Goal: Task Accomplishment & Management: Complete application form

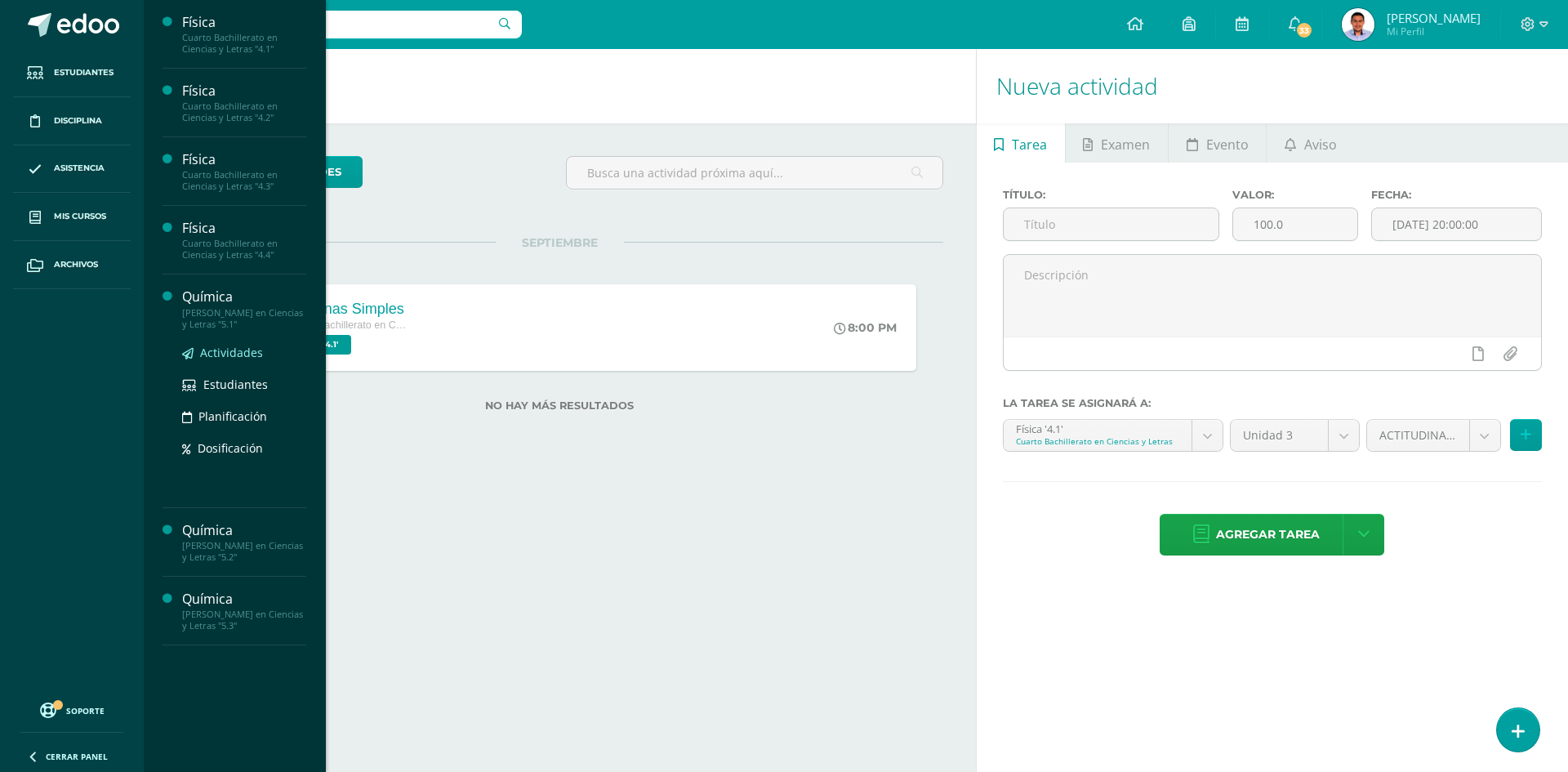
click at [223, 354] on span "Actividades" at bounding box center [231, 353] width 63 height 15
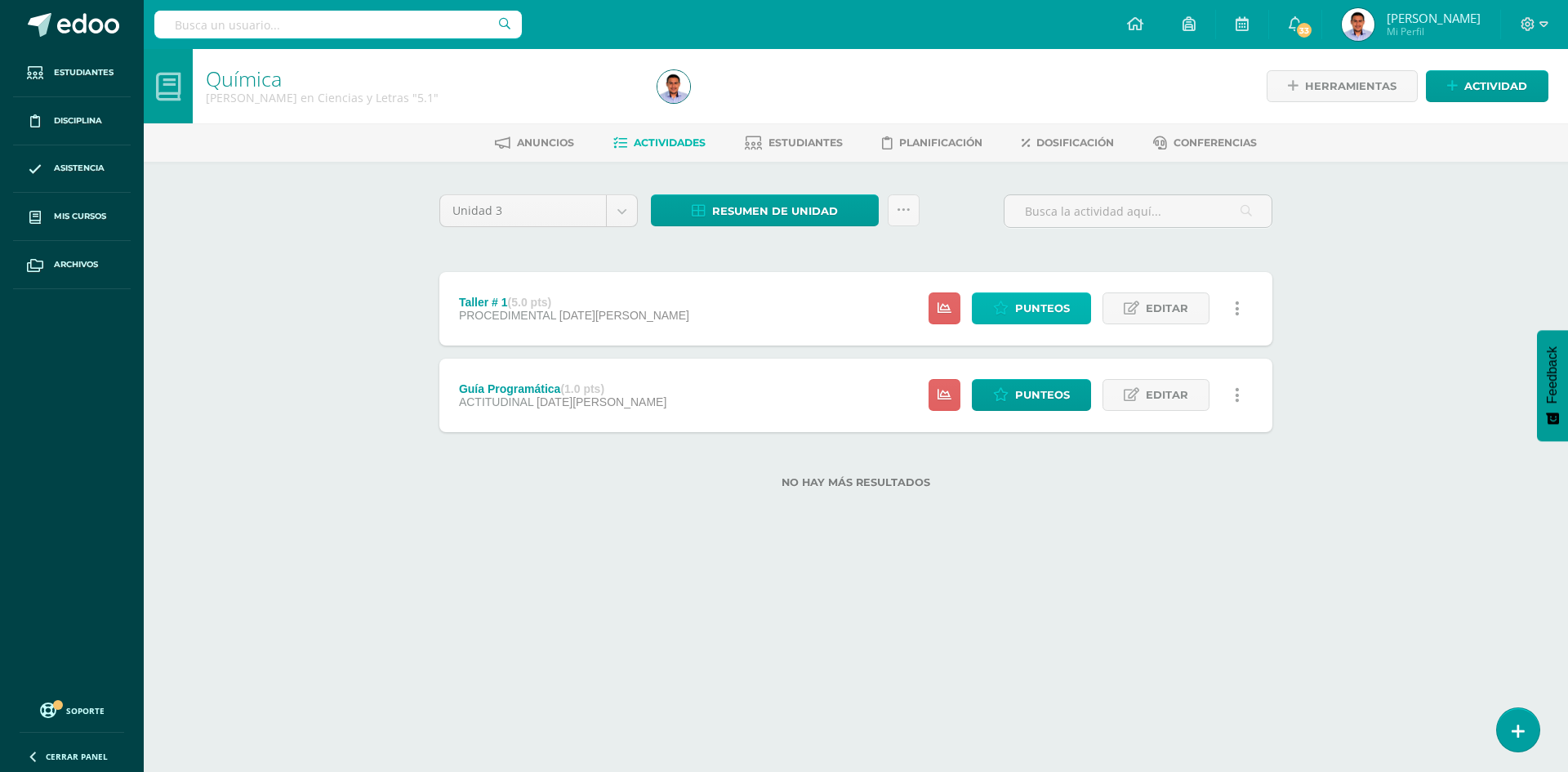
click at [1039, 296] on span "Punteos" at bounding box center [1043, 308] width 55 height 30
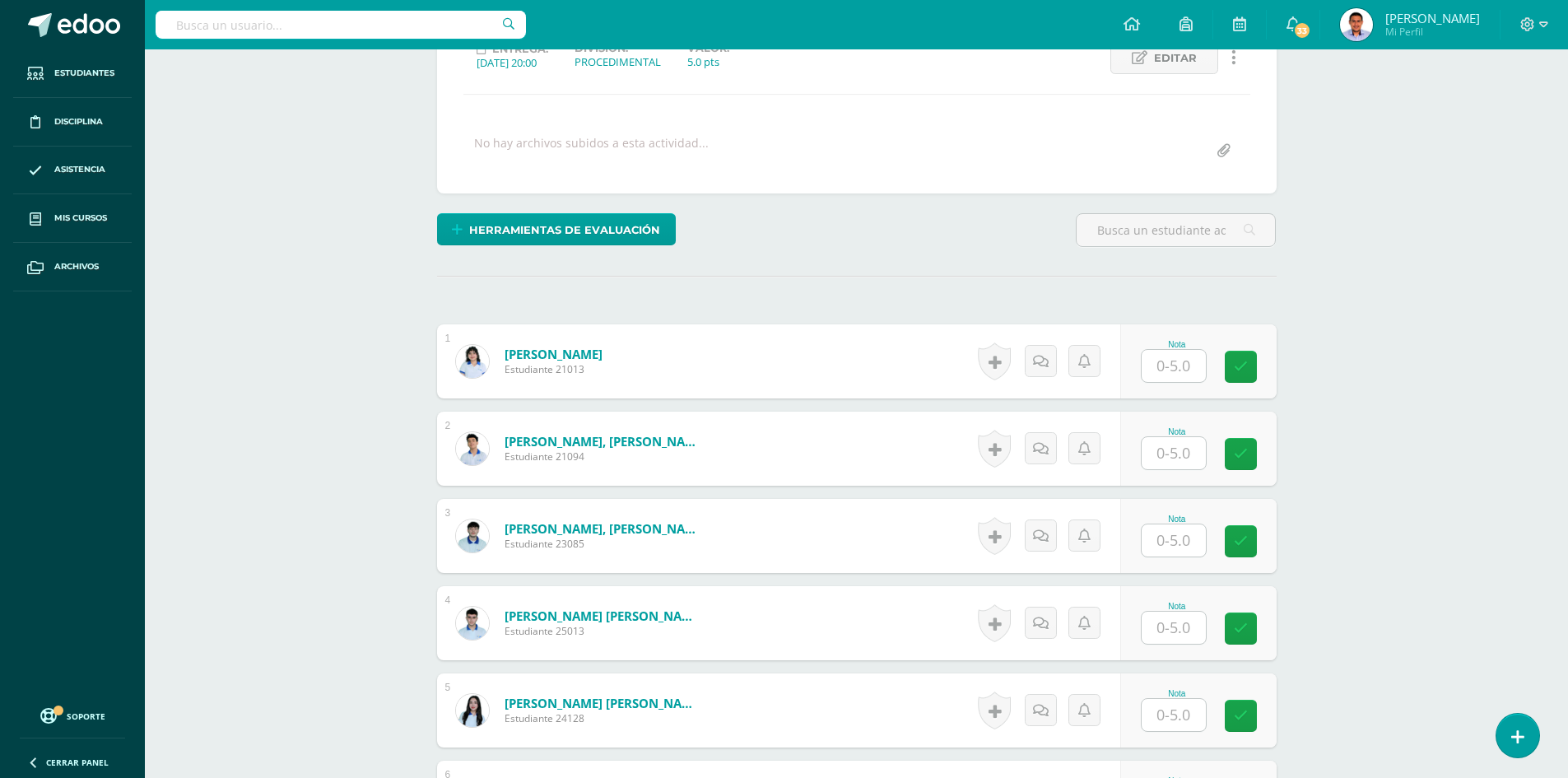
scroll to position [249, 0]
click at [1162, 376] on input "text" at bounding box center [1174, 364] width 64 height 32
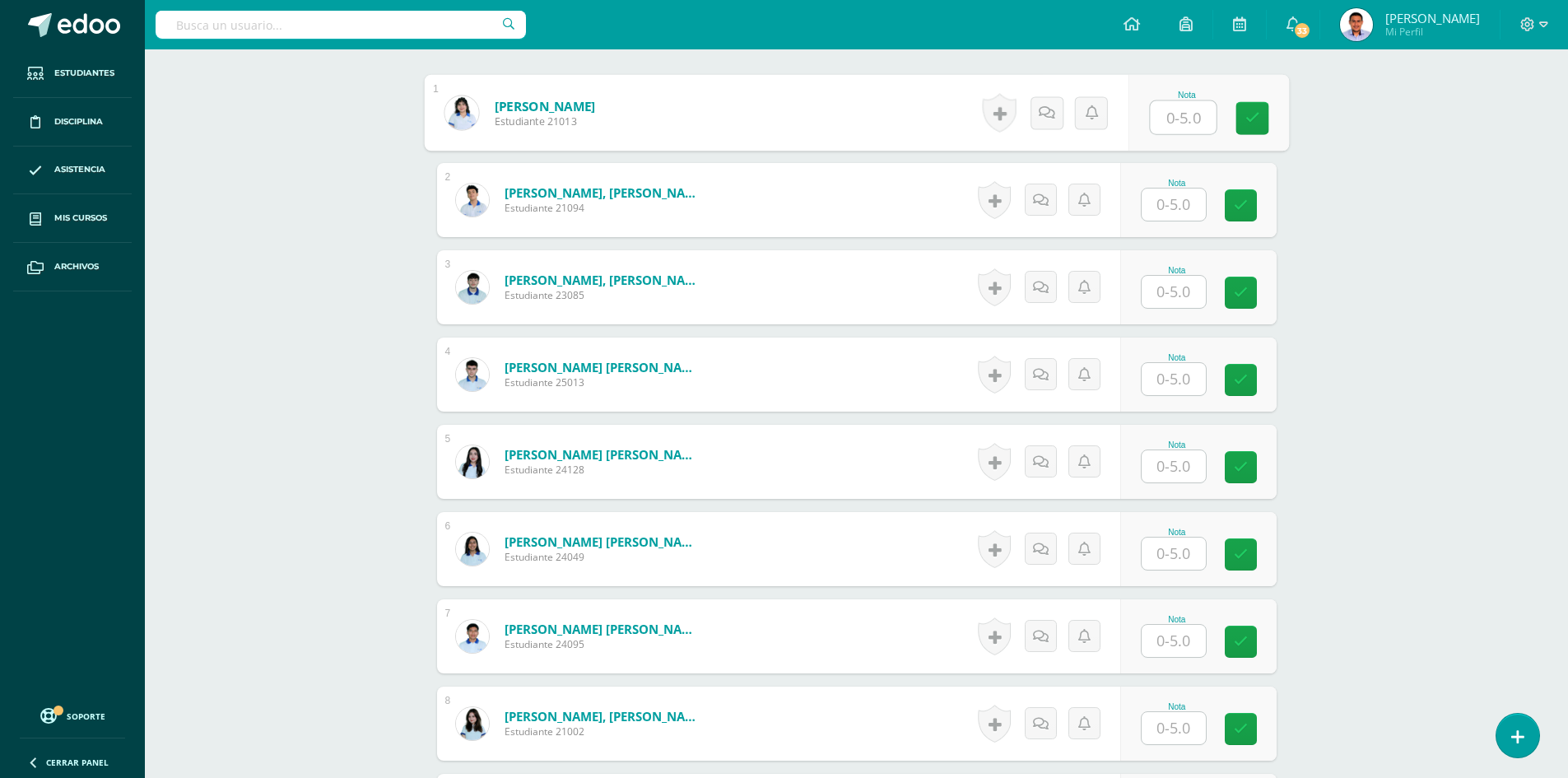
scroll to position [497, 0]
click at [1166, 553] on input "text" at bounding box center [1183, 553] width 66 height 33
type input "5"
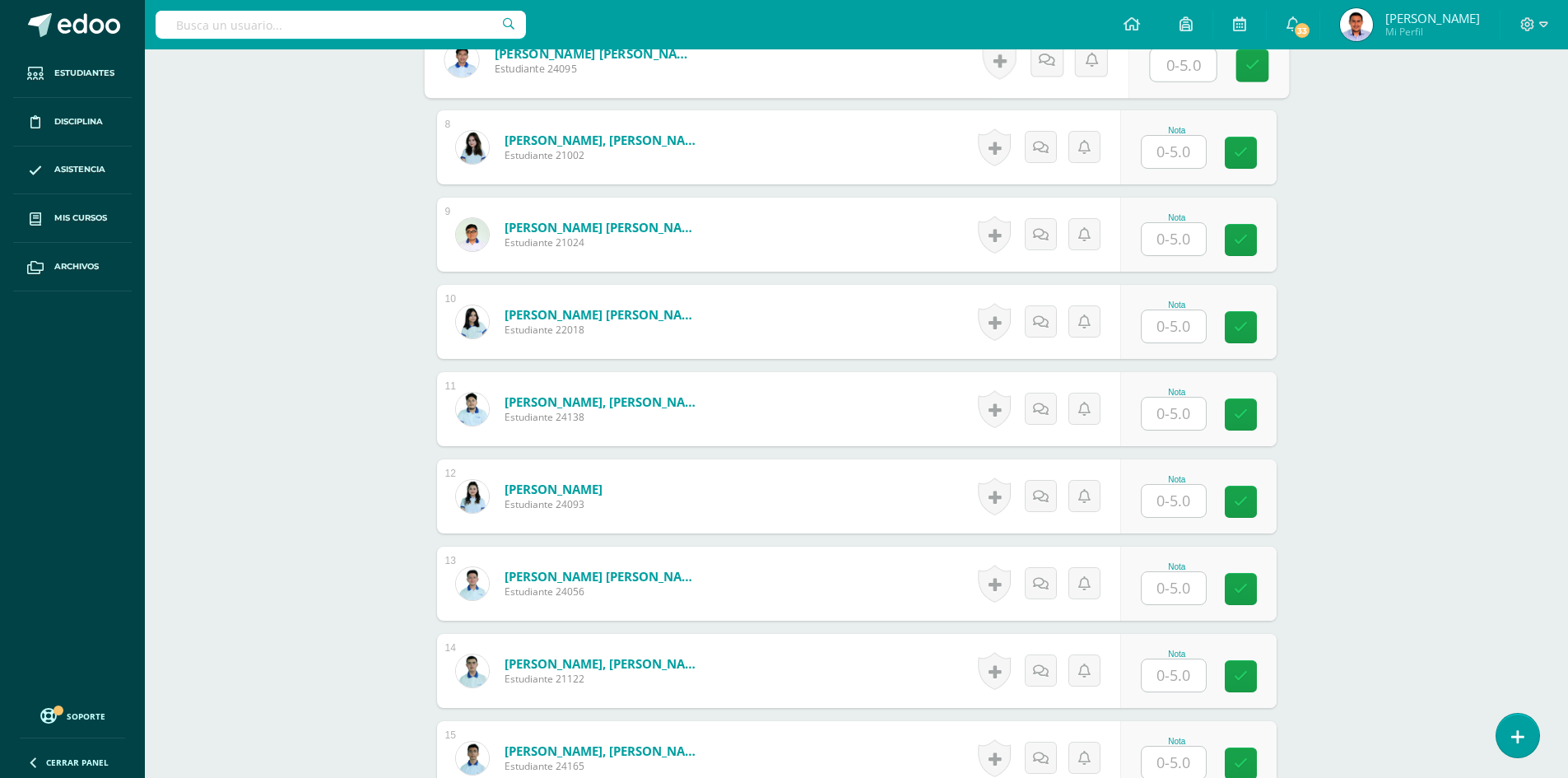
scroll to position [1074, 0]
click at [1167, 502] on input "text" at bounding box center [1174, 500] width 64 height 32
type input "5"
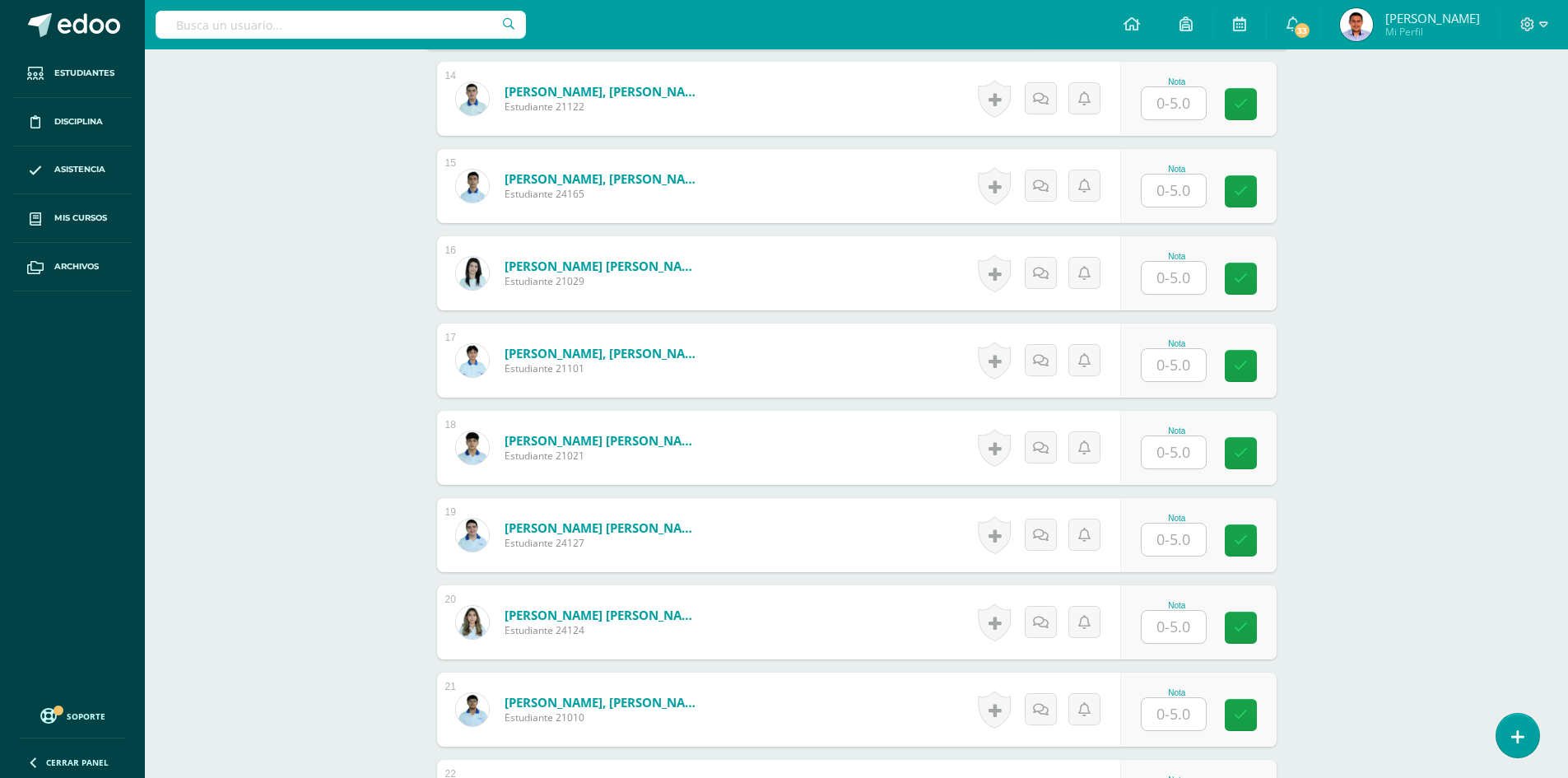
scroll to position [1733, 0]
click at [1166, 545] on input "text" at bounding box center [1183, 541] width 66 height 33
type input "5"
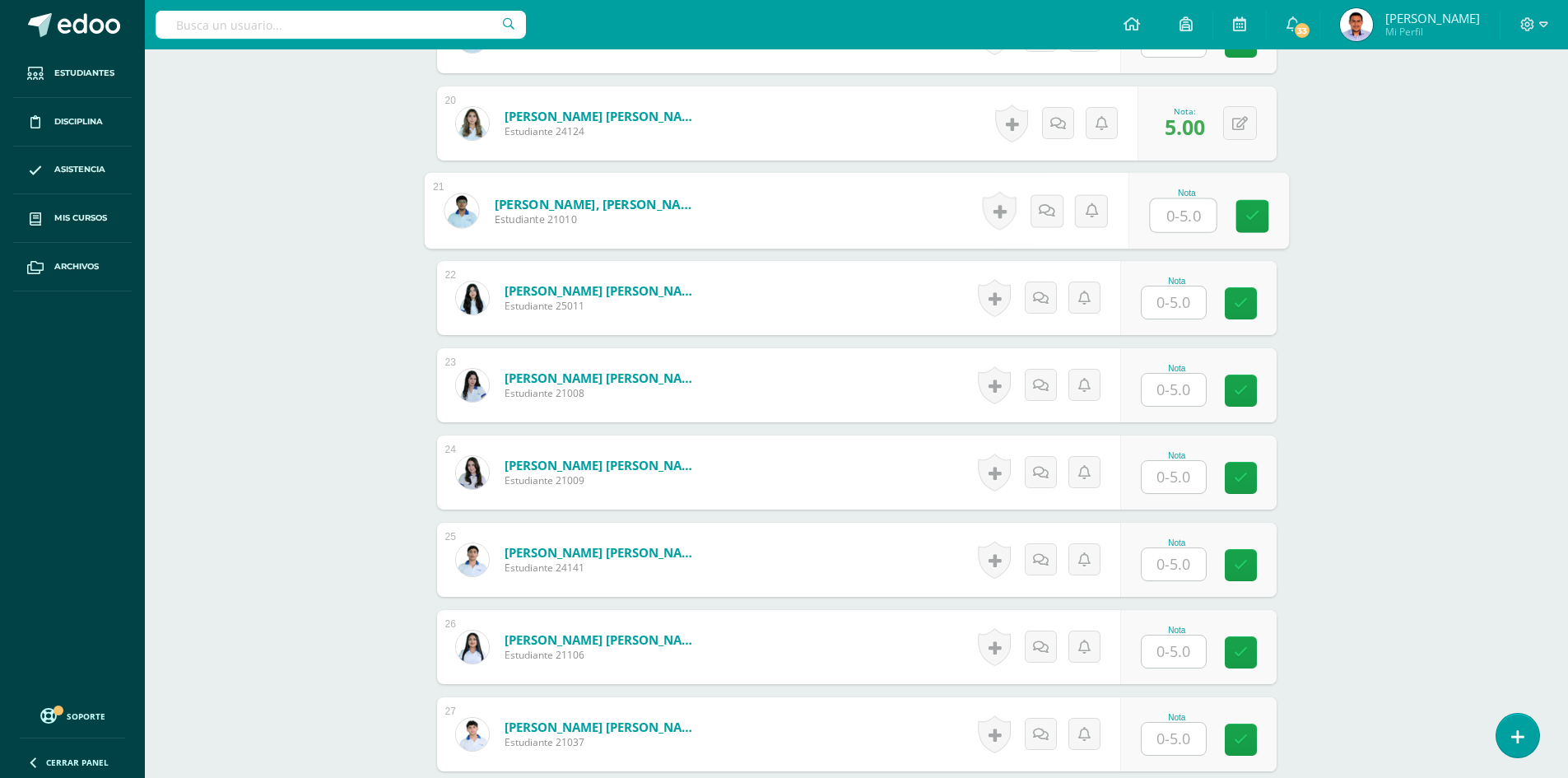
scroll to position [2392, 0]
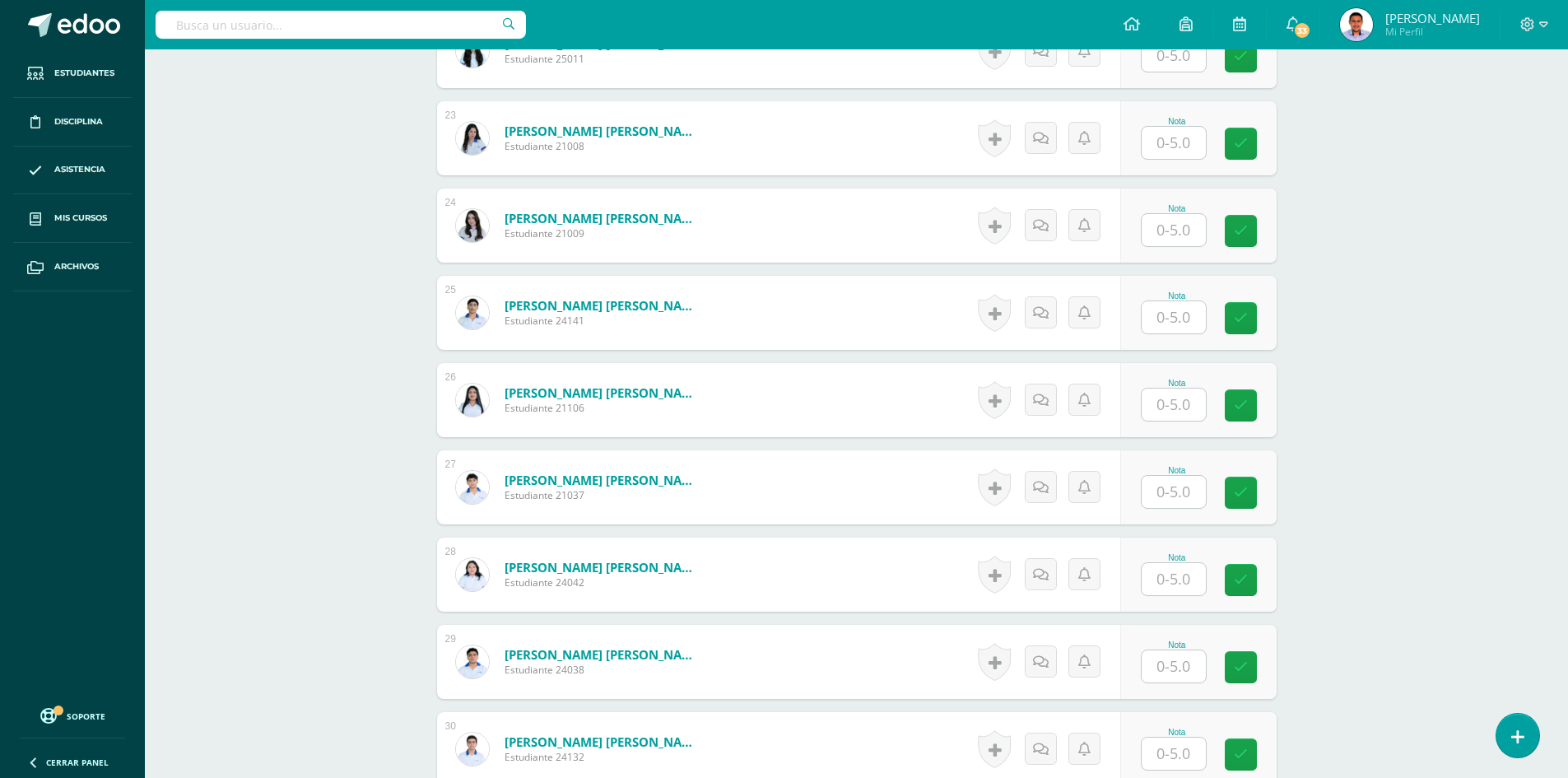
click at [1155, 672] on input "text" at bounding box center [1174, 667] width 64 height 32
type input "5"
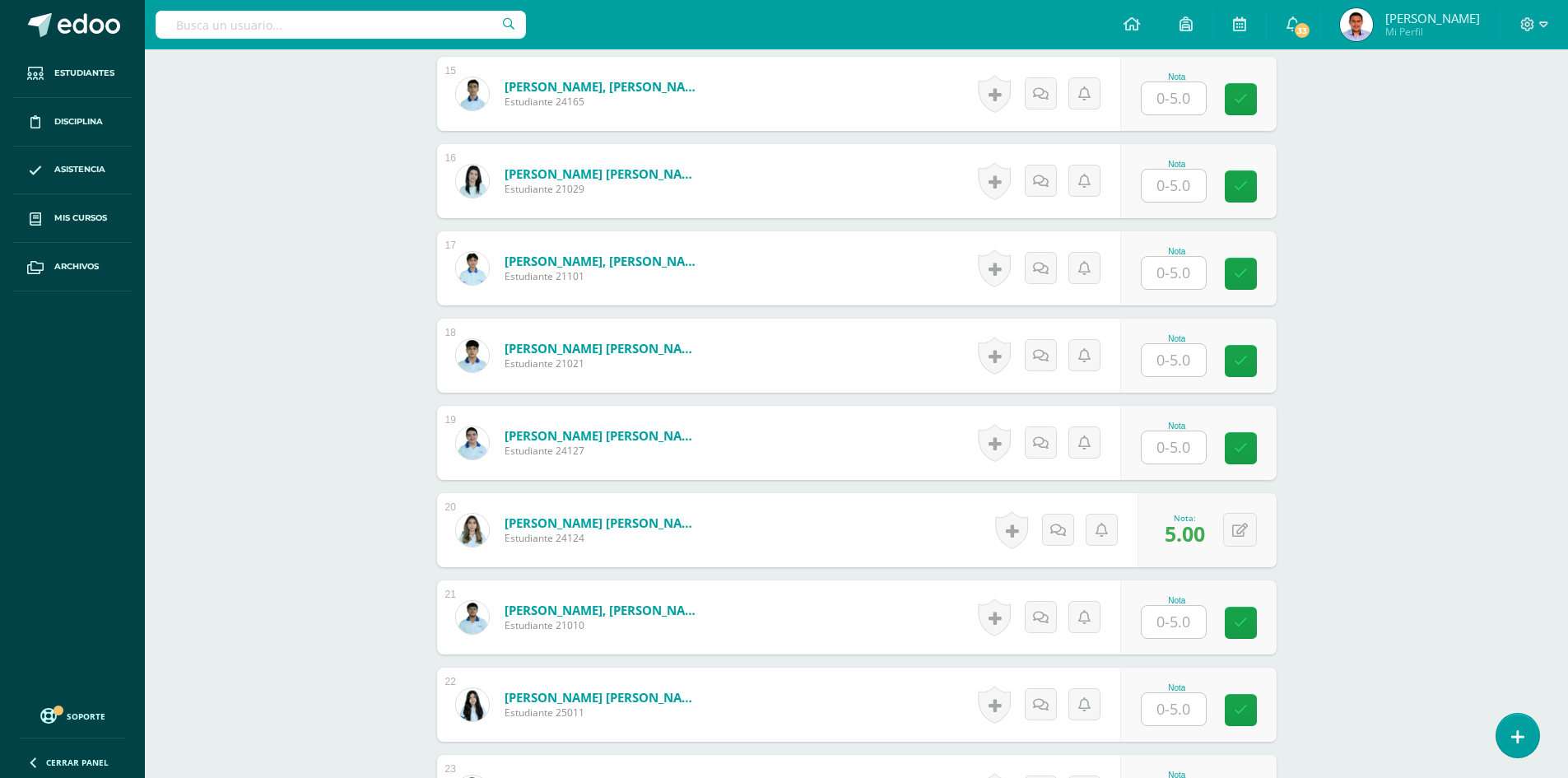
scroll to position [1486, 0]
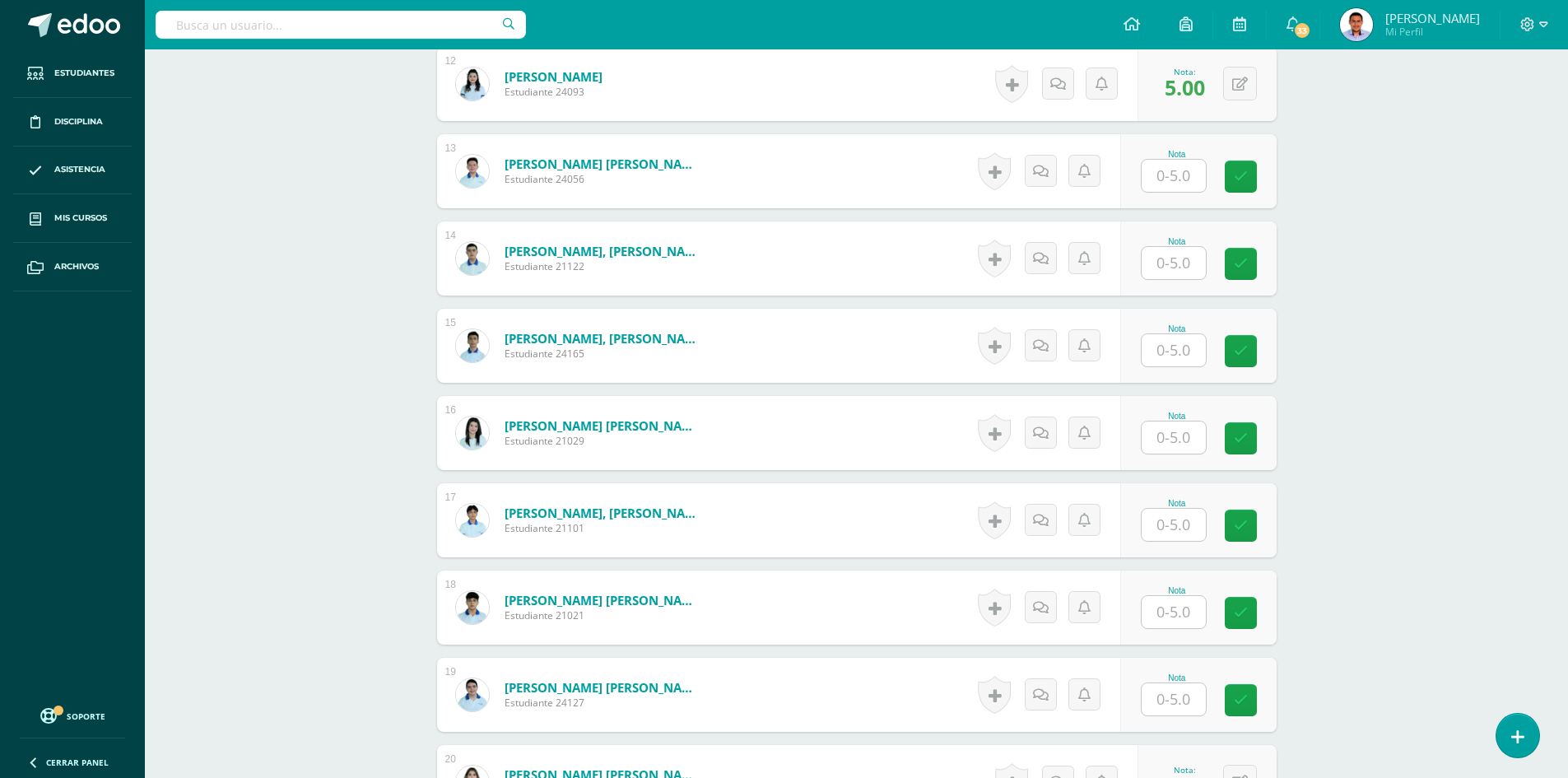
click at [1170, 358] on input "text" at bounding box center [1174, 350] width 64 height 32
type input "5"
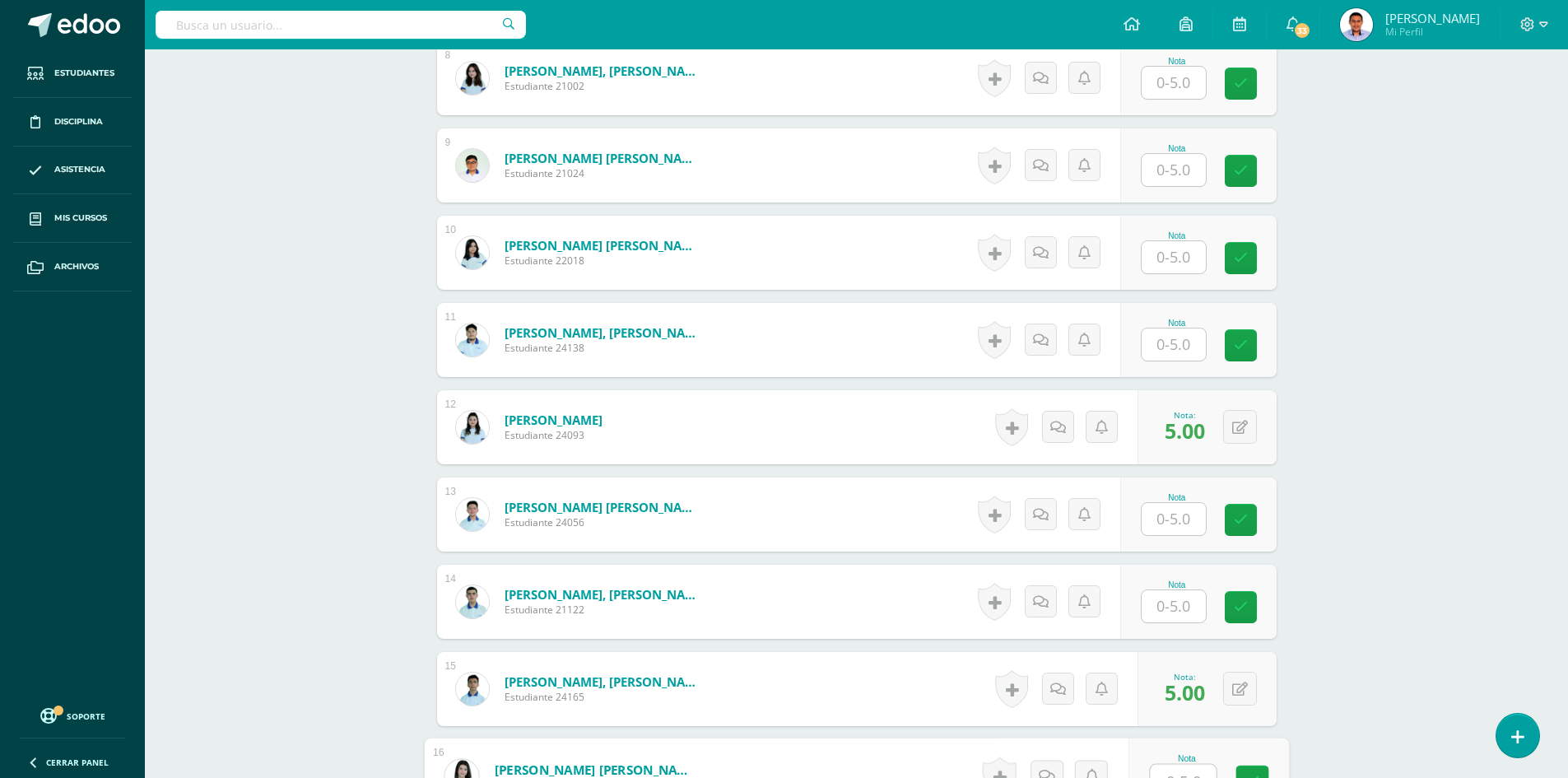
scroll to position [1074, 0]
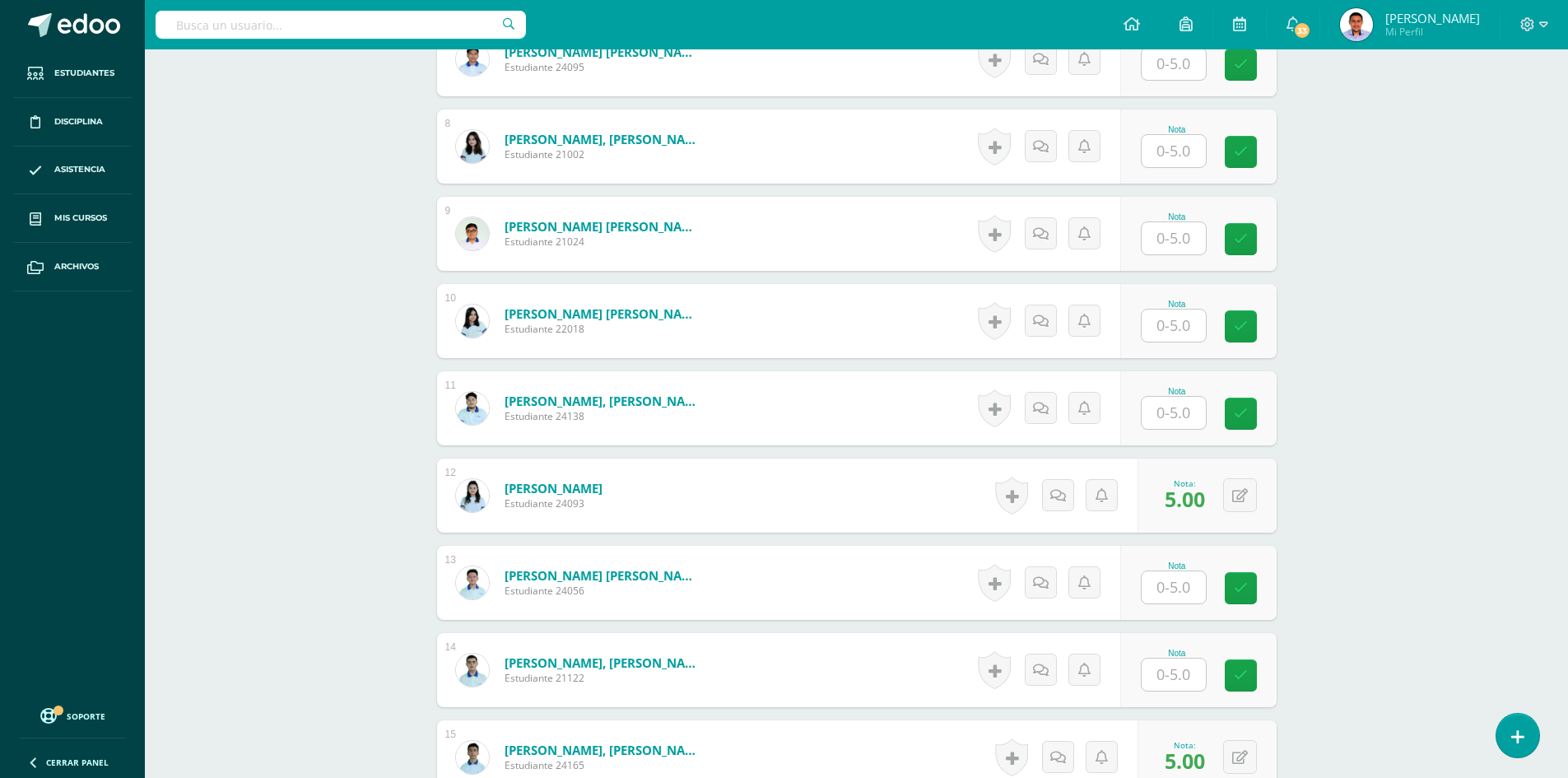
click at [1184, 234] on input "text" at bounding box center [1174, 238] width 64 height 32
type input "5"
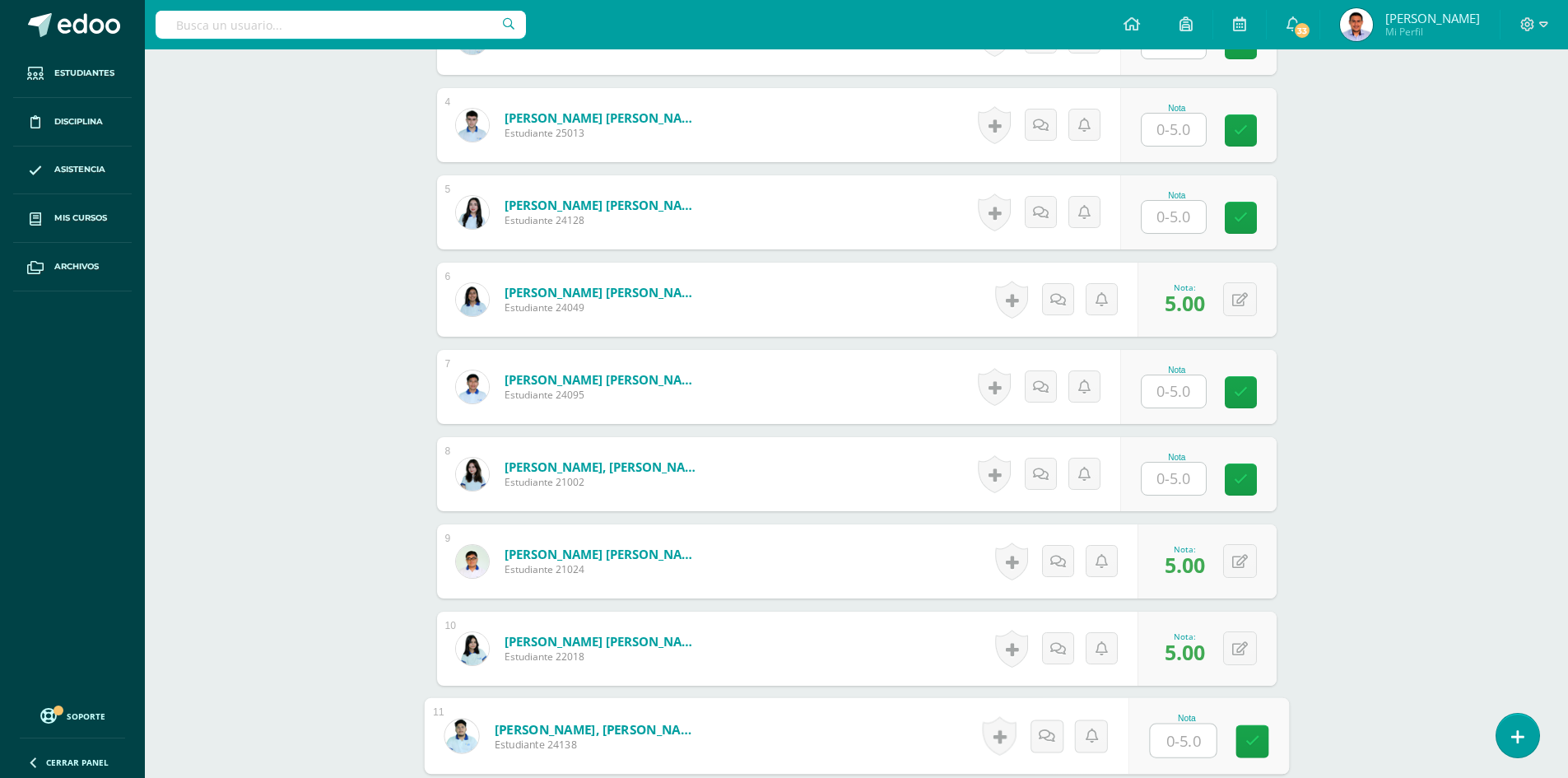
scroll to position [744, 0]
click at [1159, 221] on input "text" at bounding box center [1174, 218] width 64 height 32
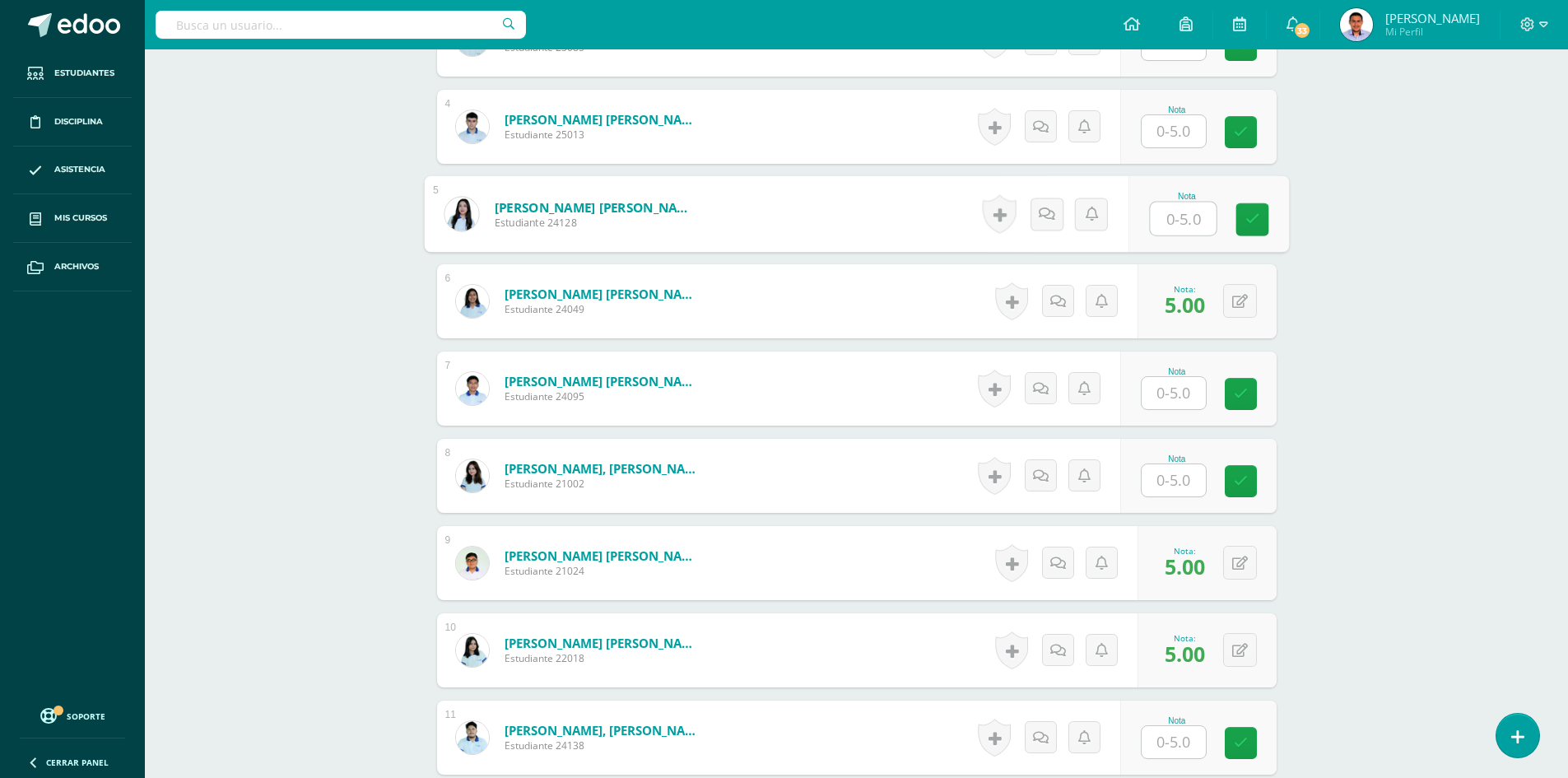
type input "5"
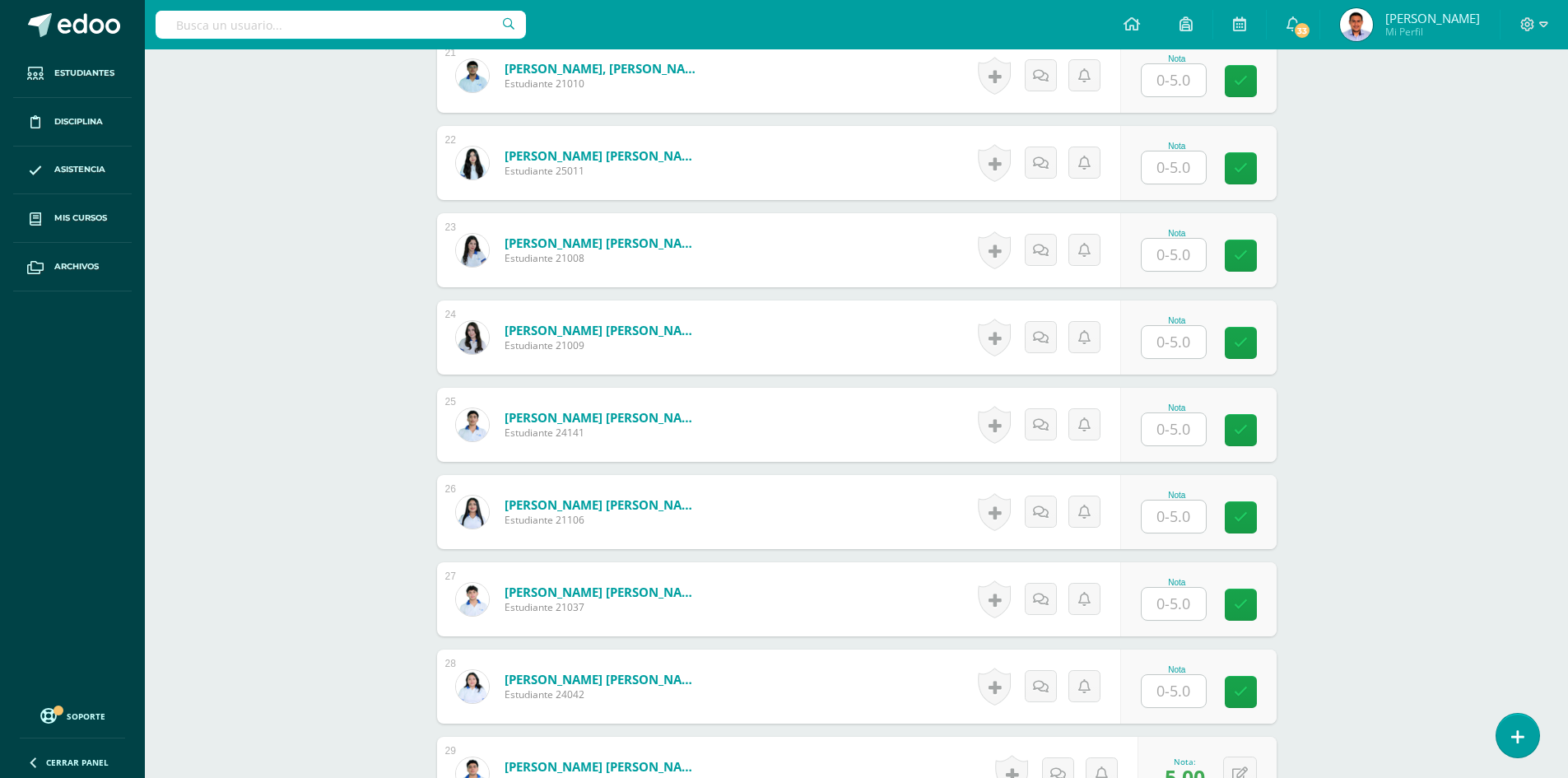
scroll to position [2310, 0]
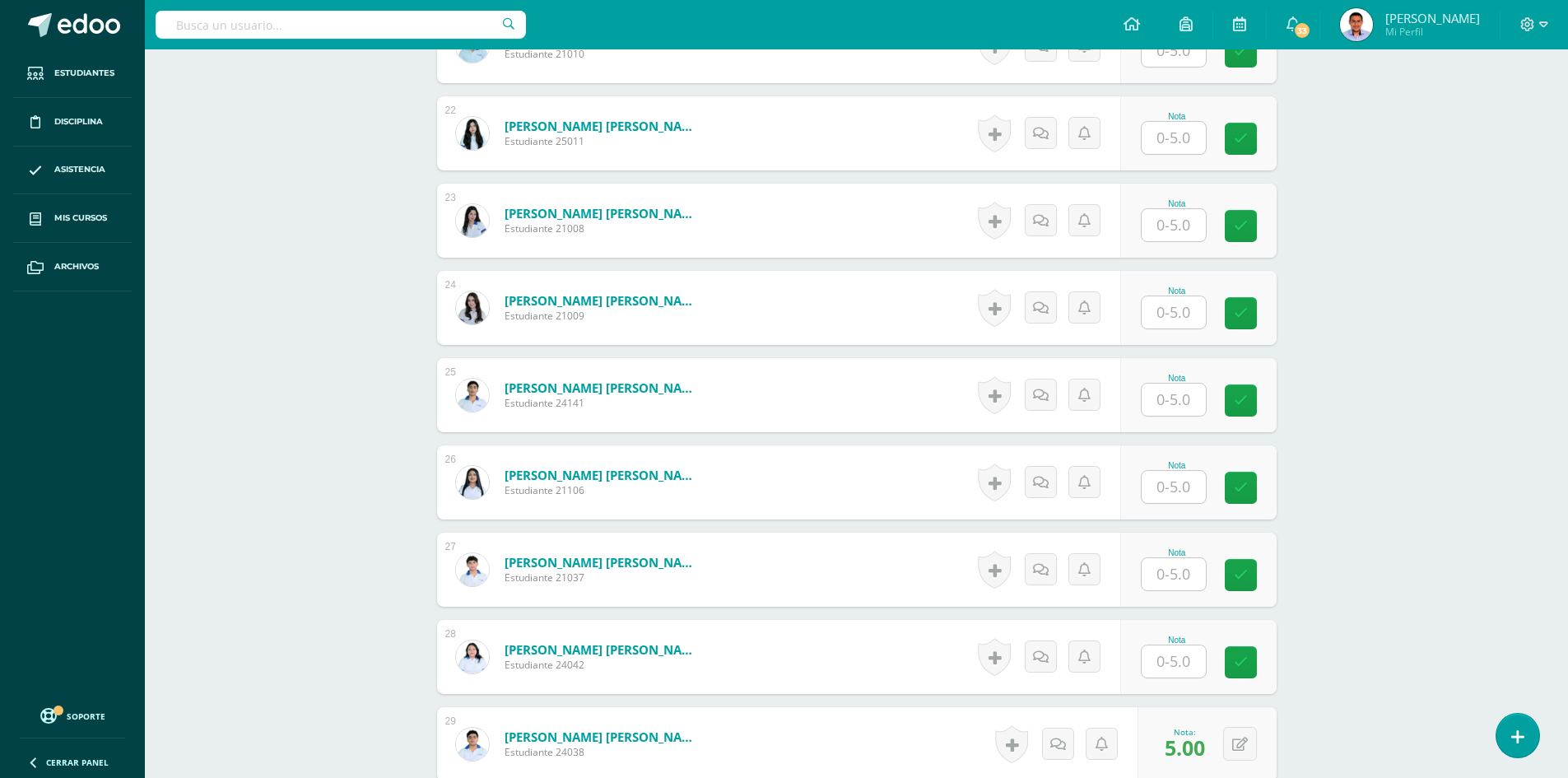
click at [1205, 572] on input "text" at bounding box center [1174, 574] width 64 height 32
type input "5"
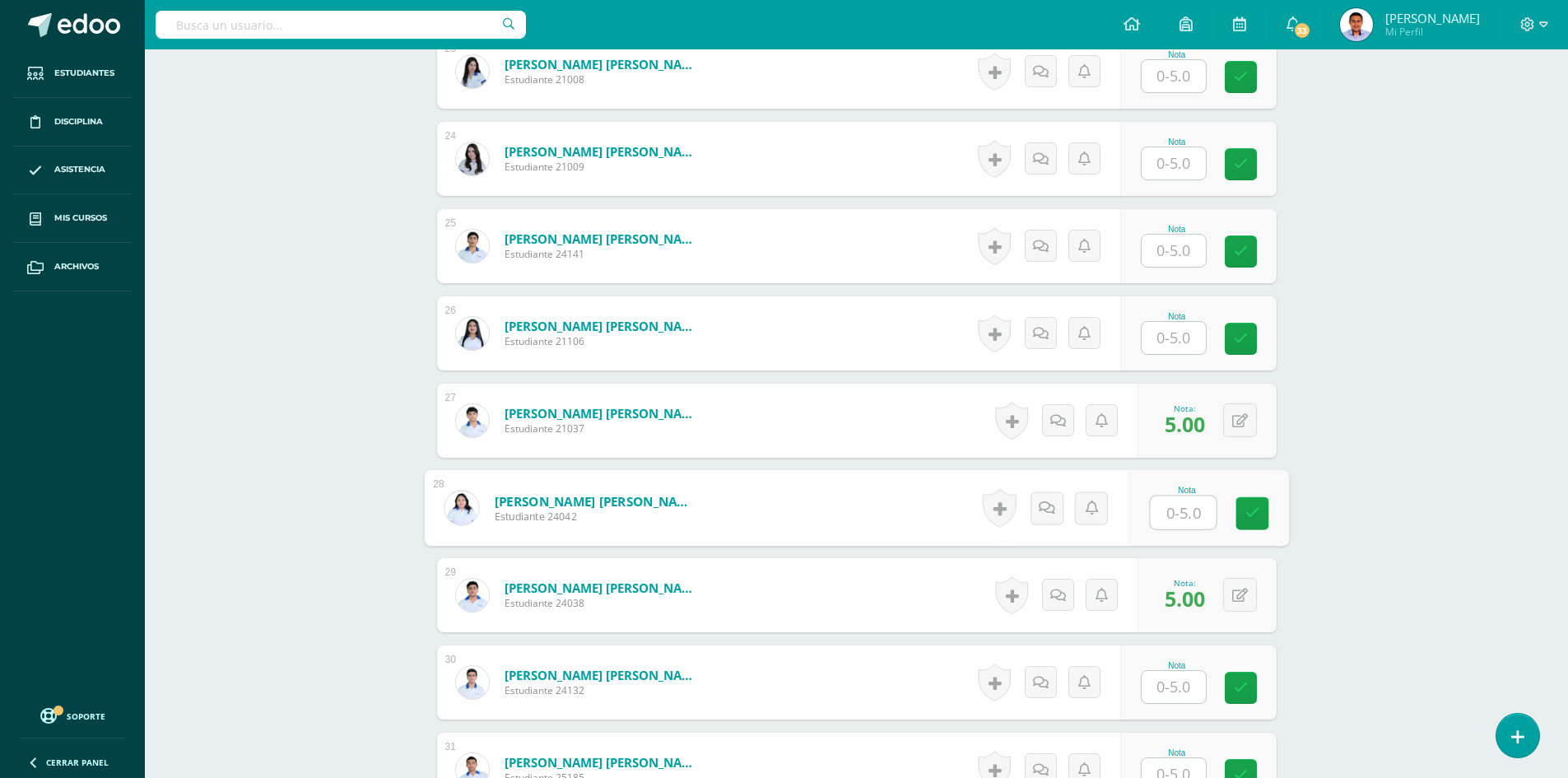
scroll to position [2722, 0]
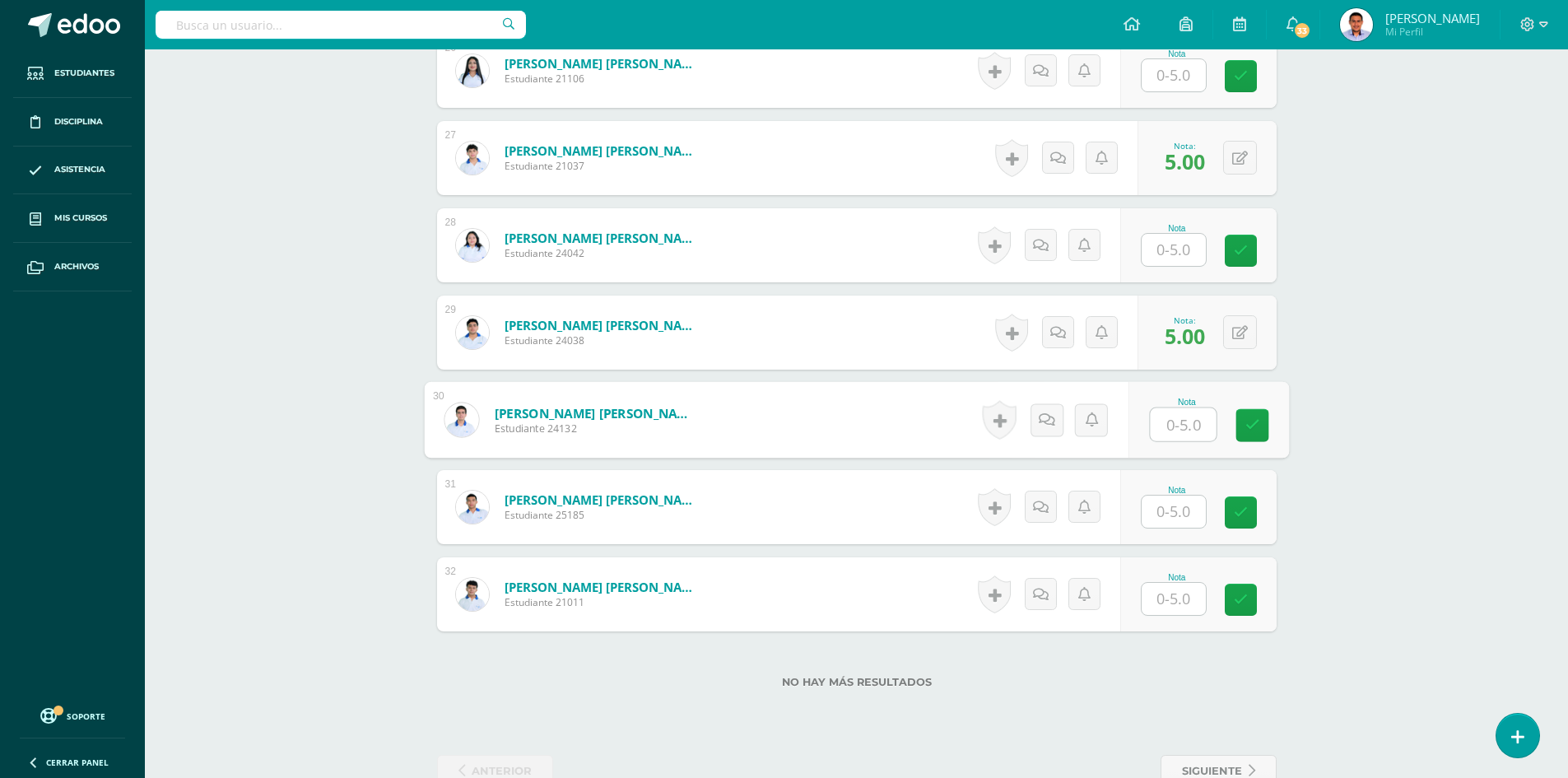
click at [1164, 433] on input "text" at bounding box center [1183, 425] width 66 height 33
type input "5"
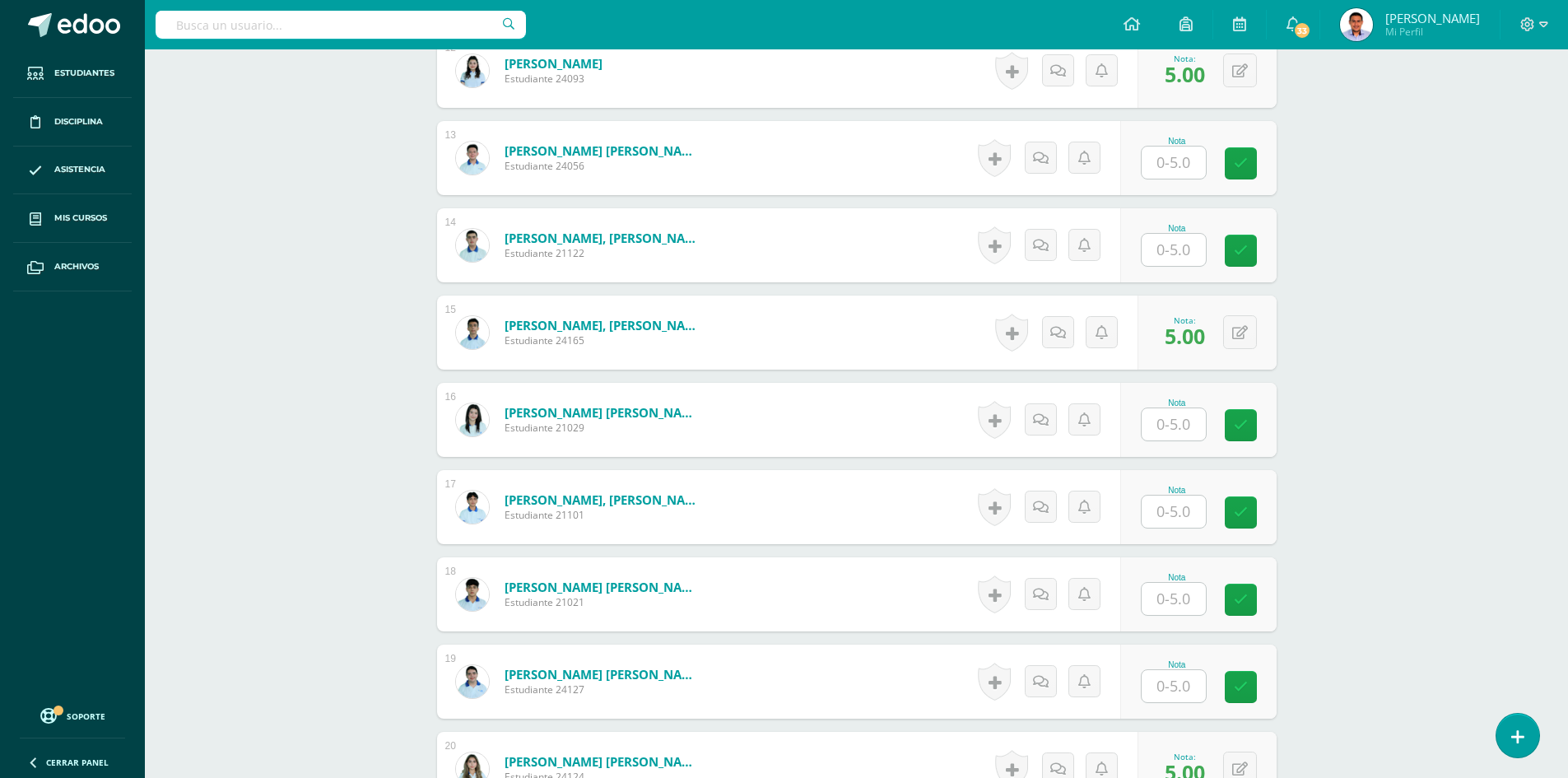
scroll to position [1486, 0]
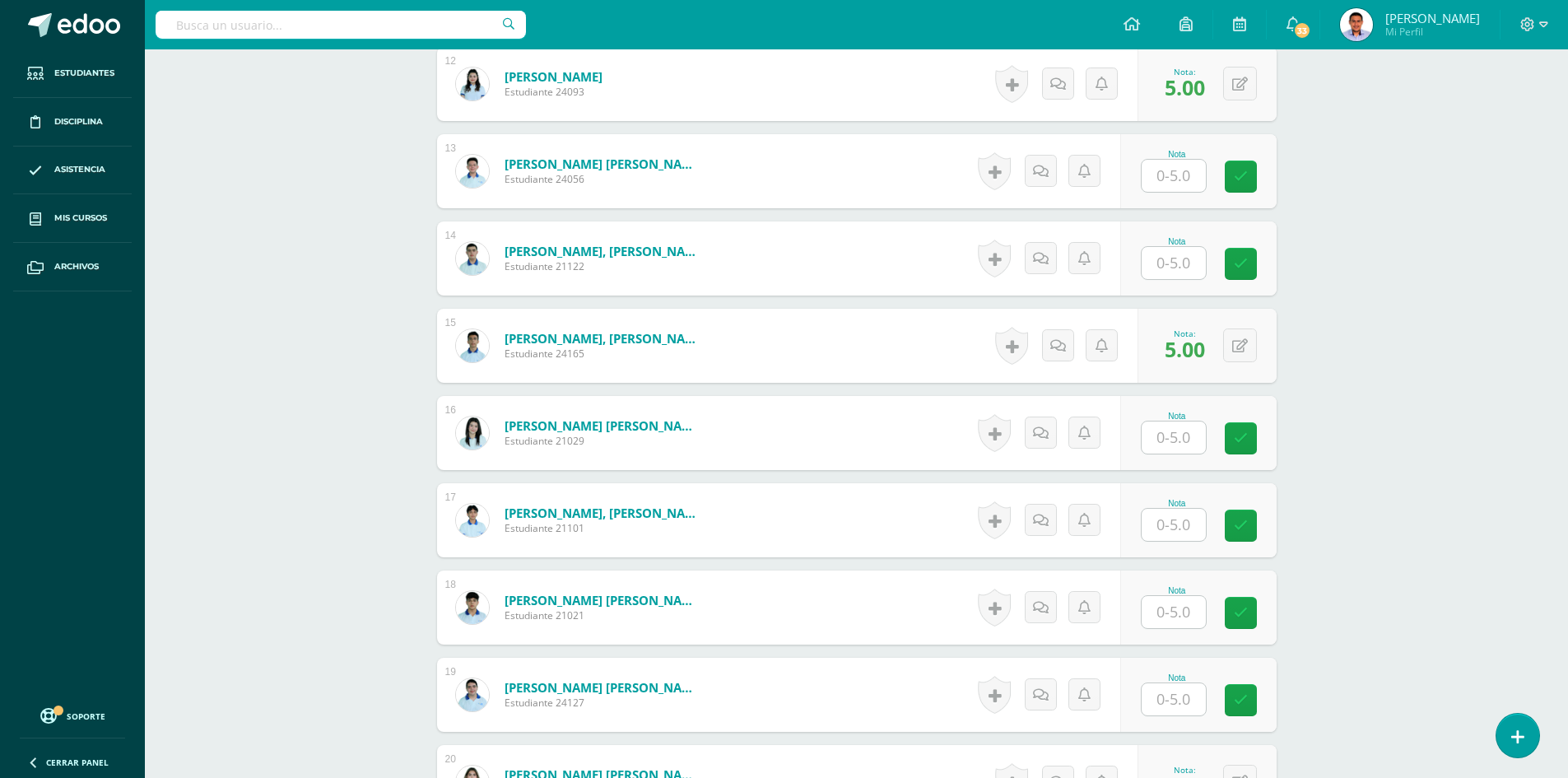
click at [1144, 179] on input "text" at bounding box center [1174, 175] width 64 height 32
type input "5"
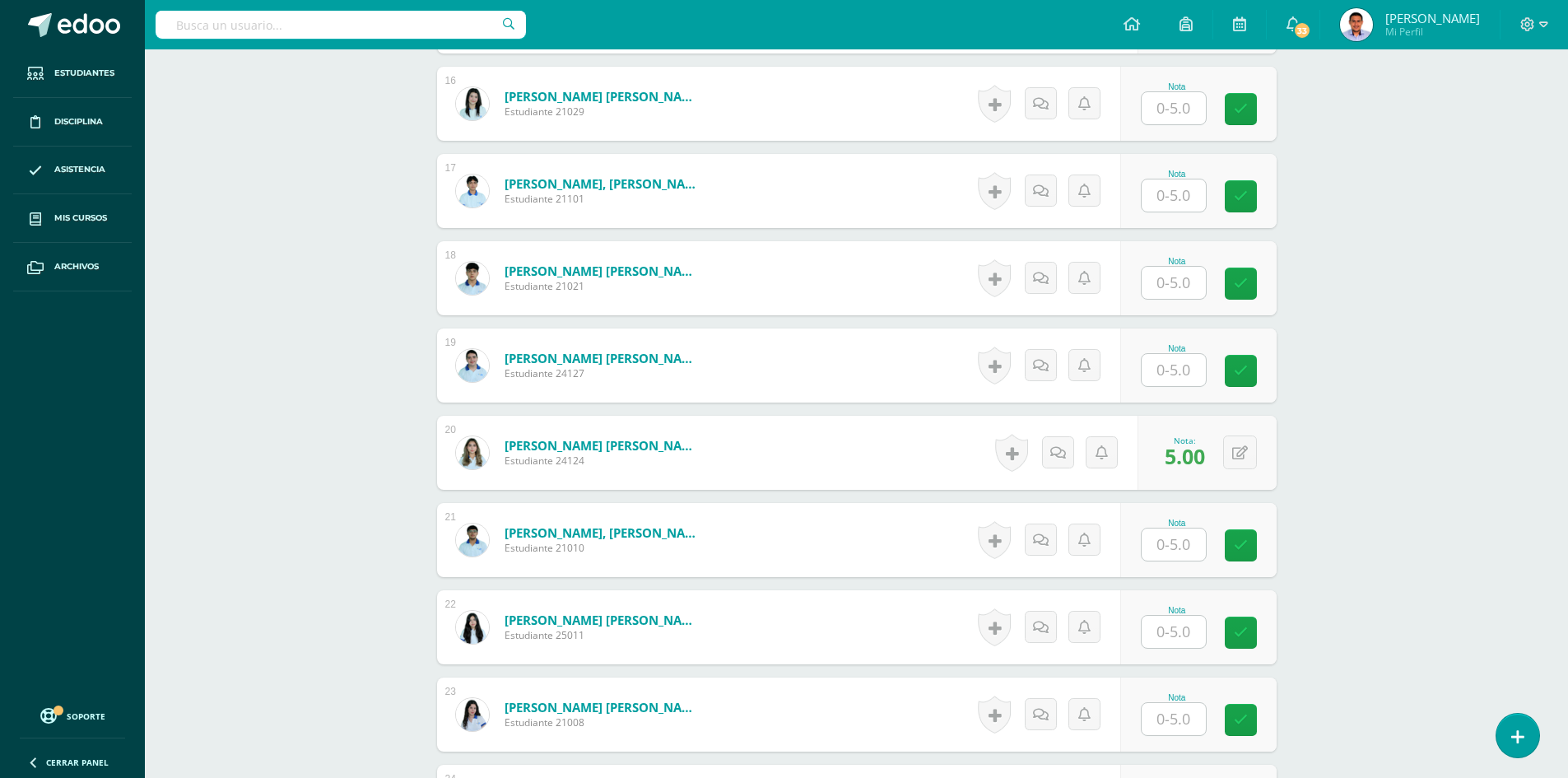
scroll to position [2227, 0]
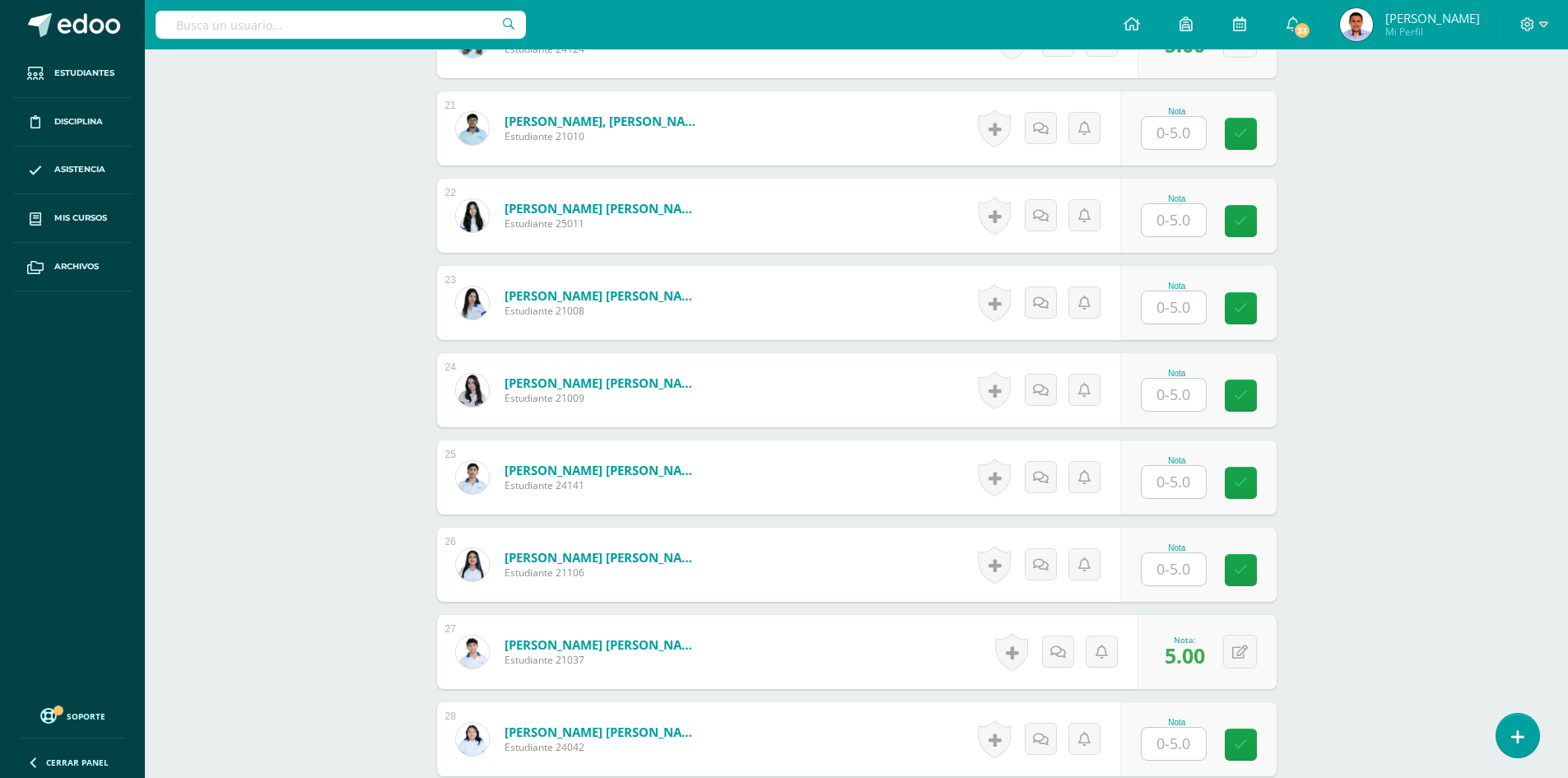
click at [1175, 493] on input "text" at bounding box center [1174, 482] width 64 height 32
type input "5"
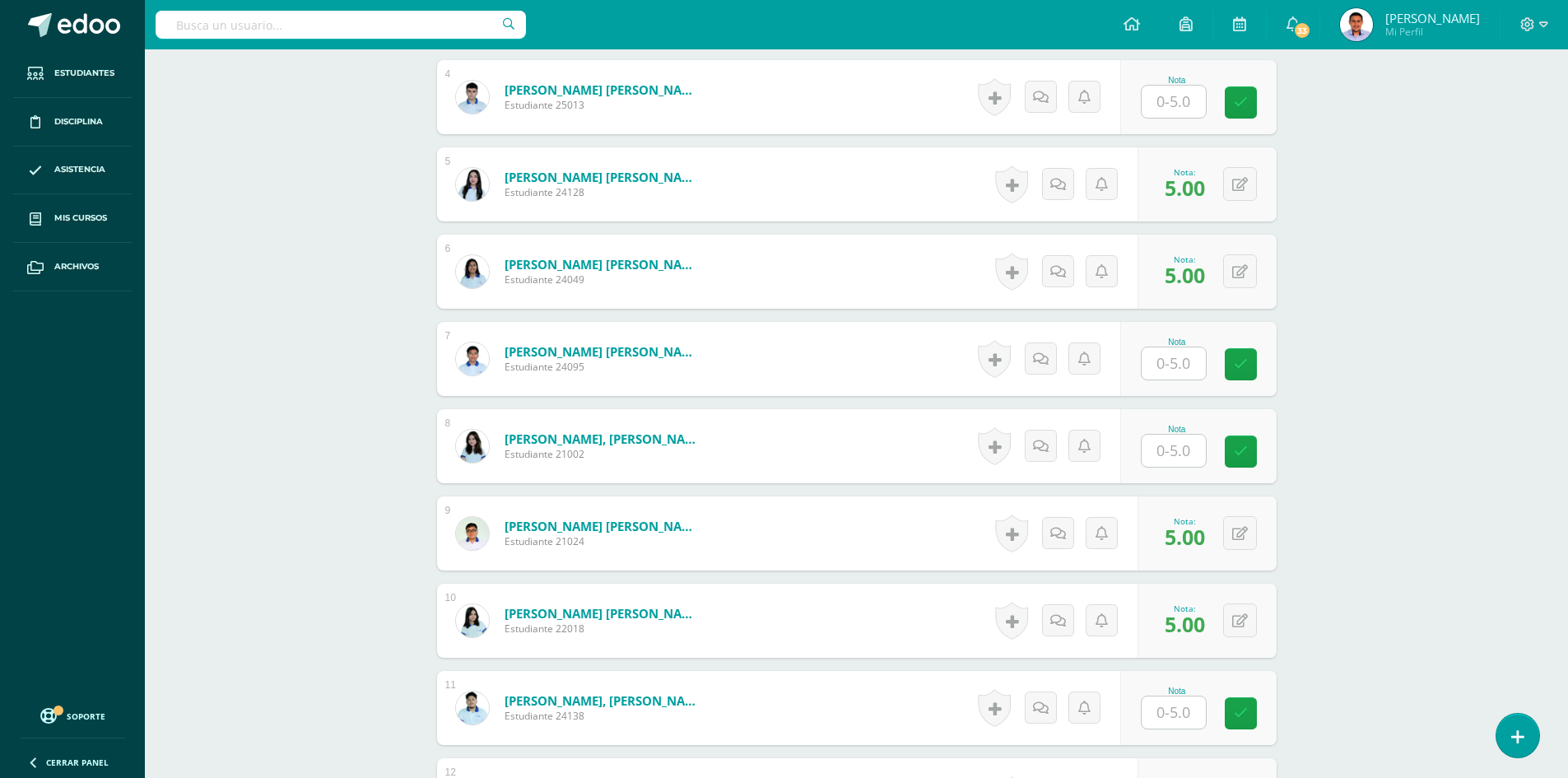
scroll to position [744, 0]
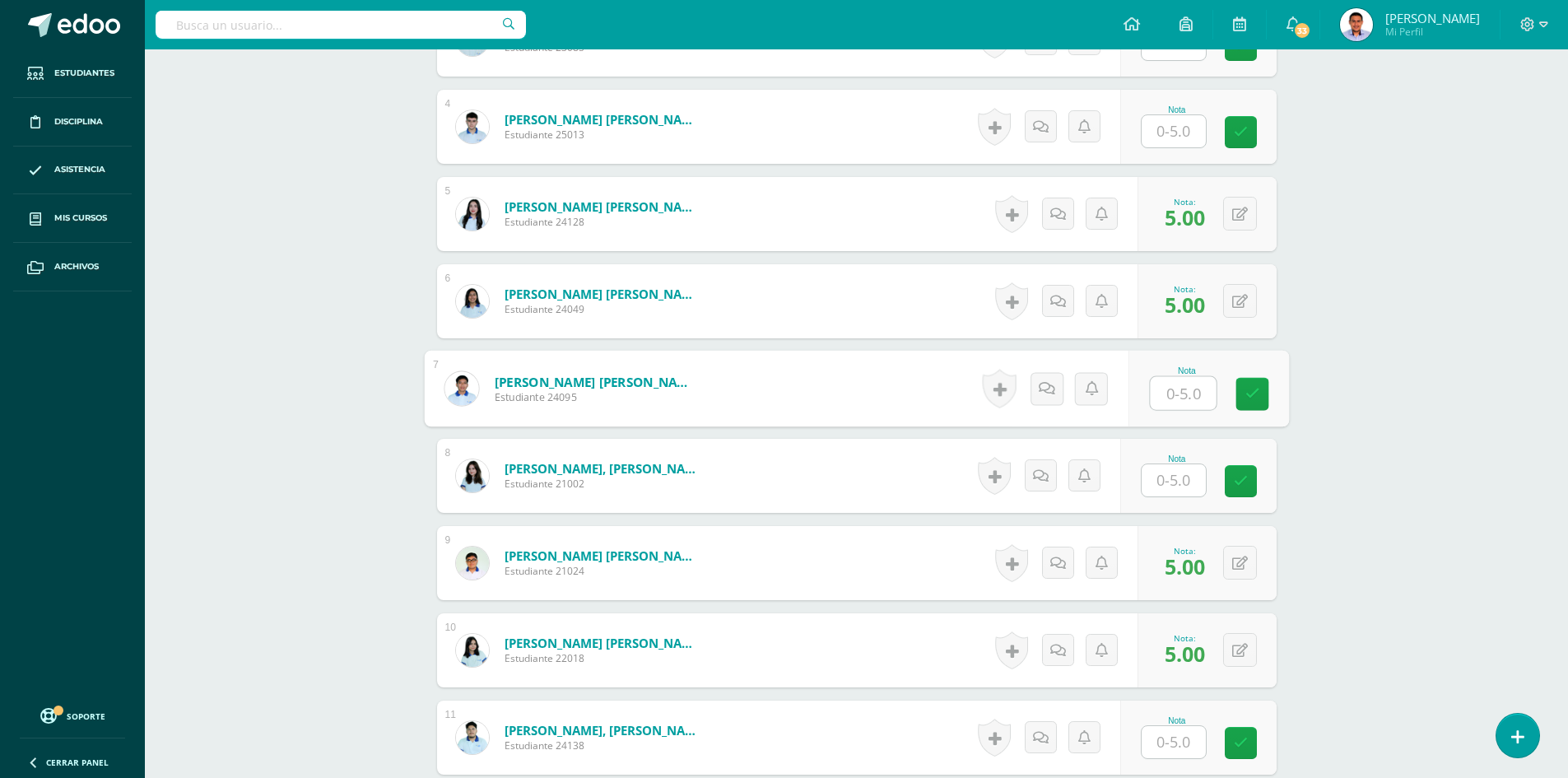
click at [1184, 384] on input "text" at bounding box center [1183, 394] width 66 height 33
type input "5"
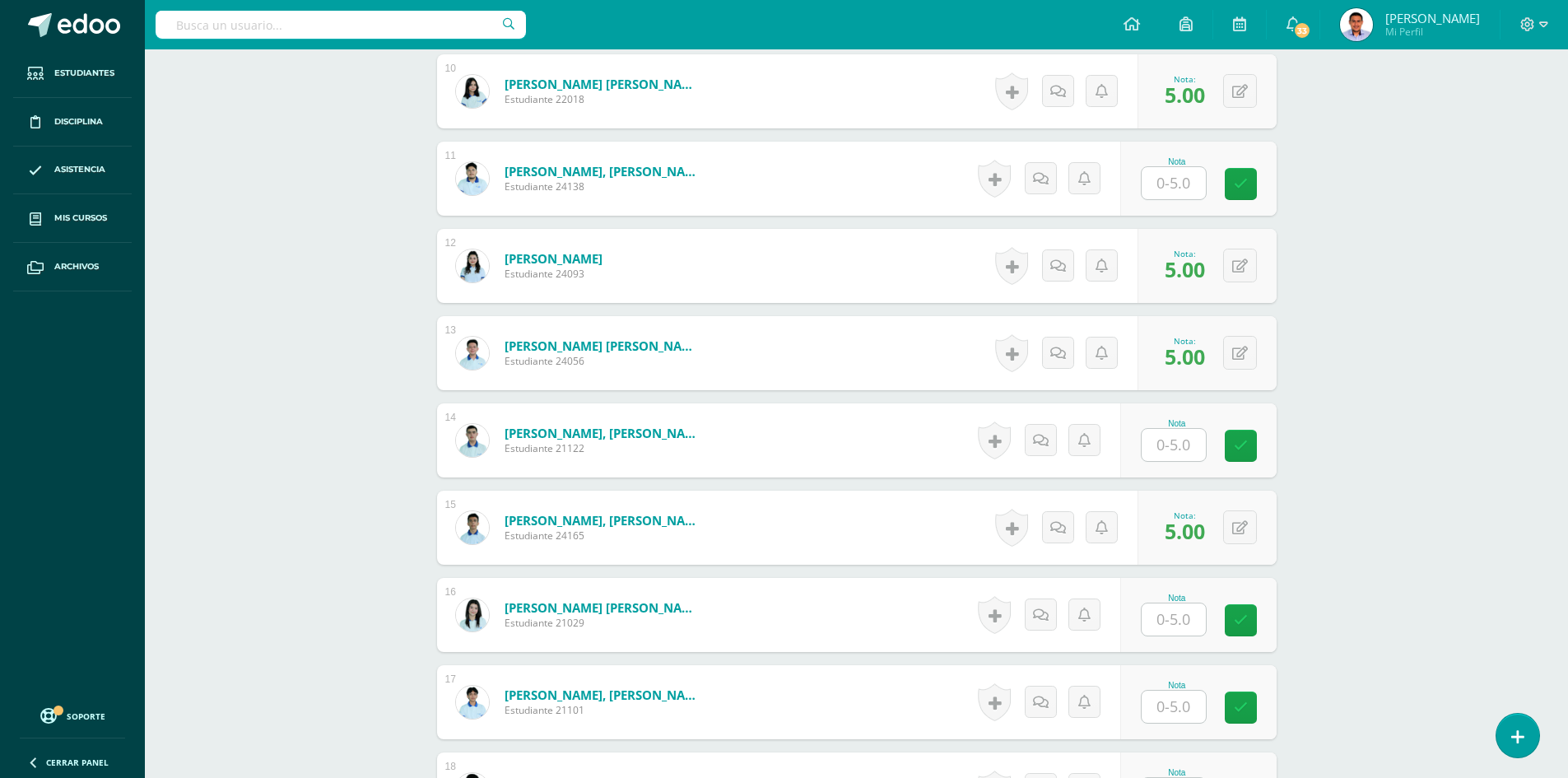
scroll to position [1321, 0]
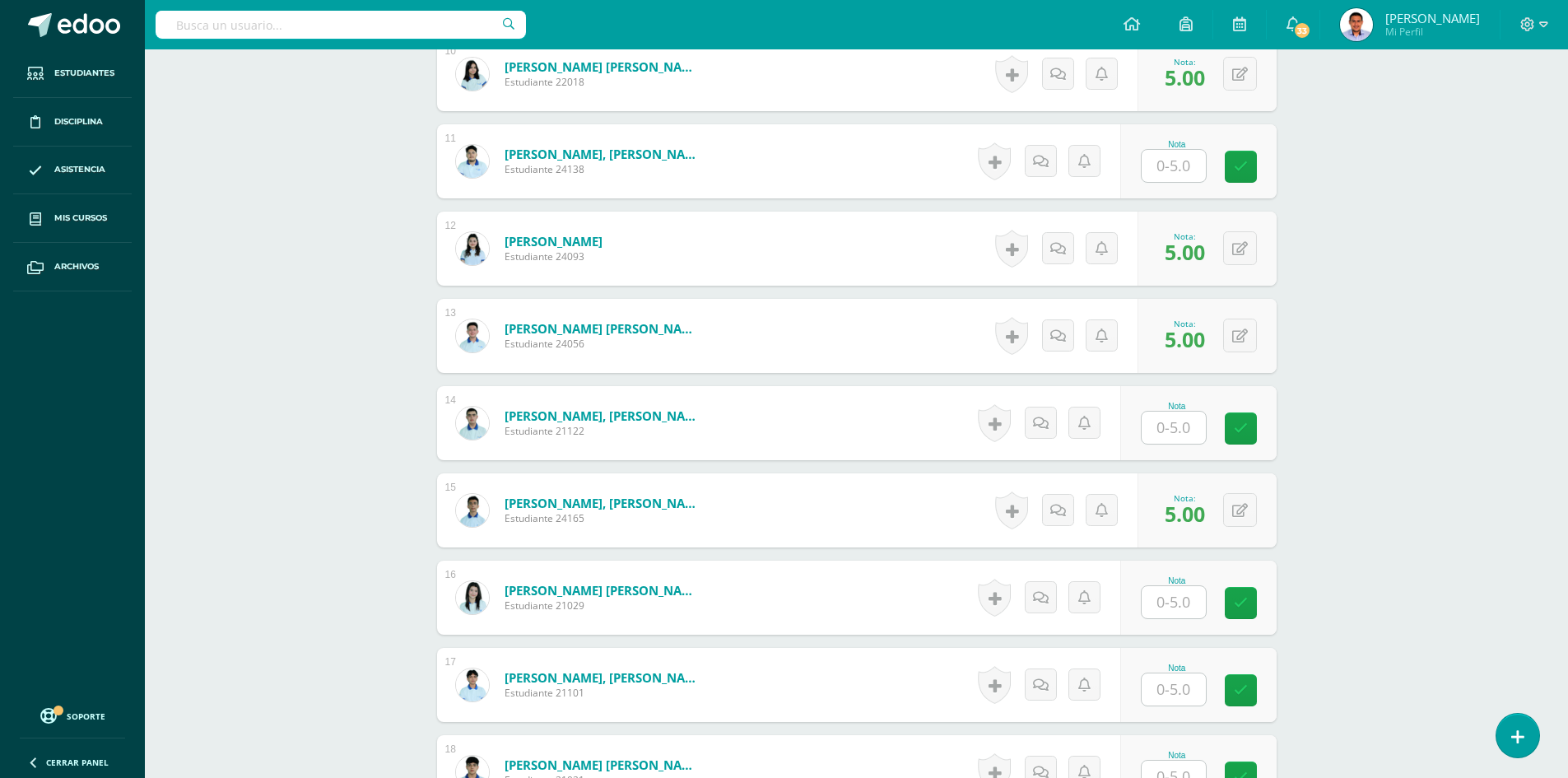
click at [1179, 599] on input "text" at bounding box center [1174, 602] width 64 height 32
type input "4.5"
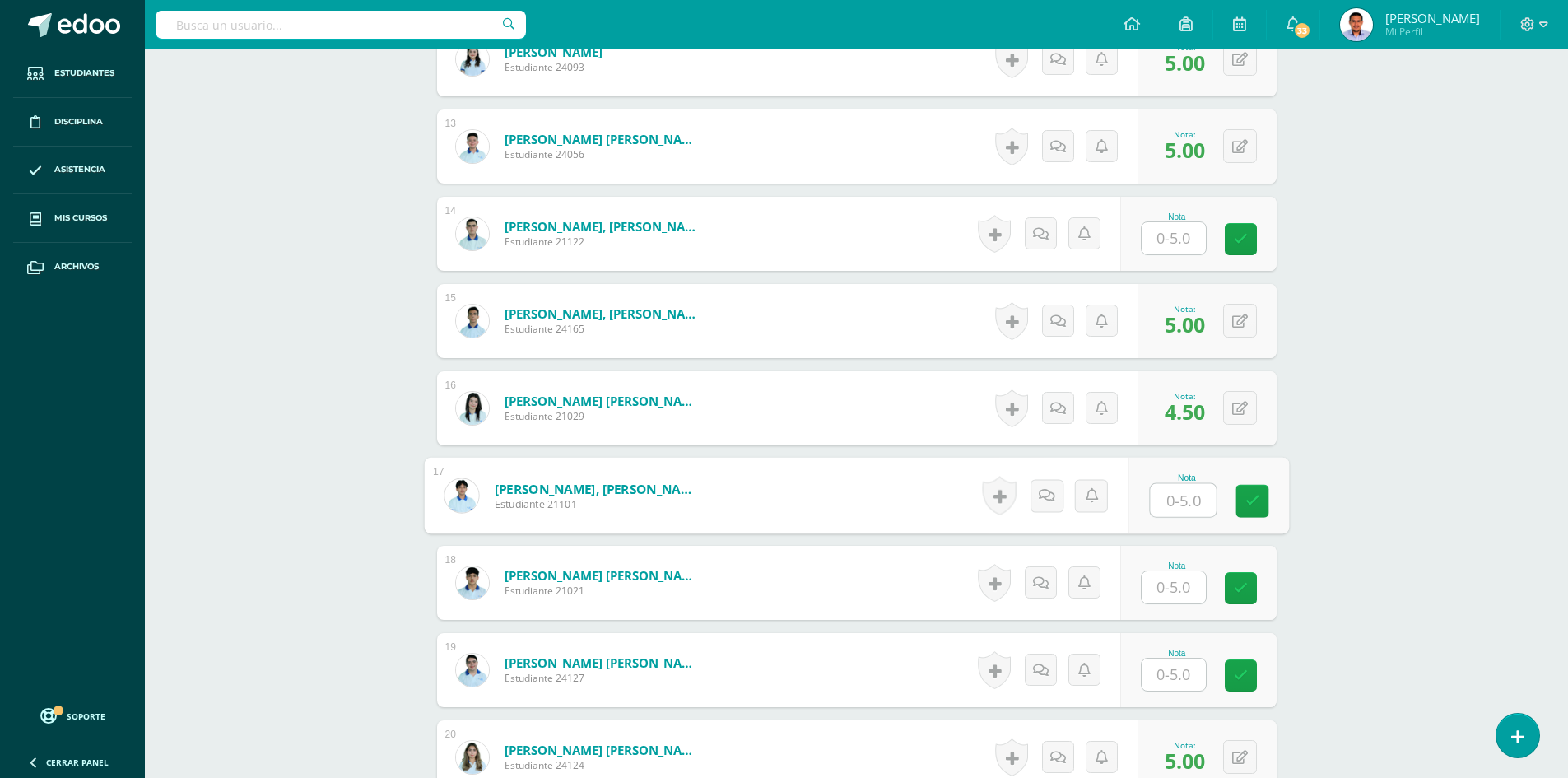
scroll to position [1651, 0]
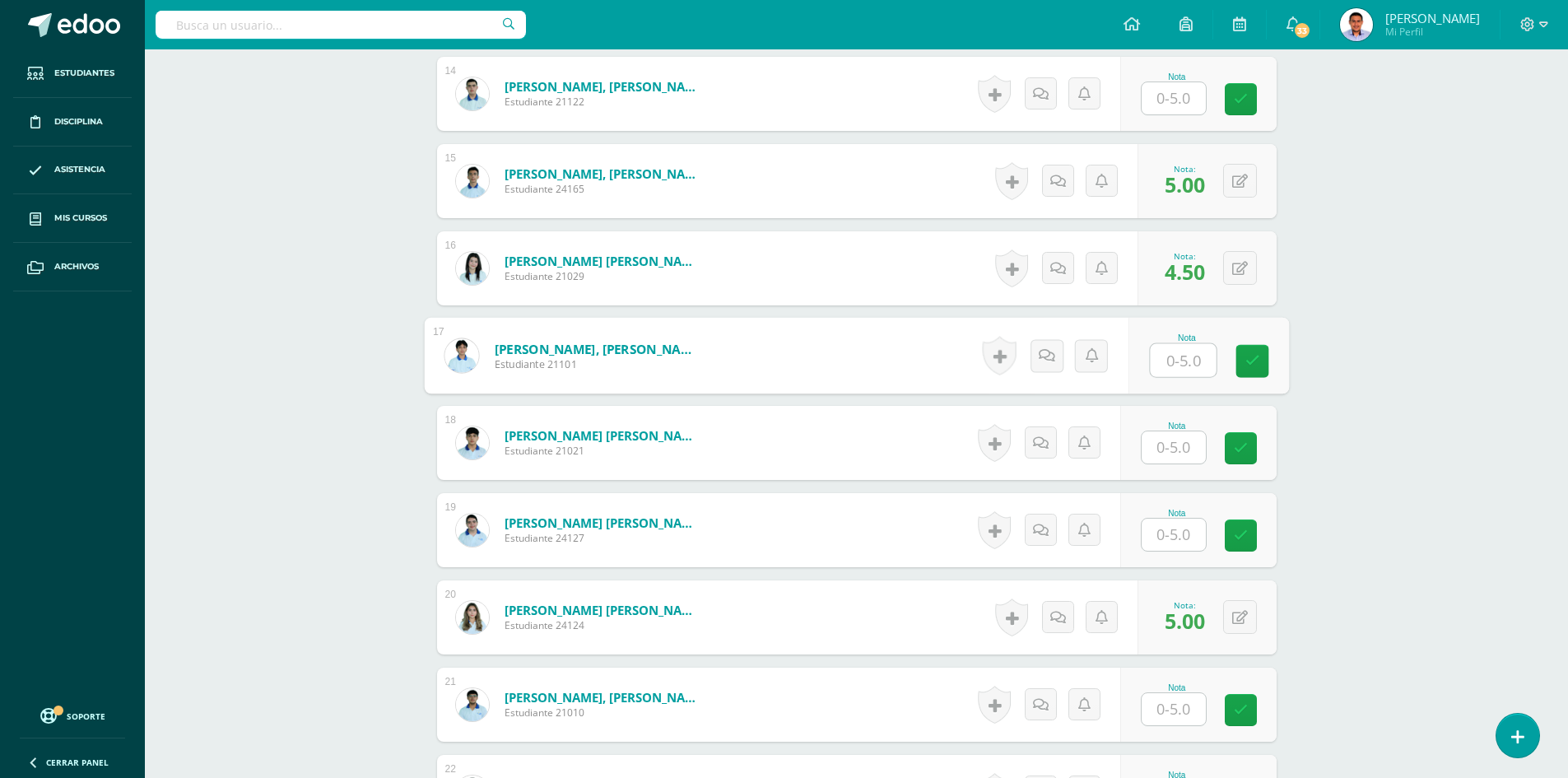
click at [1171, 540] on input "text" at bounding box center [1174, 534] width 64 height 32
type input "4.5"
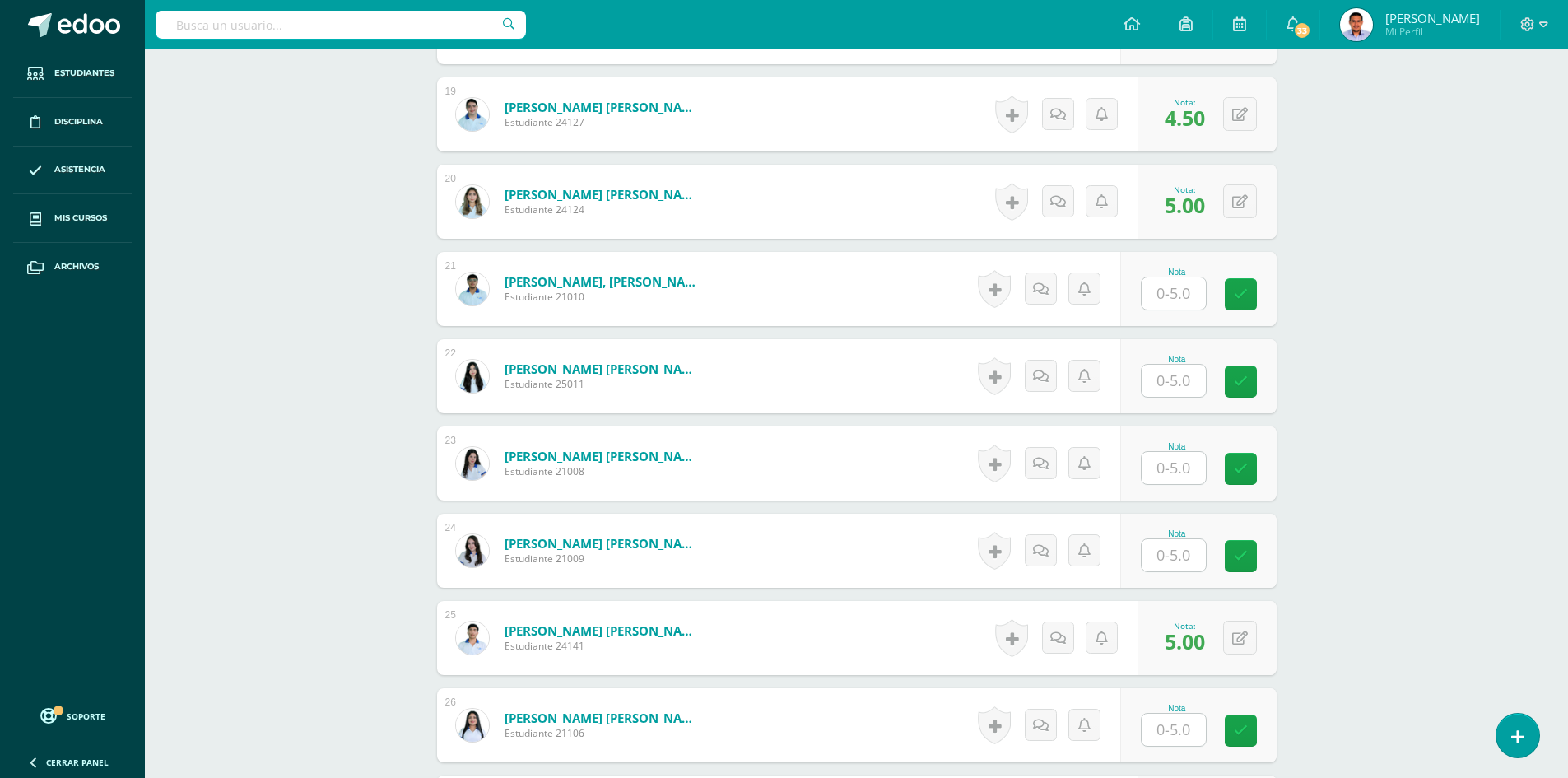
scroll to position [2227, 0]
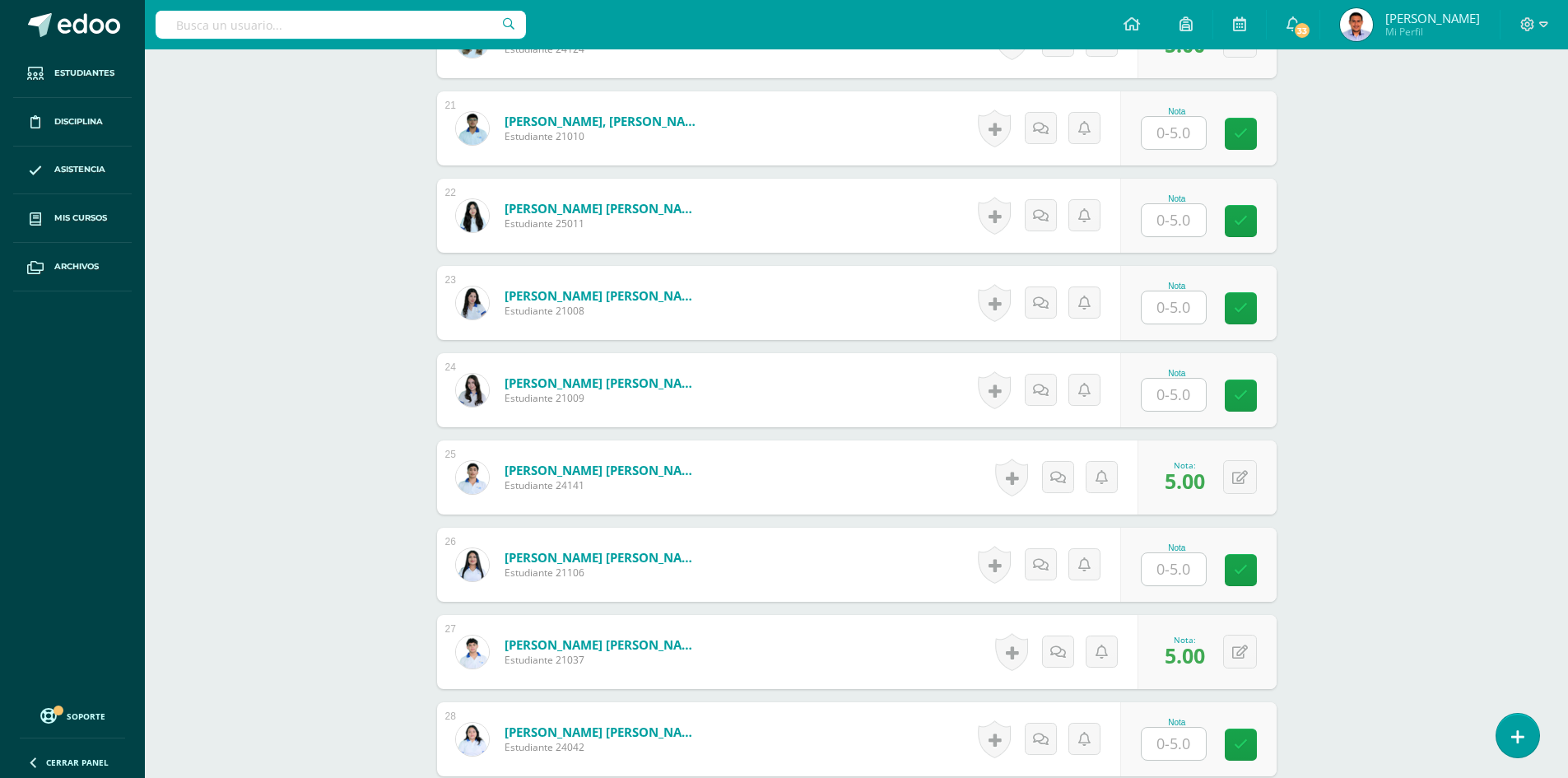
click at [1151, 391] on input "text" at bounding box center [1174, 395] width 64 height 32
type input "4.5"
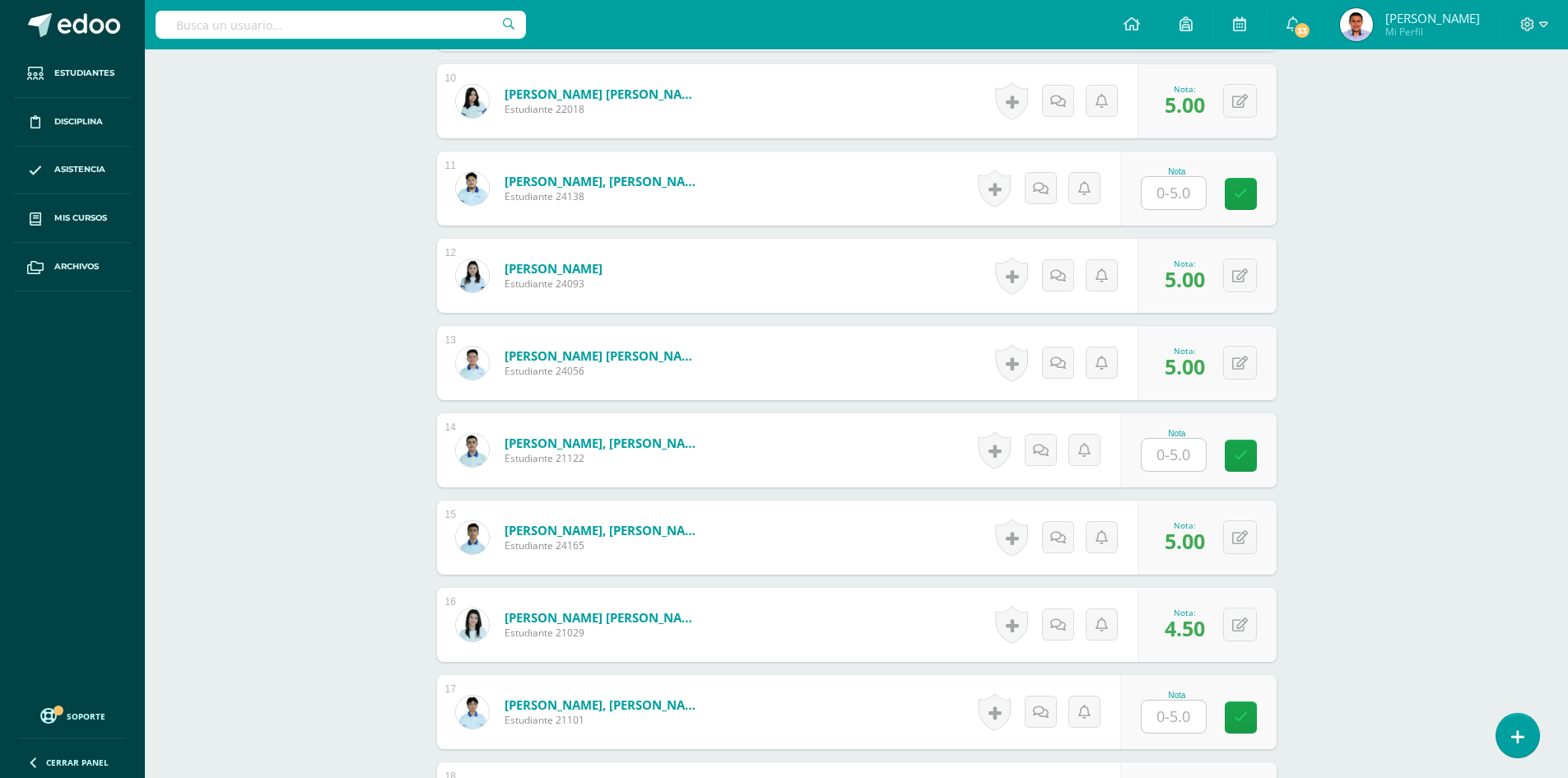
scroll to position [1156, 0]
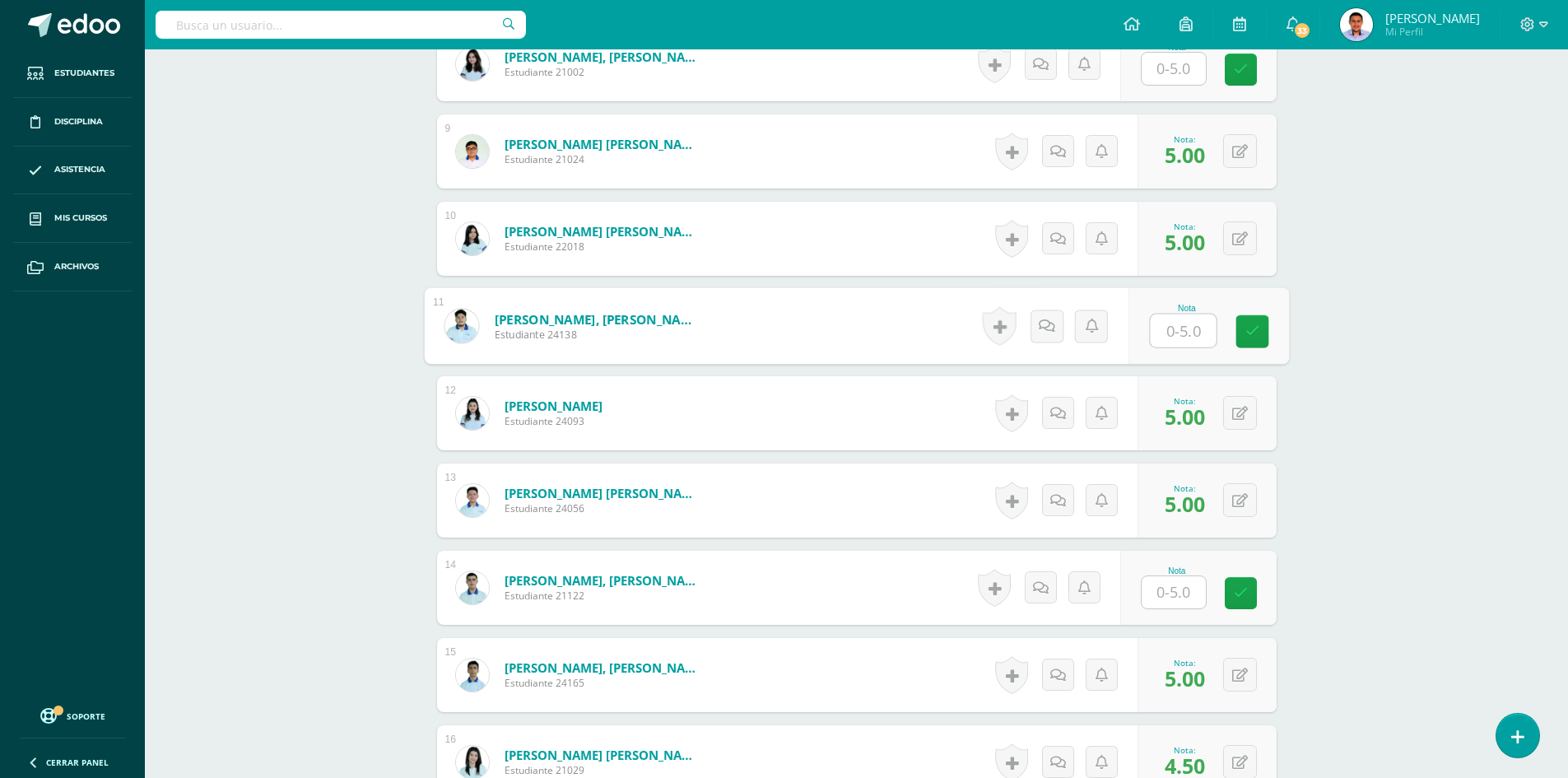
click at [1193, 327] on input "text" at bounding box center [1183, 331] width 66 height 33
type input "4.5"
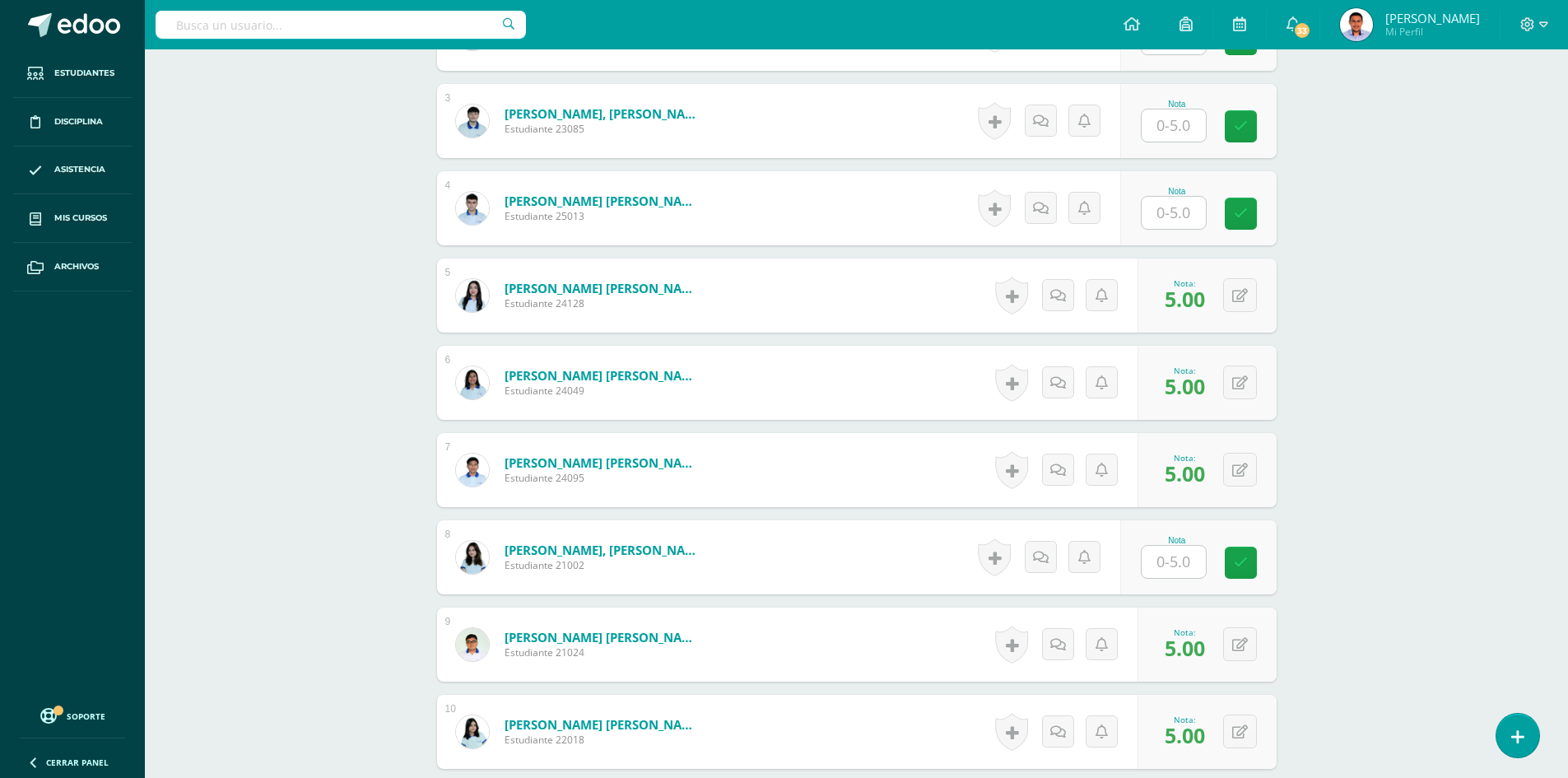
scroll to position [662, 0]
click at [1152, 213] on input "text" at bounding box center [1174, 213] width 64 height 32
type input "4.5"
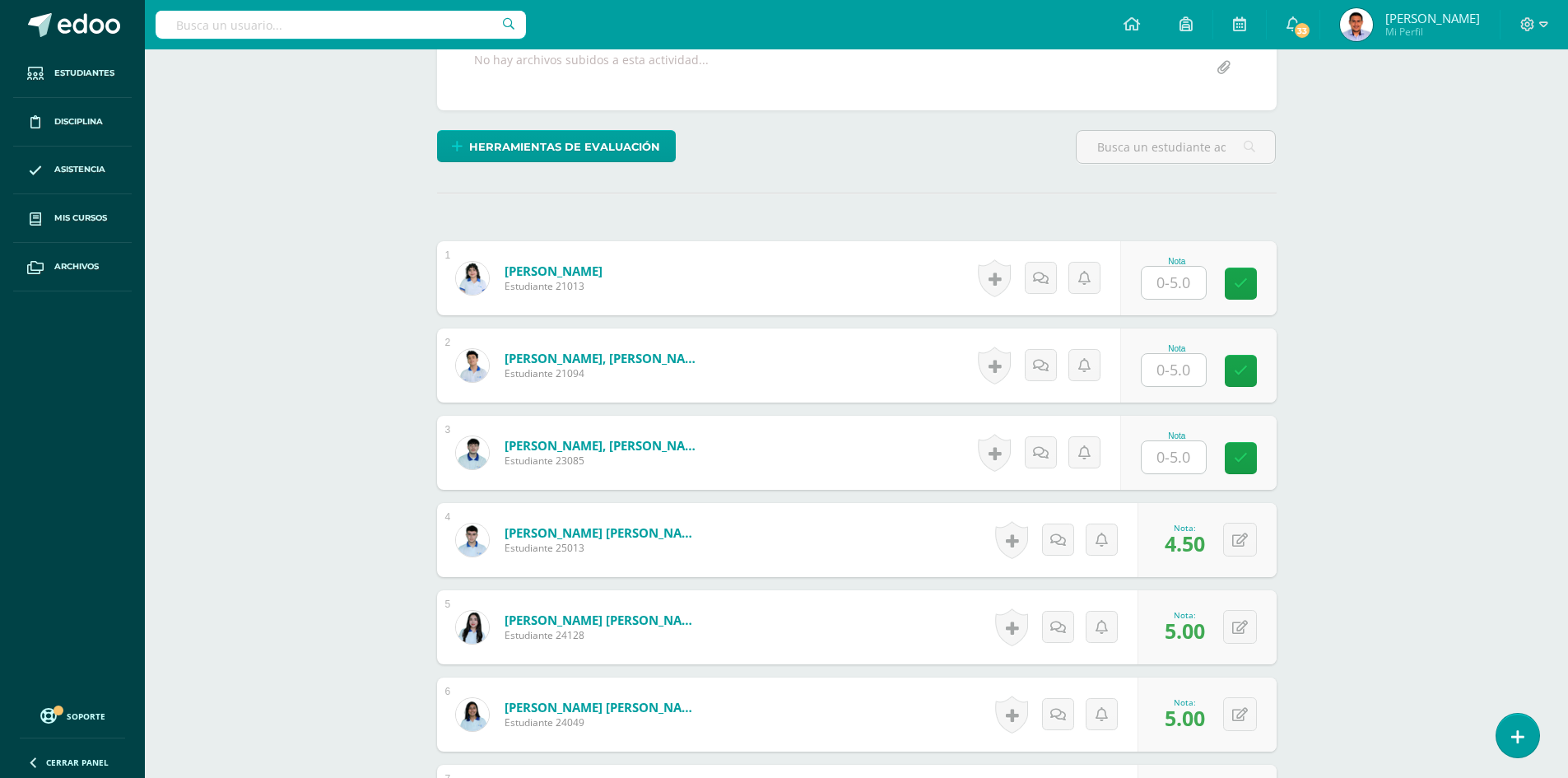
scroll to position [332, 0]
click at [1154, 370] on input "text" at bounding box center [1174, 368] width 64 height 32
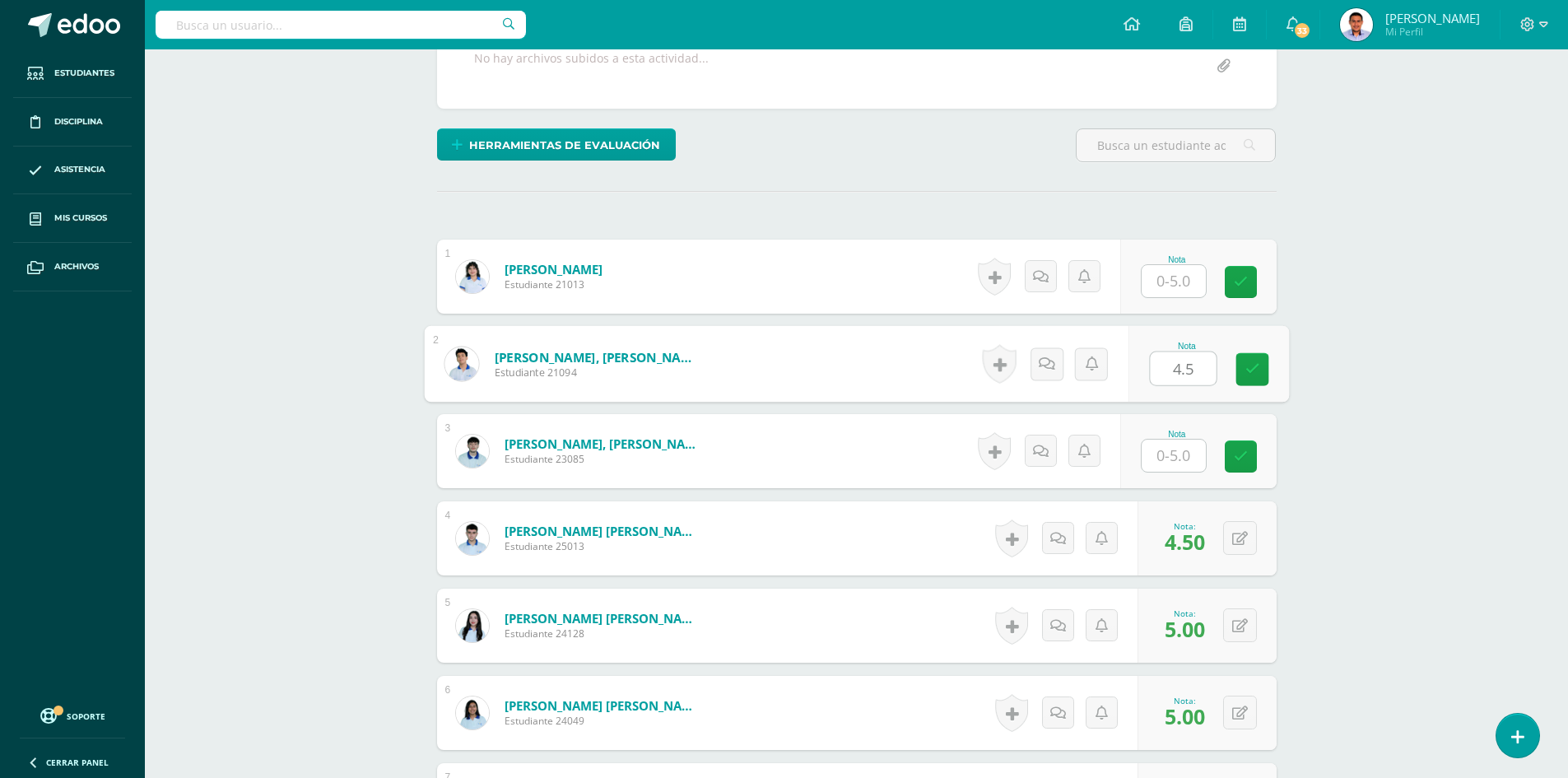
type input "4.5"
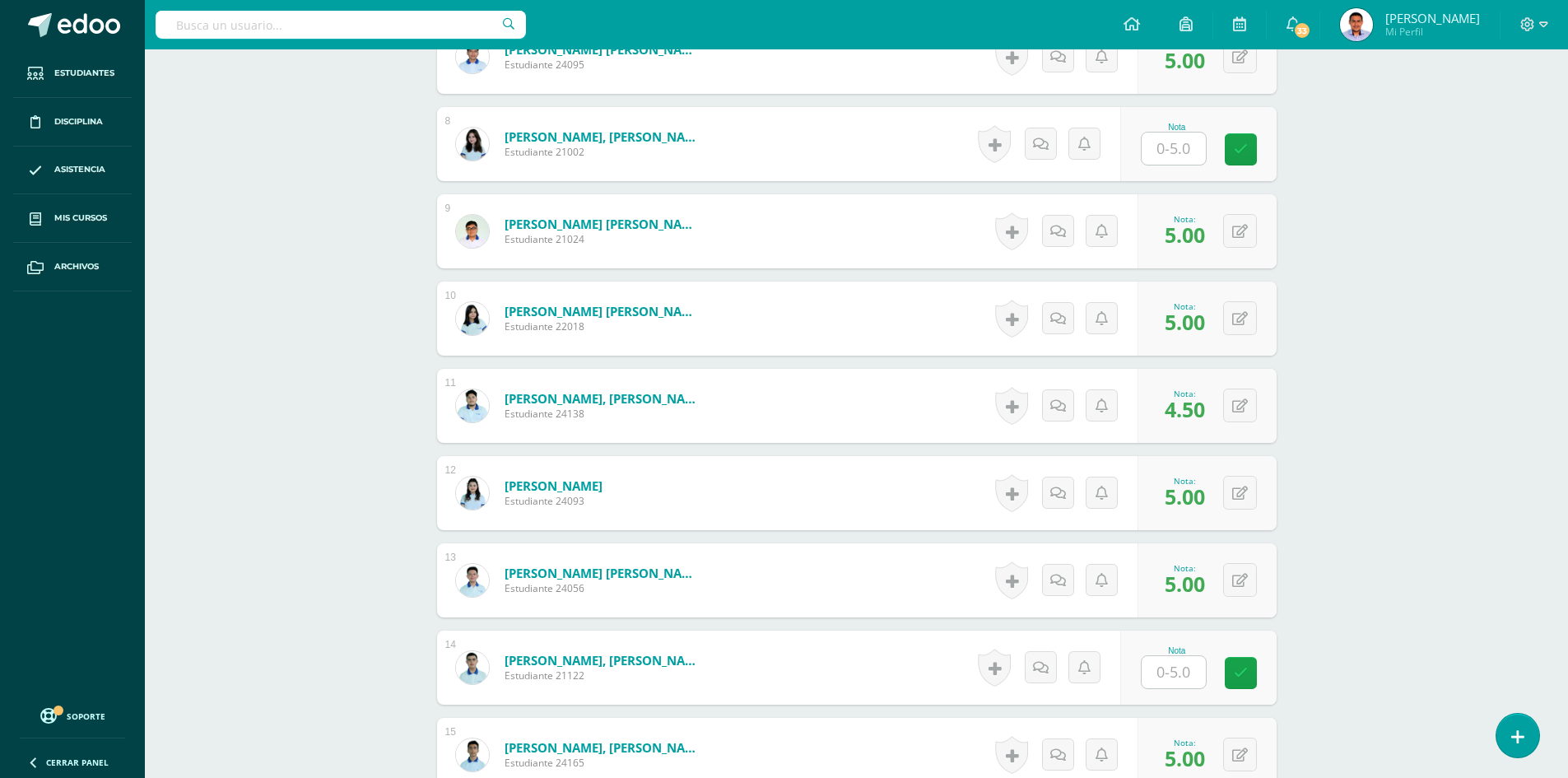
scroll to position [1156, 0]
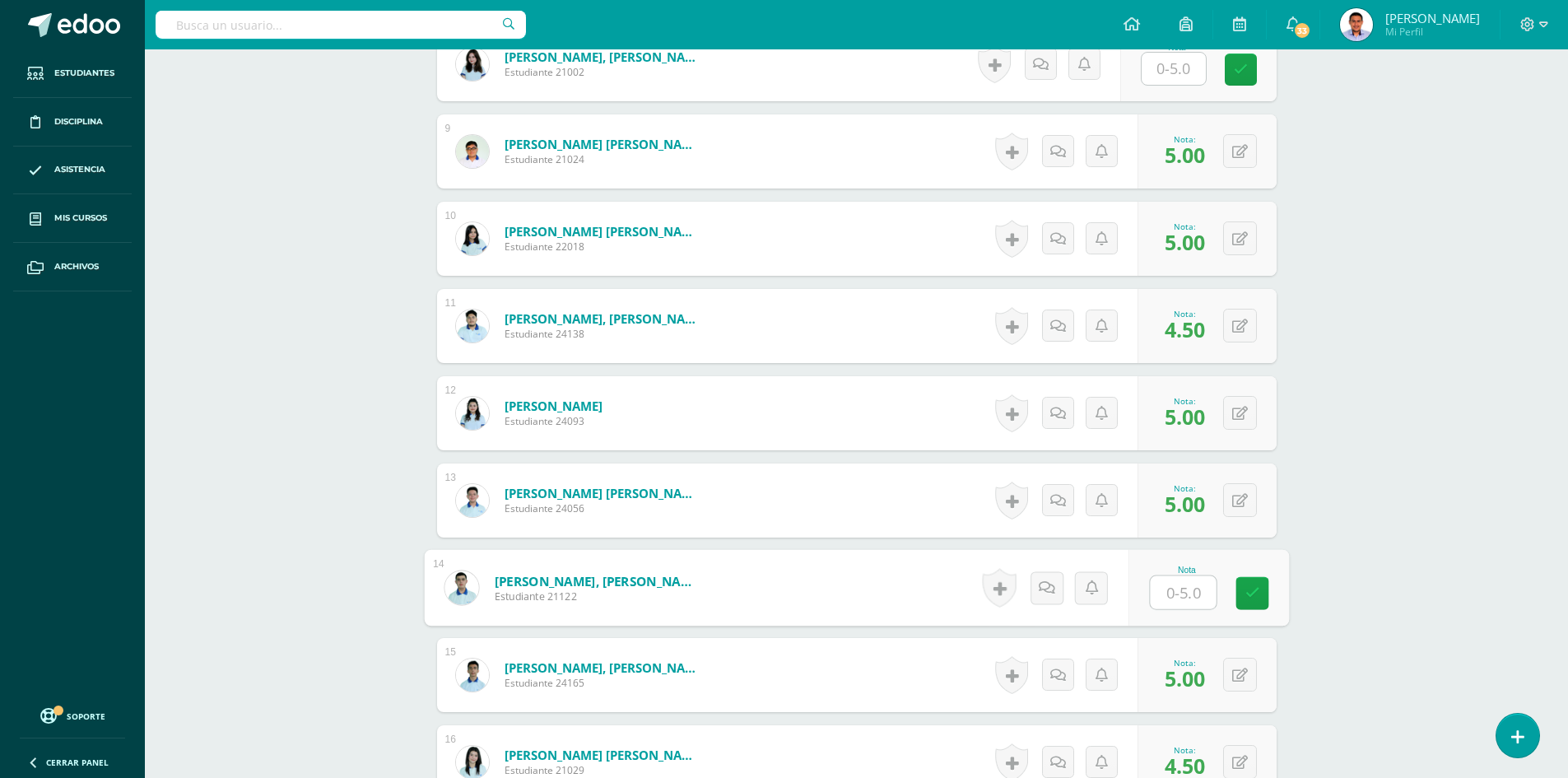
click at [1187, 597] on input "text" at bounding box center [1183, 593] width 66 height 33
type input "4.5"
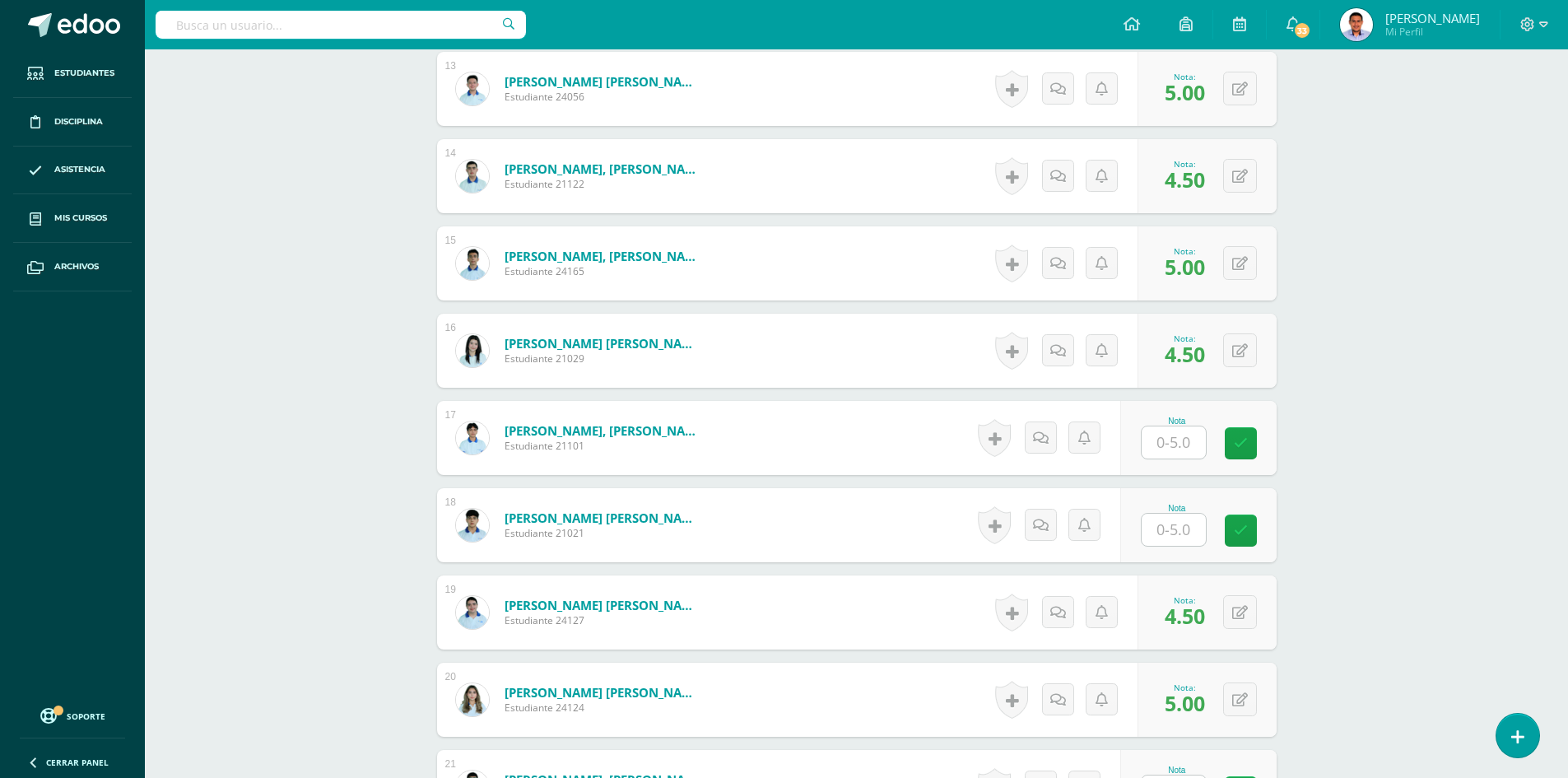
scroll to position [1733, 0]
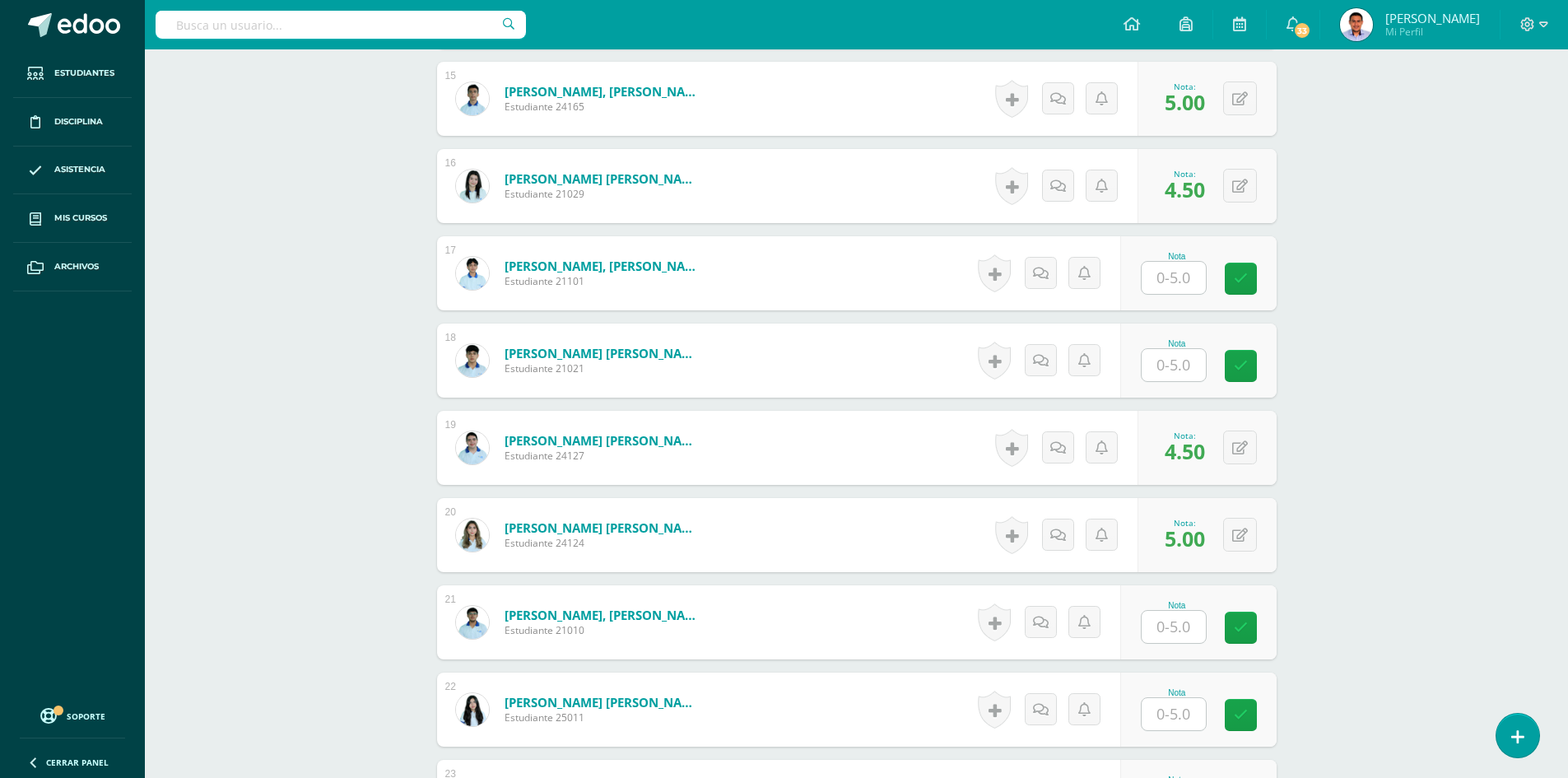
click at [1180, 357] on input "text" at bounding box center [1174, 364] width 64 height 32
type input "4.5"
click at [1231, 352] on div "0 Logros Logros obtenidos Aún no hay logros agregados Nota: 4.50" at bounding box center [1206, 361] width 139 height 74
click at [1234, 344] on button at bounding box center [1251, 361] width 35 height 35
type input "5"
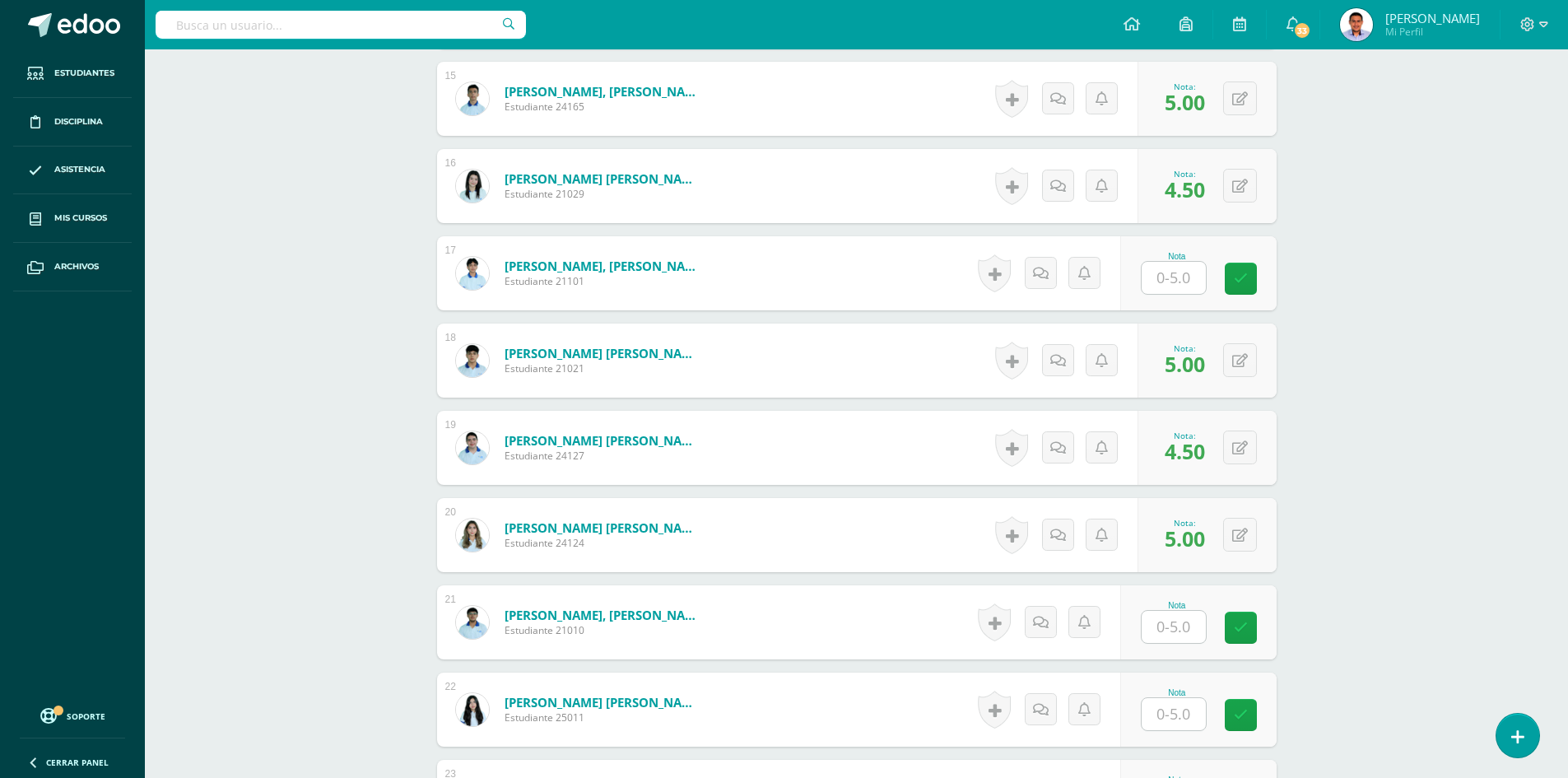
scroll to position [1403, 0]
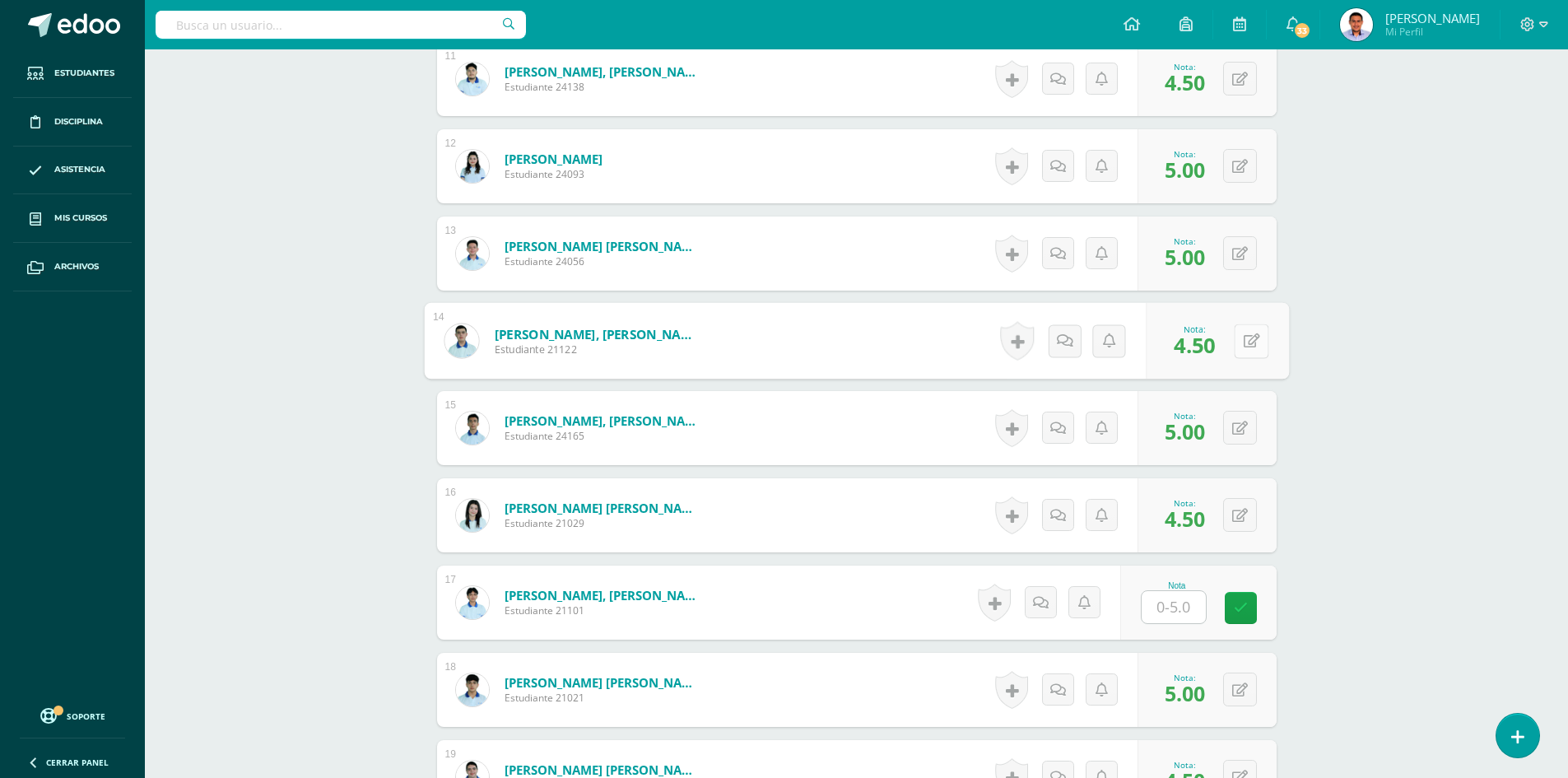
click at [1226, 339] on div "0 Logros Logros obtenidos Aún no hay logros agregados Nota: 4.50" at bounding box center [1218, 341] width 143 height 77
click at [1256, 332] on button at bounding box center [1251, 341] width 35 height 35
type input "5"
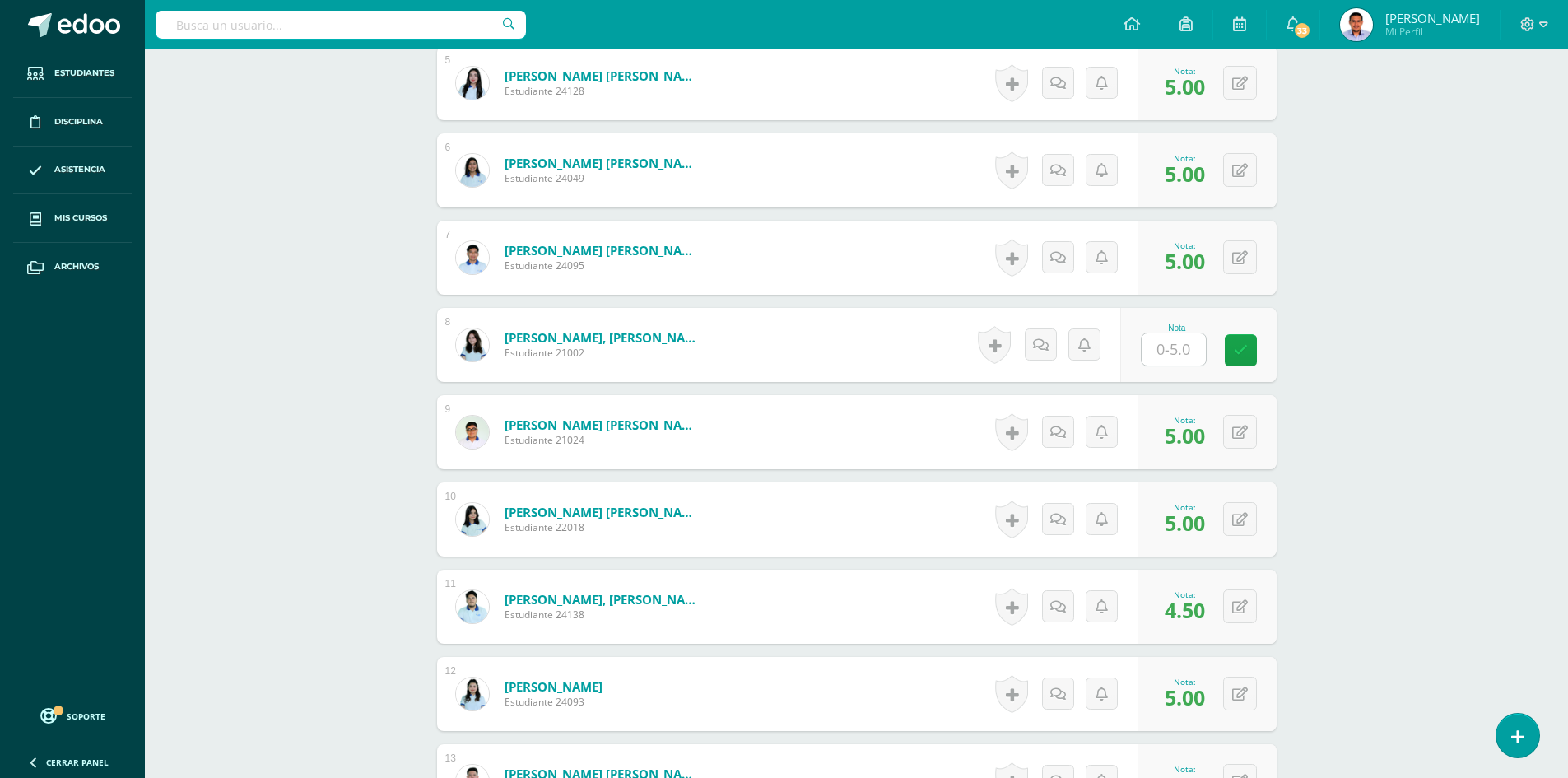
scroll to position [580, 0]
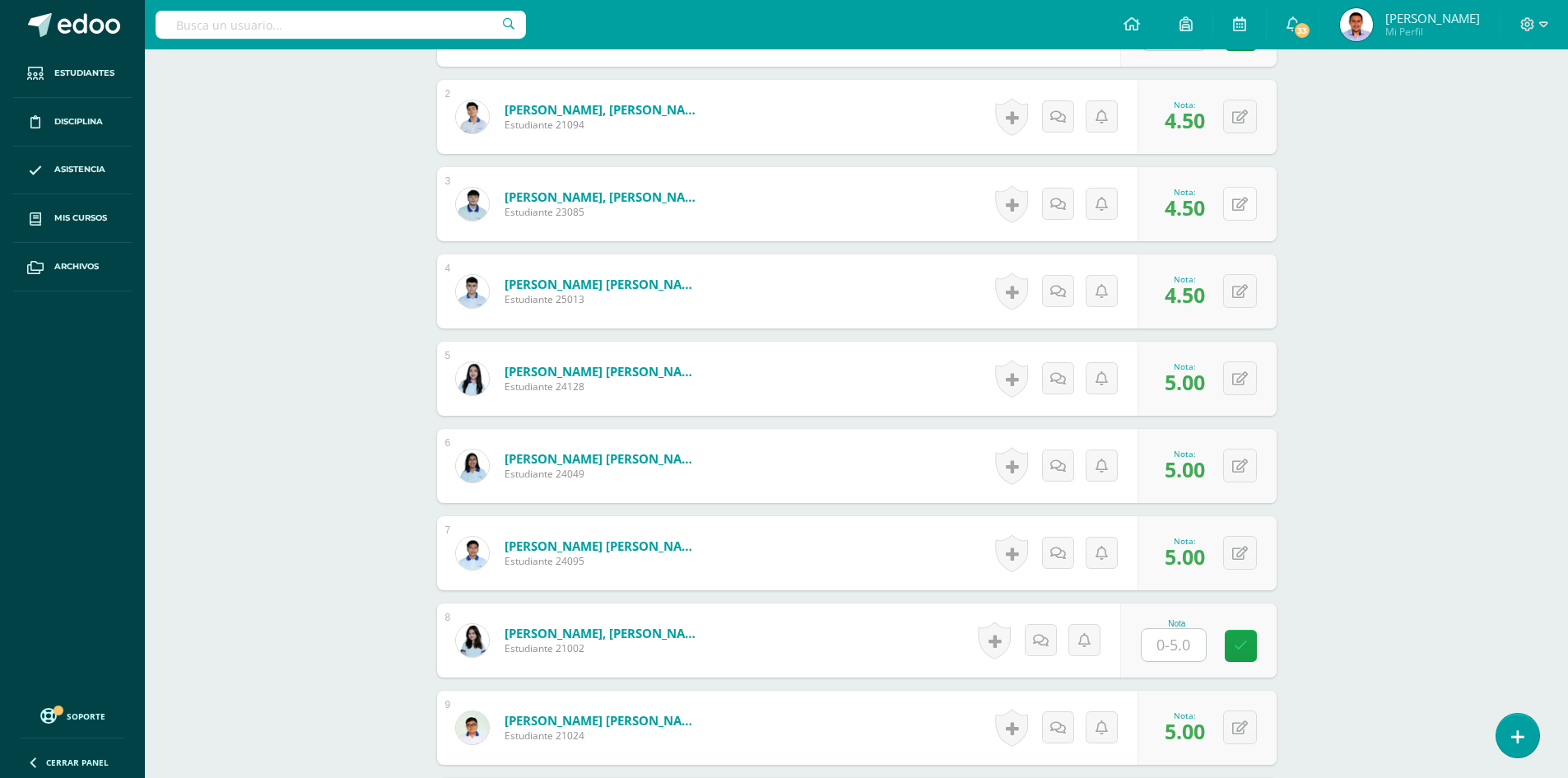
click at [1246, 210] on icon at bounding box center [1240, 205] width 16 height 14
type input "5"
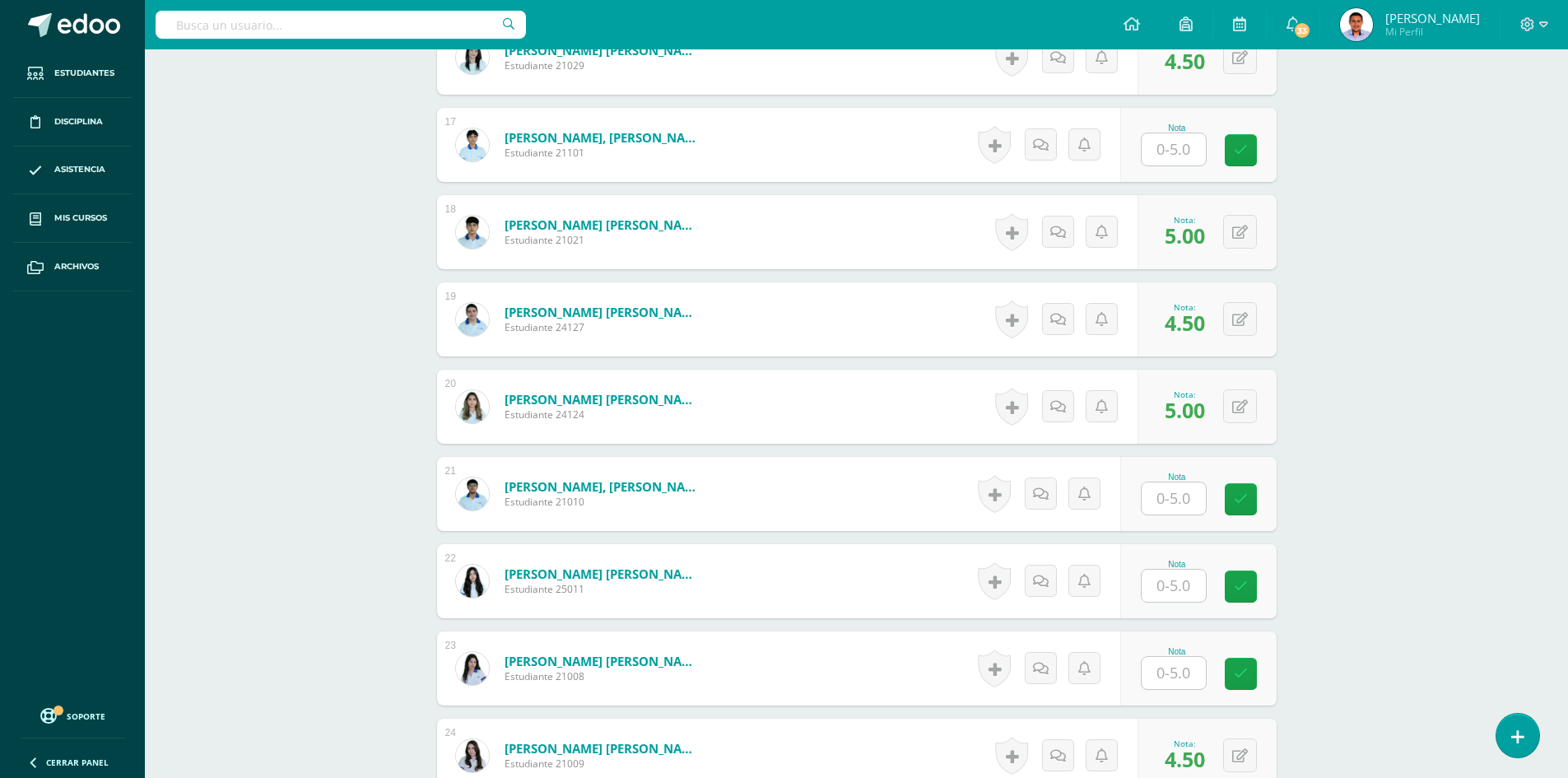
scroll to position [1980, 0]
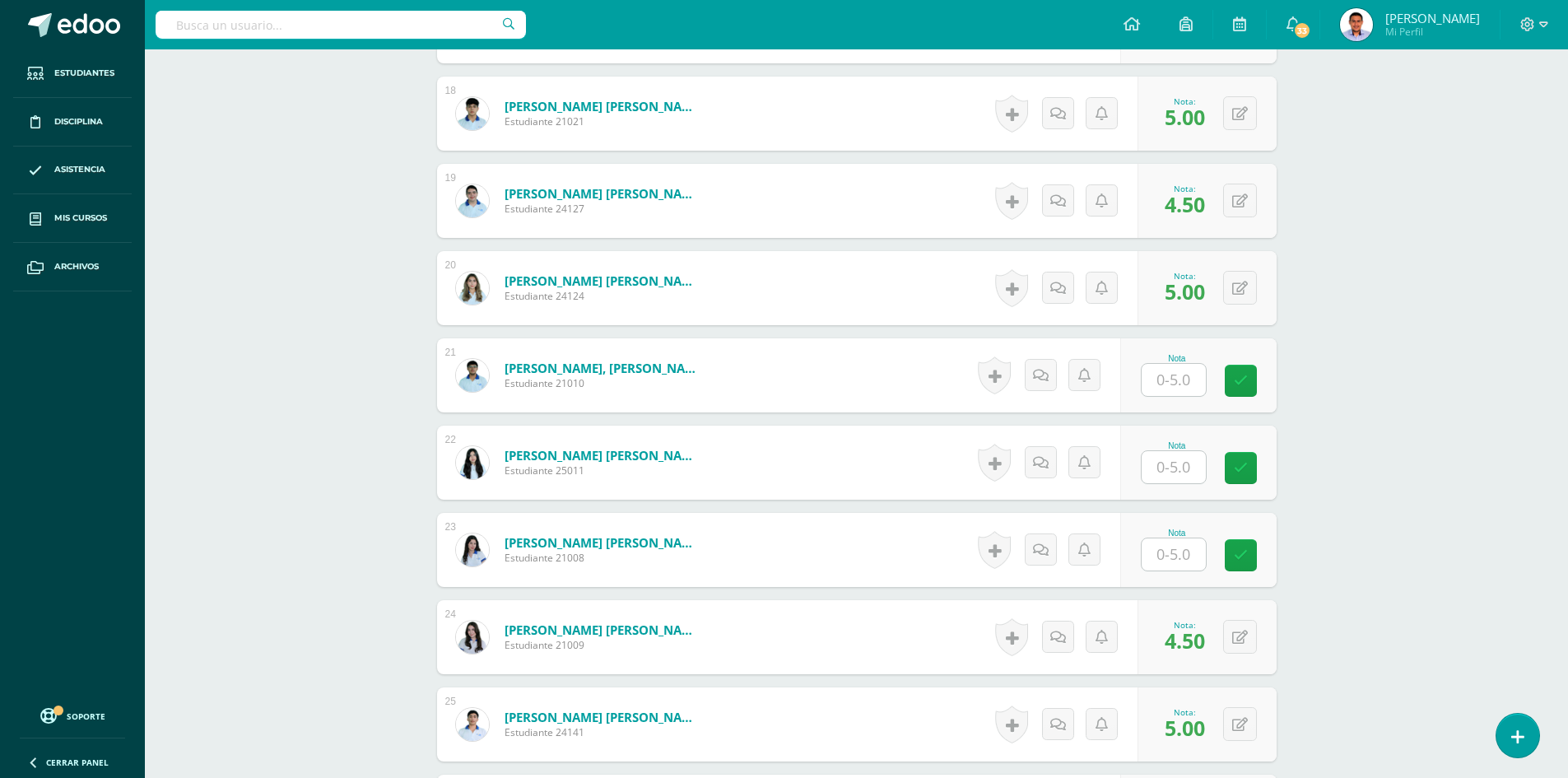
click at [1190, 462] on input "text" at bounding box center [1174, 467] width 64 height 32
type input "5"
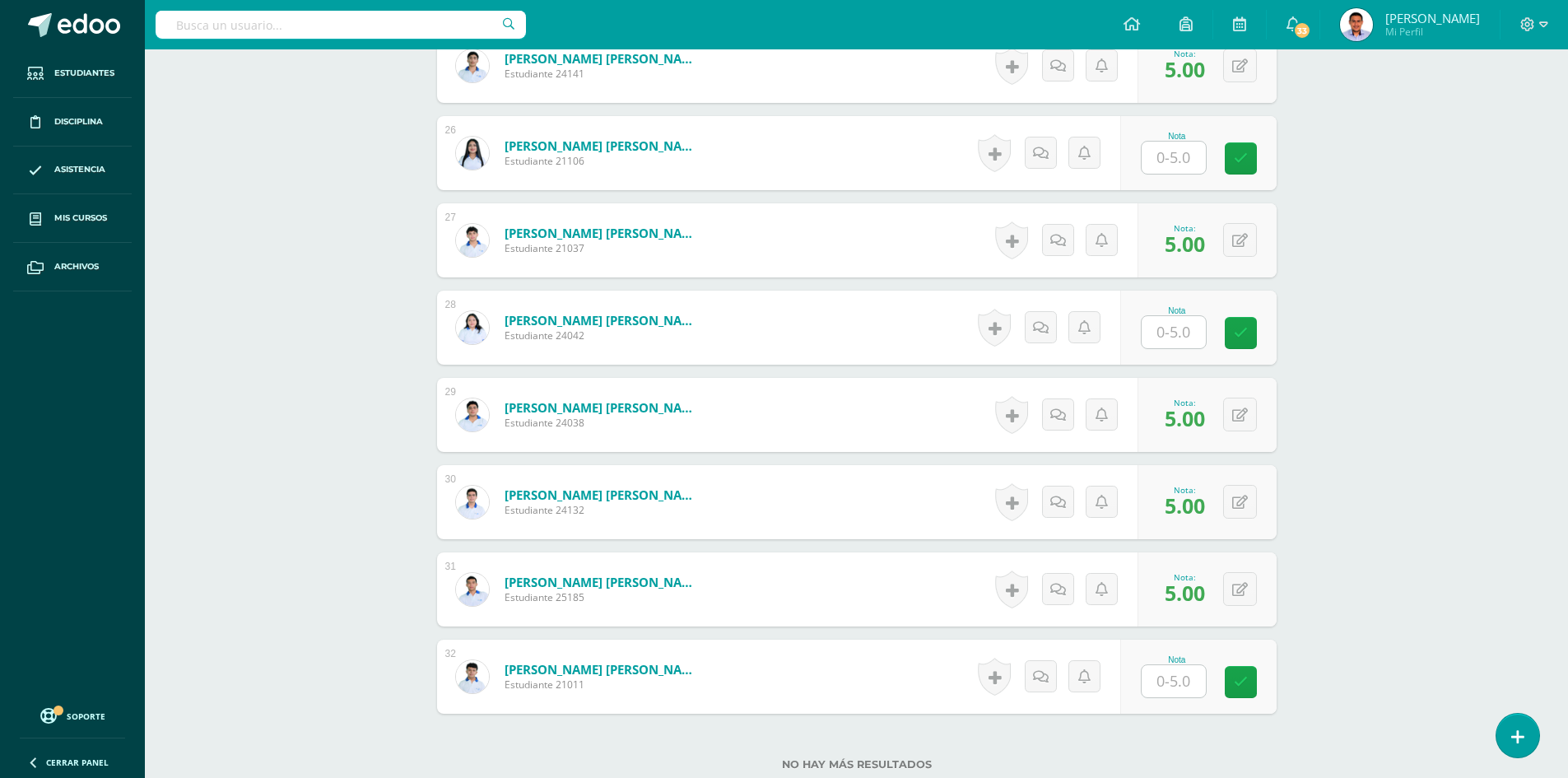
scroll to position [2763, 0]
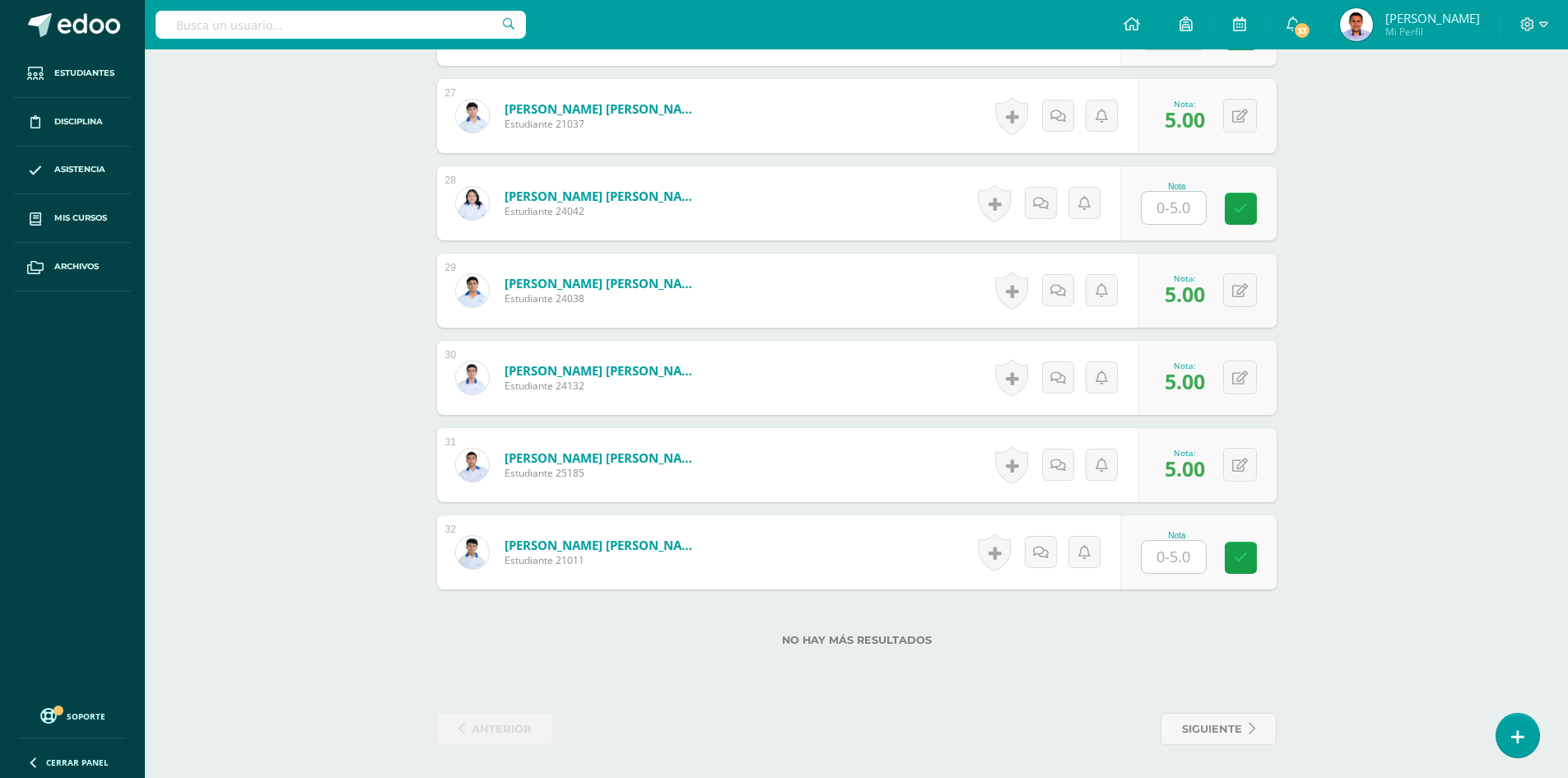
click at [1183, 568] on input "text" at bounding box center [1174, 557] width 64 height 32
type input "5"
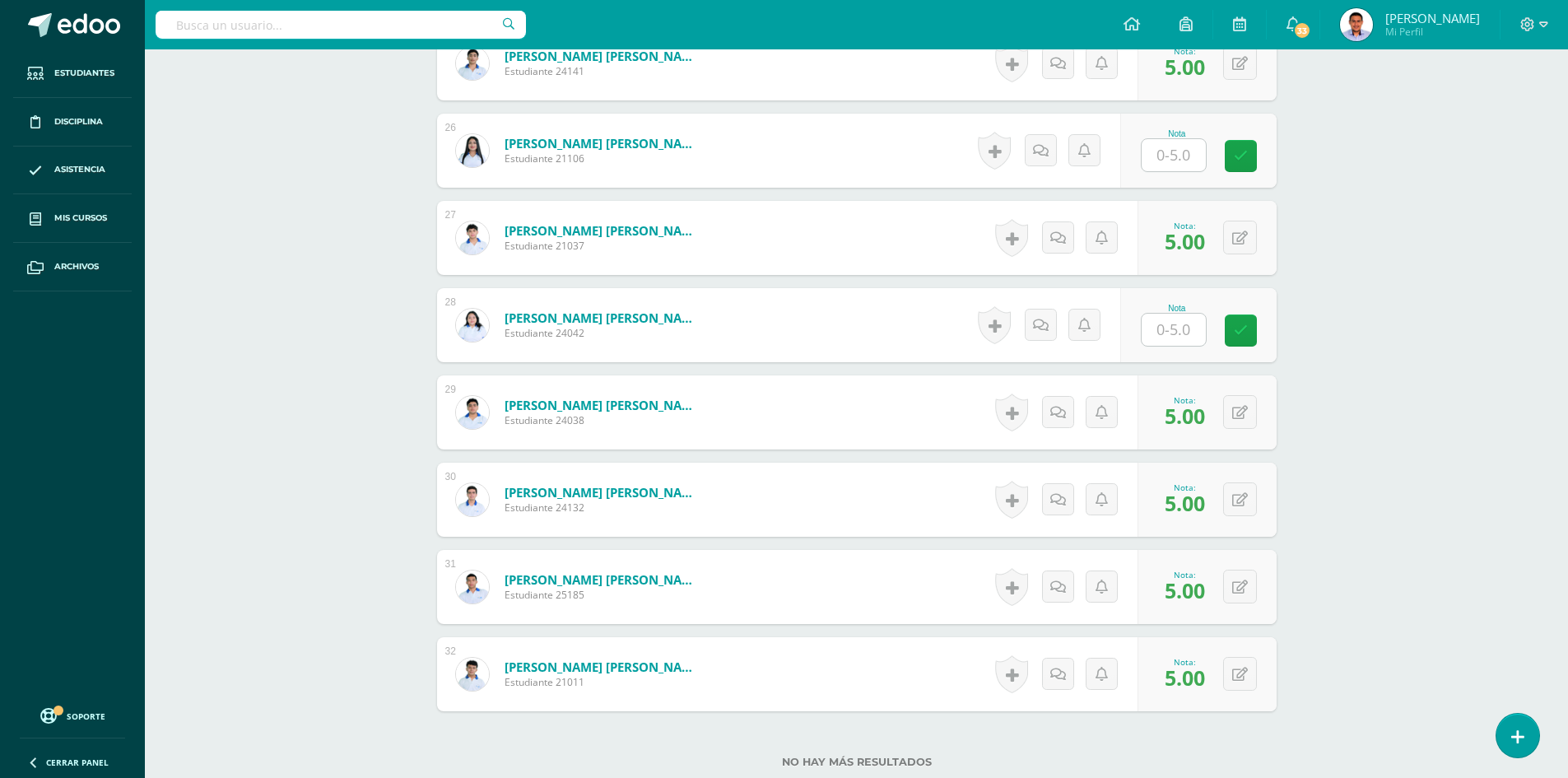
scroll to position [2434, 0]
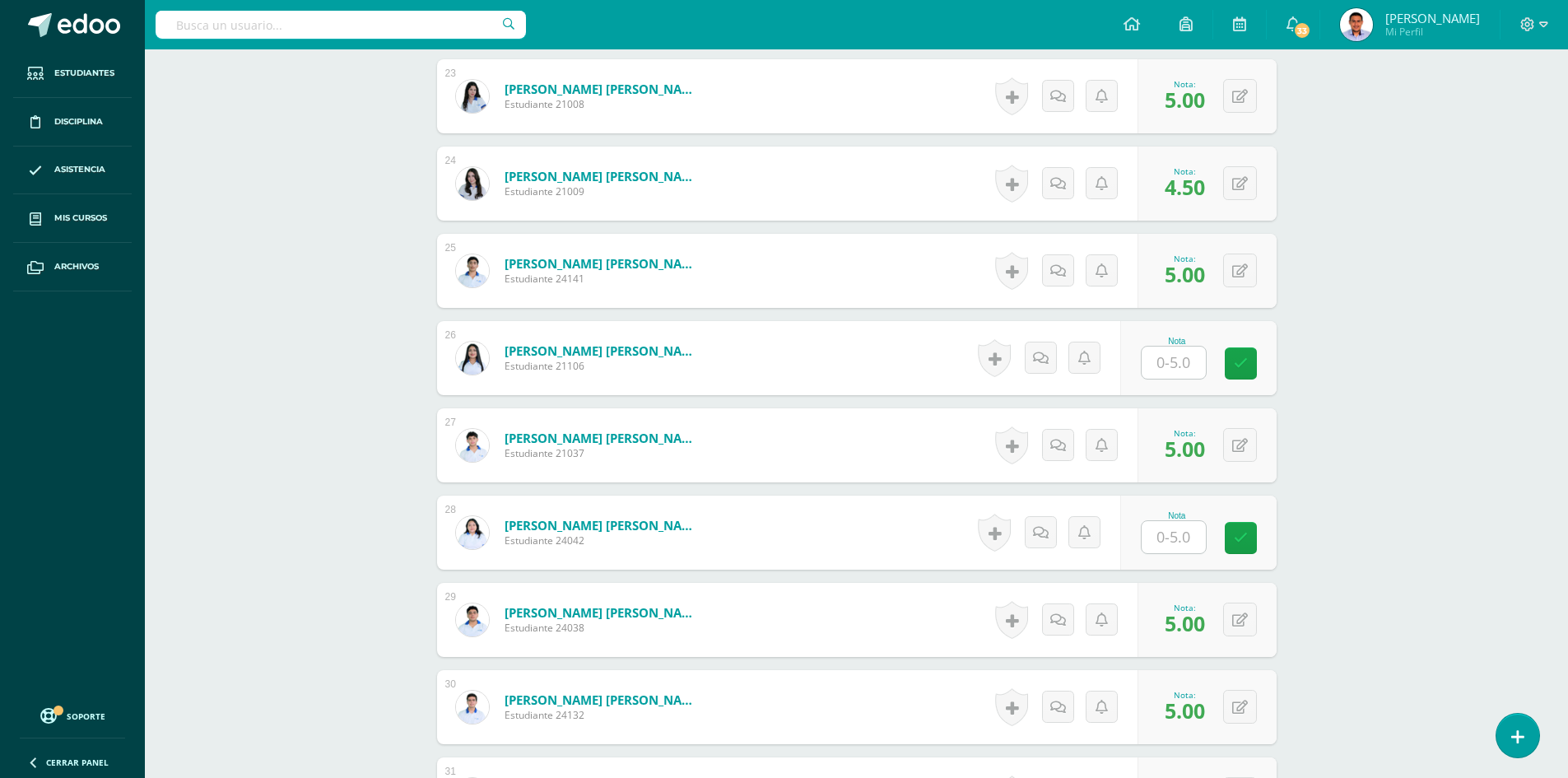
click at [1156, 362] on input "text" at bounding box center [1174, 363] width 64 height 32
type input "5"
click at [1189, 527] on input "text" at bounding box center [1174, 537] width 64 height 32
type input "5"
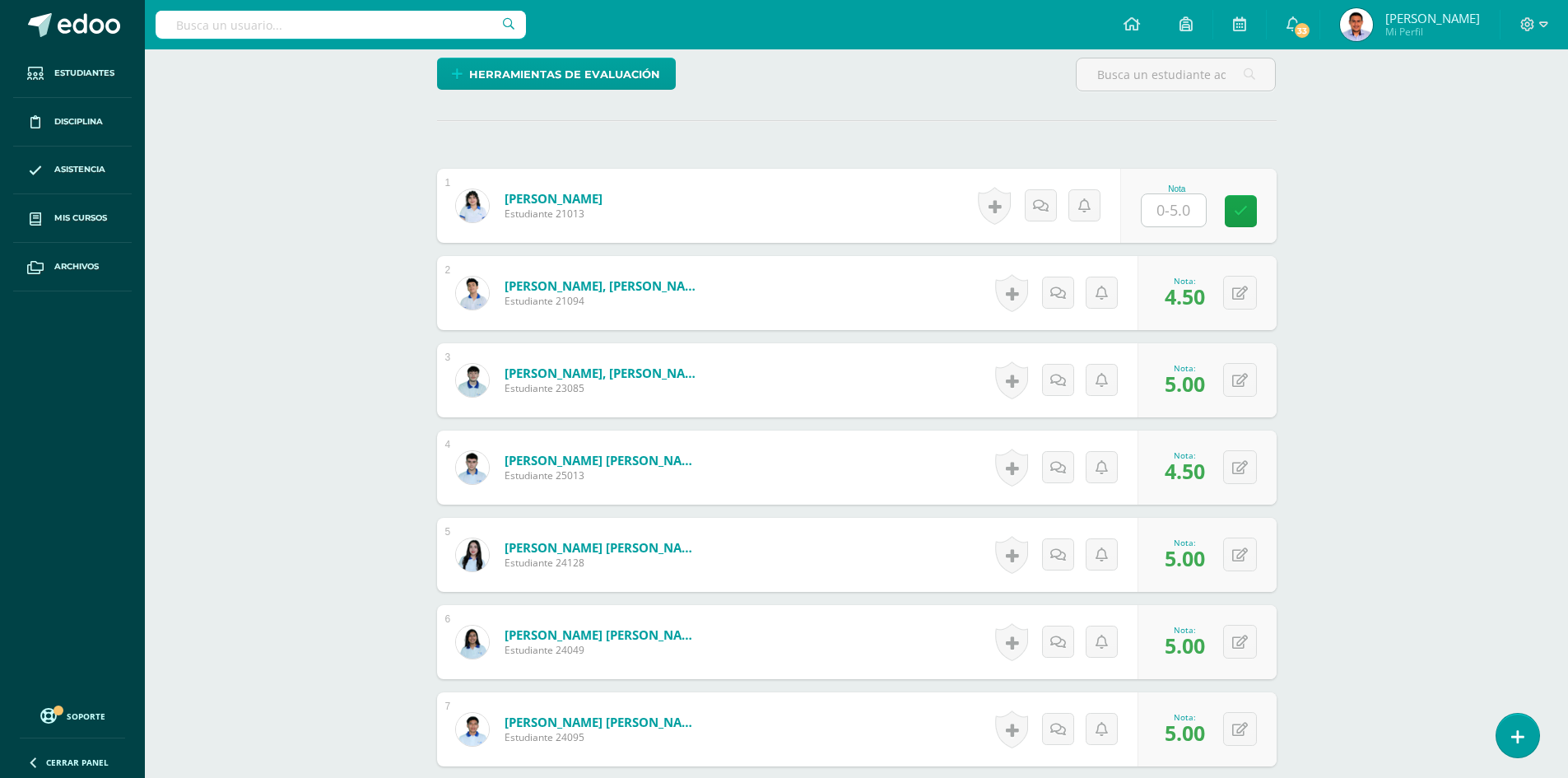
scroll to position [375, 0]
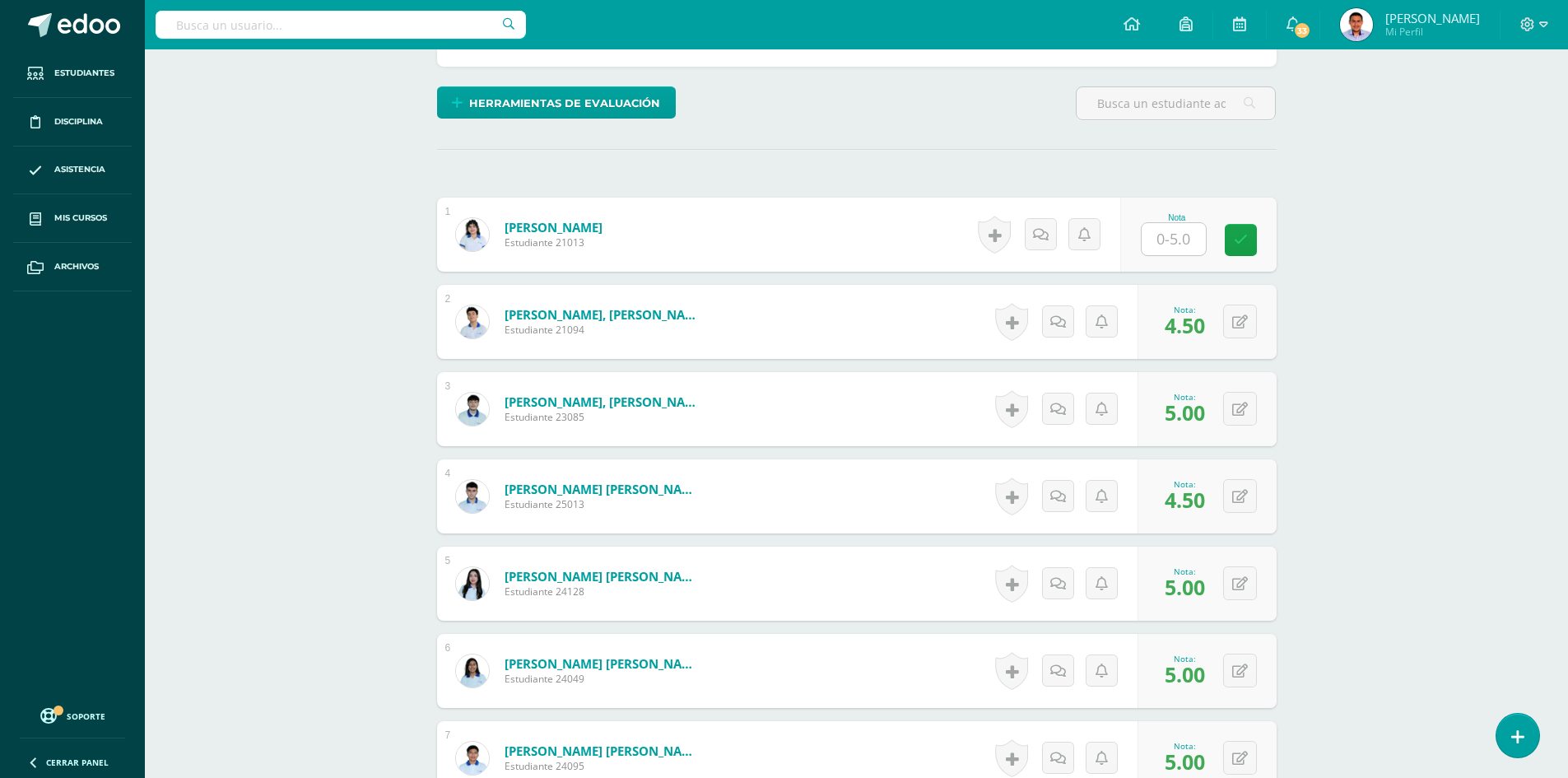
click at [1183, 241] on input "text" at bounding box center [1174, 239] width 64 height 32
type input "5"
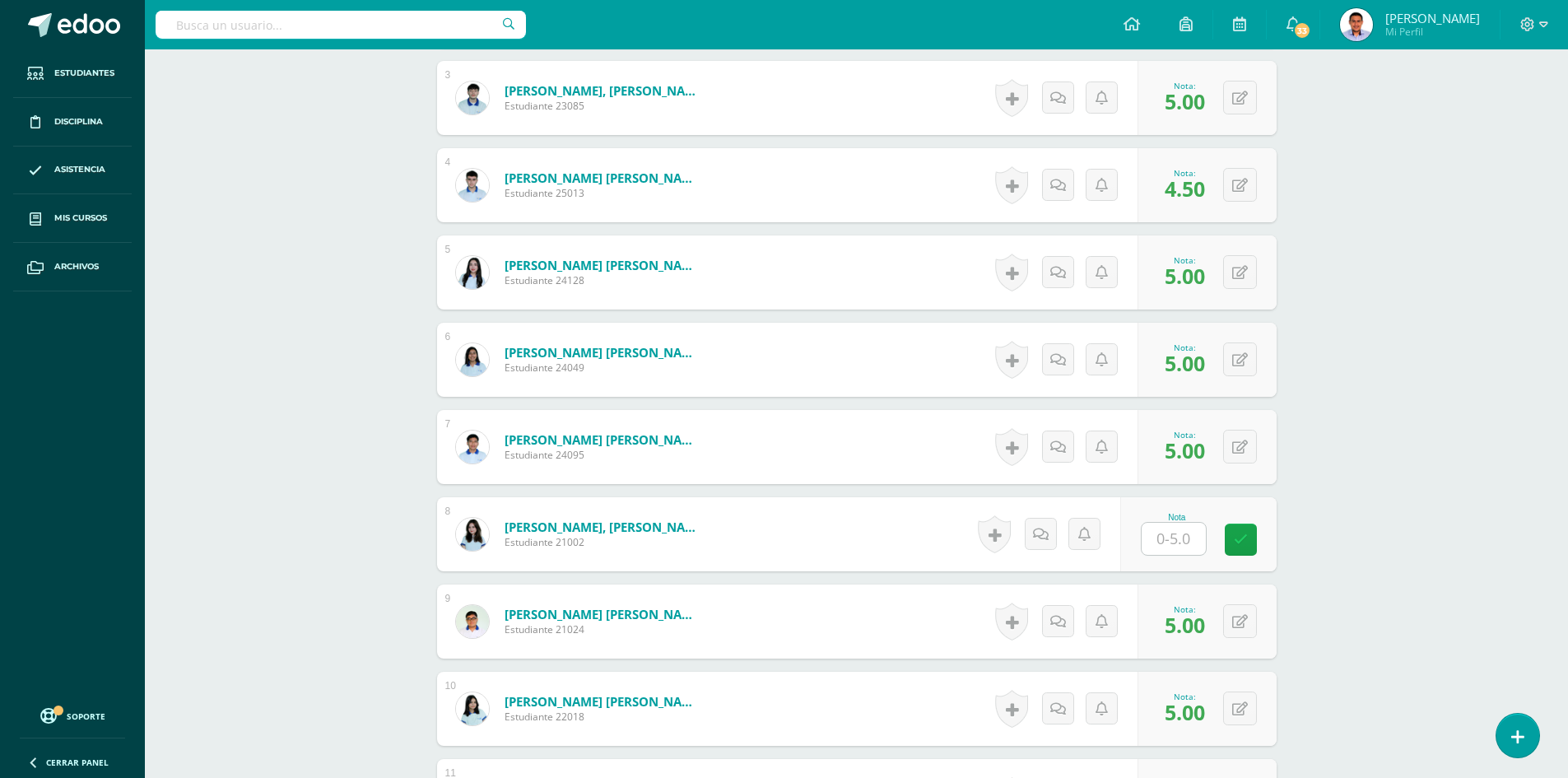
scroll to position [787, 0]
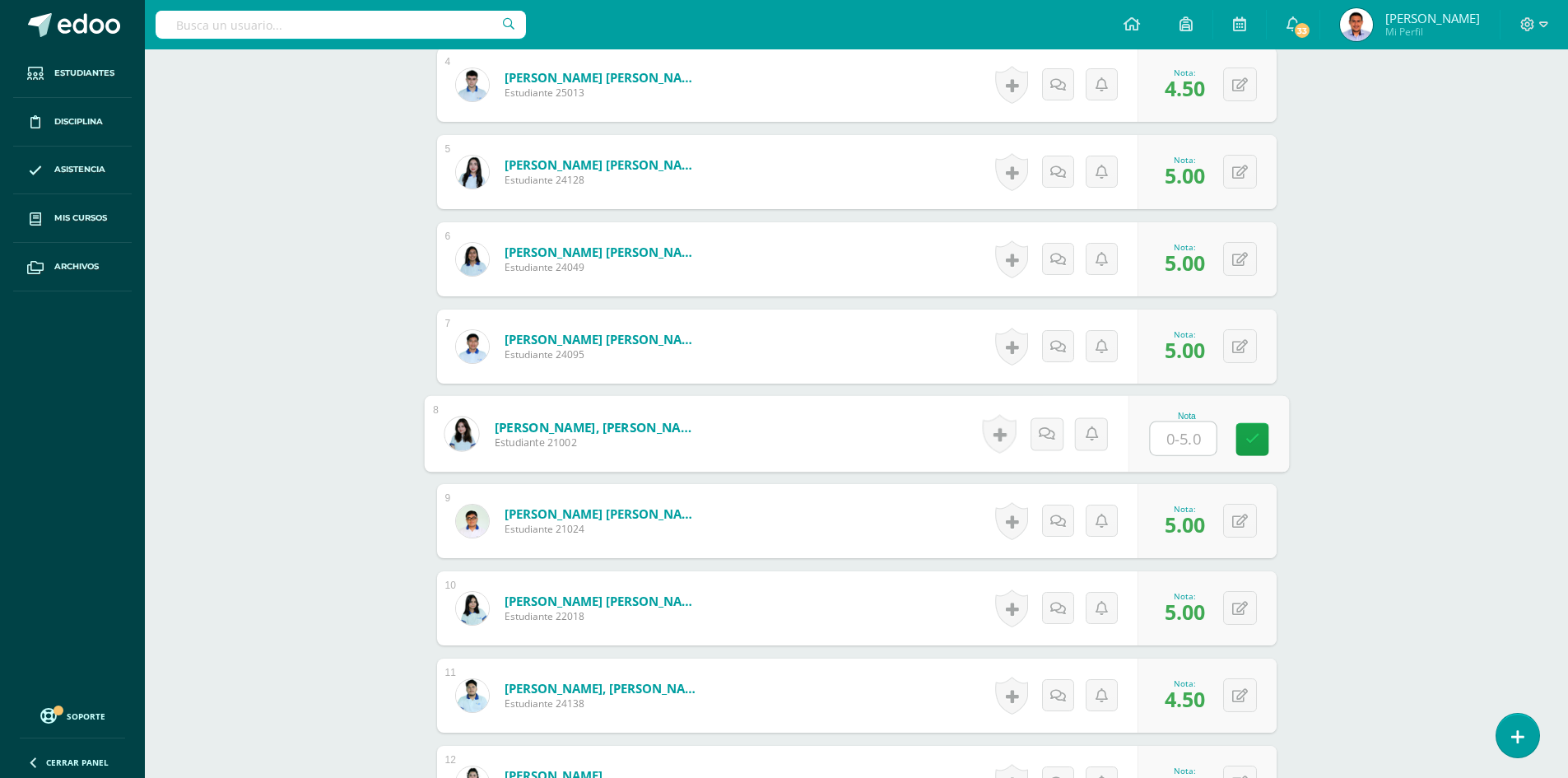
click at [1181, 438] on input "text" at bounding box center [1183, 439] width 66 height 33
type input "3.75"
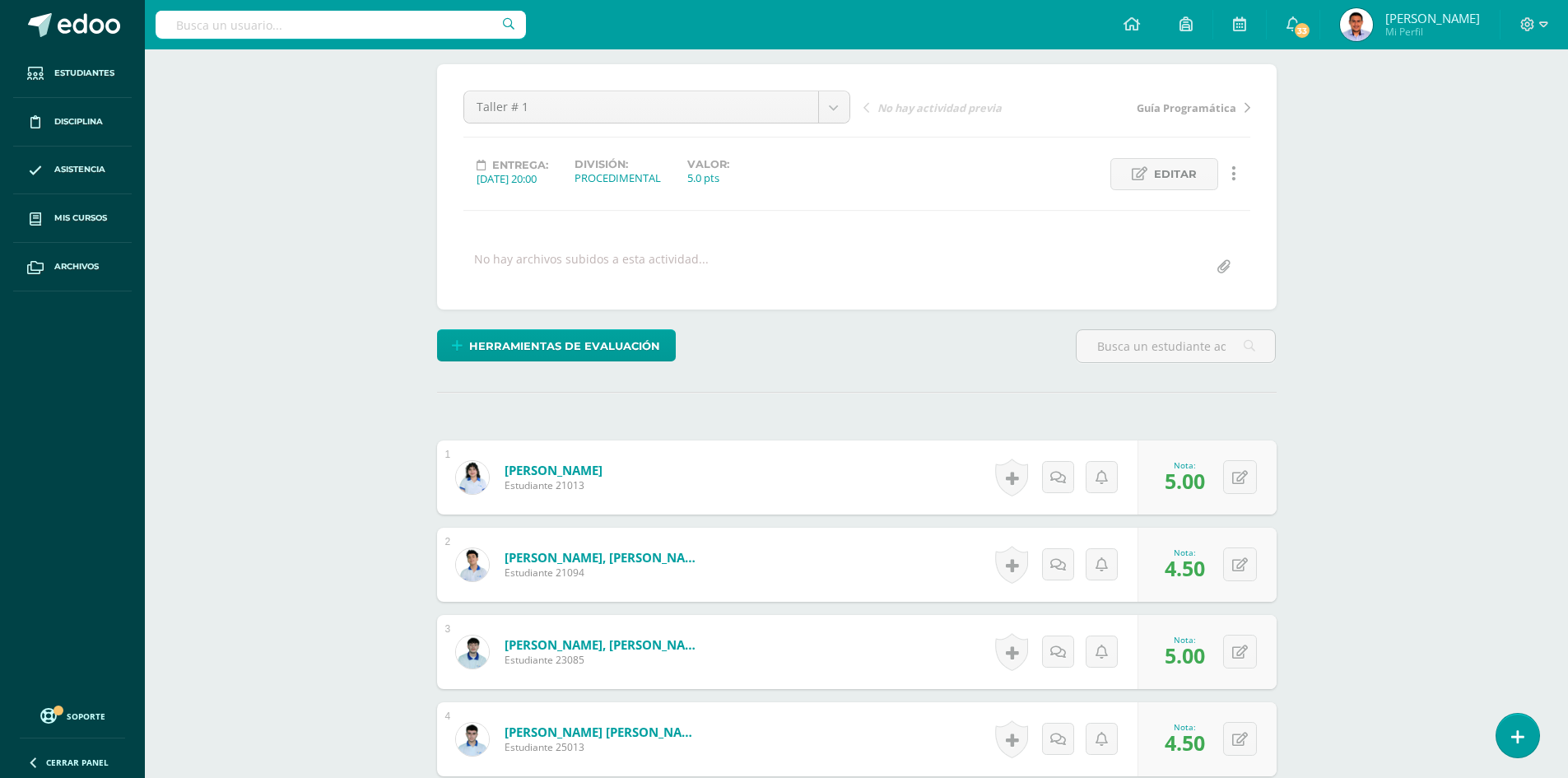
scroll to position [45, 0]
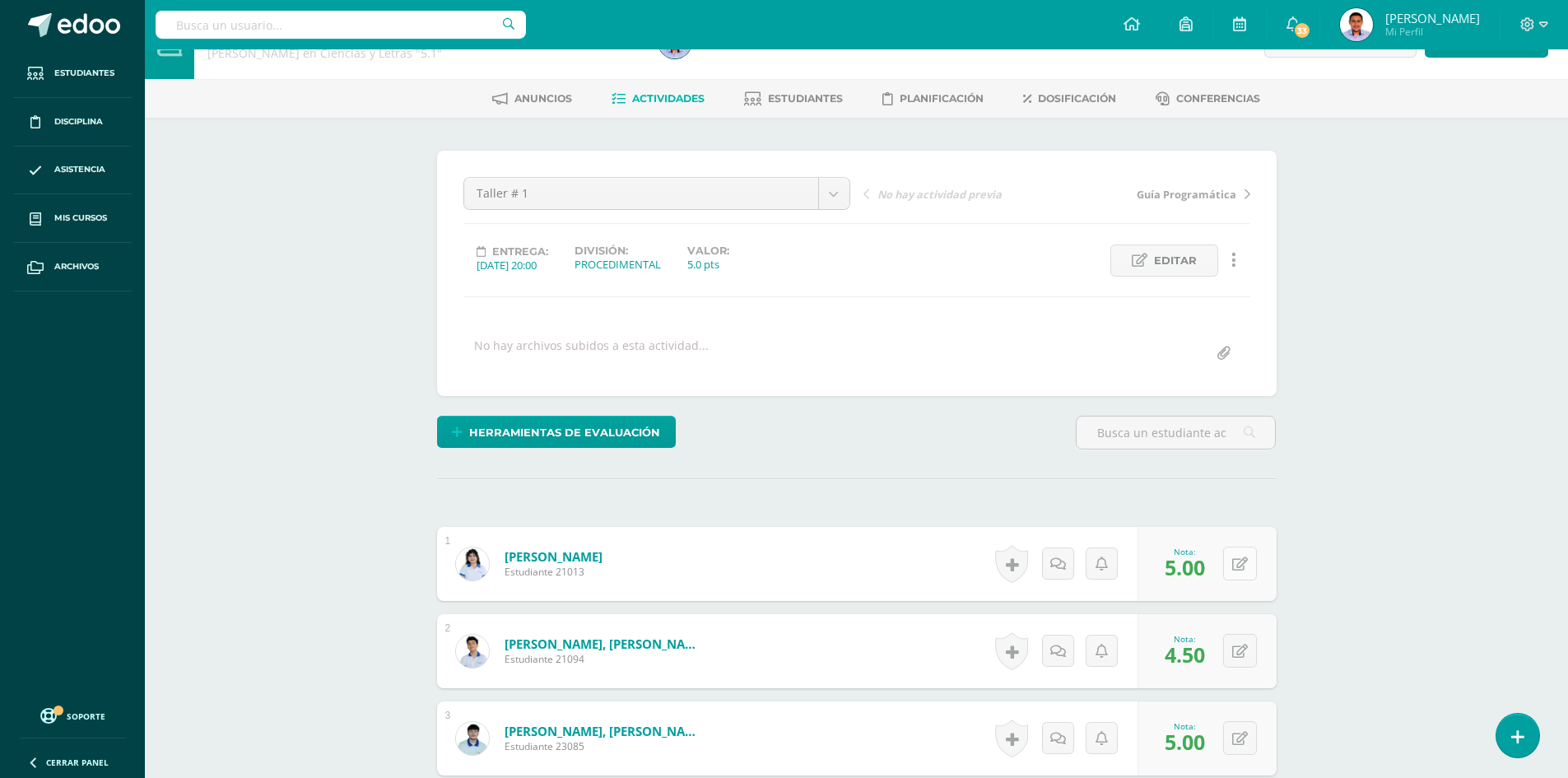
click at [1244, 552] on button at bounding box center [1239, 563] width 34 height 34
type input "3.75"
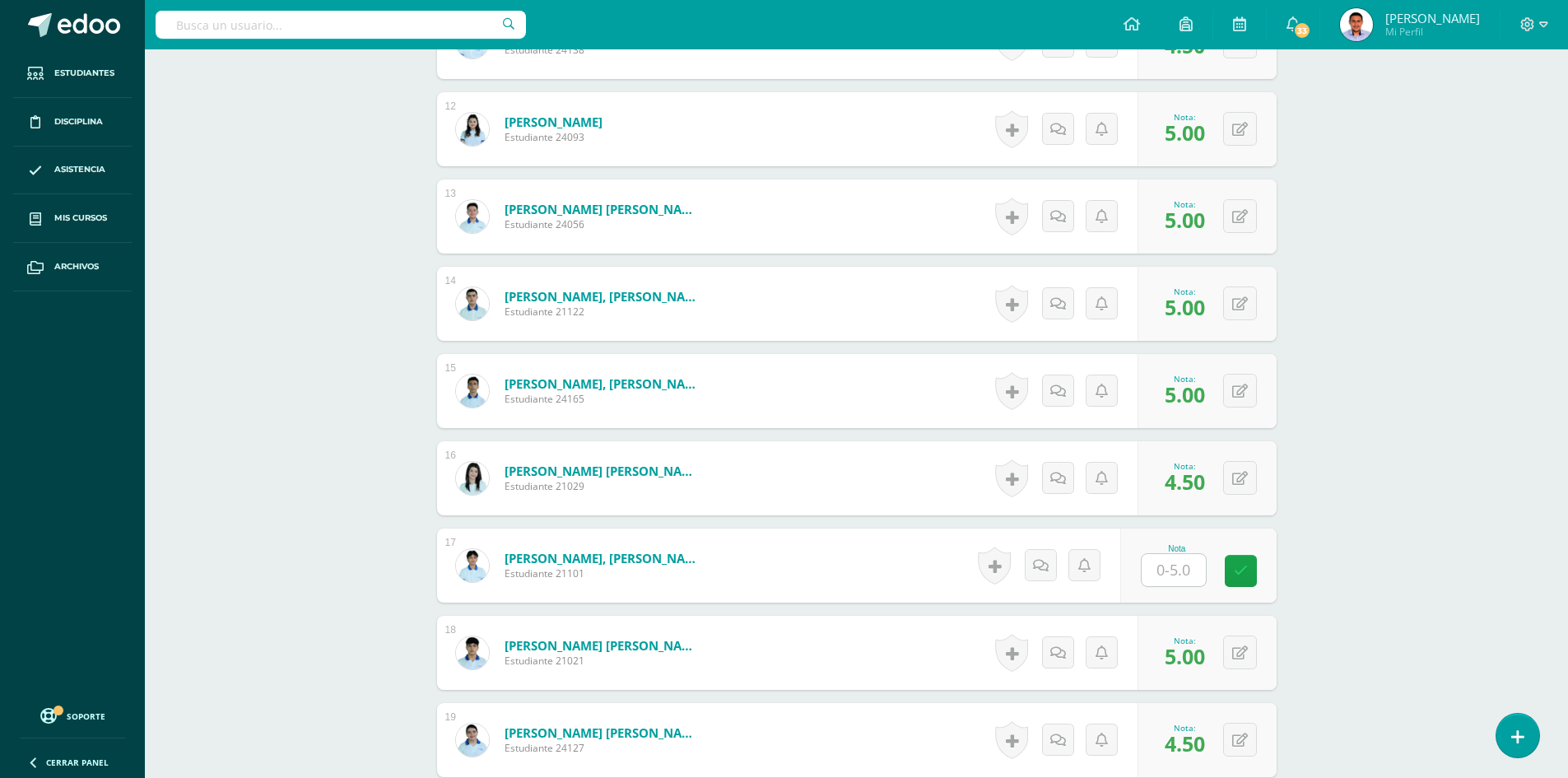
scroll to position [1610, 0]
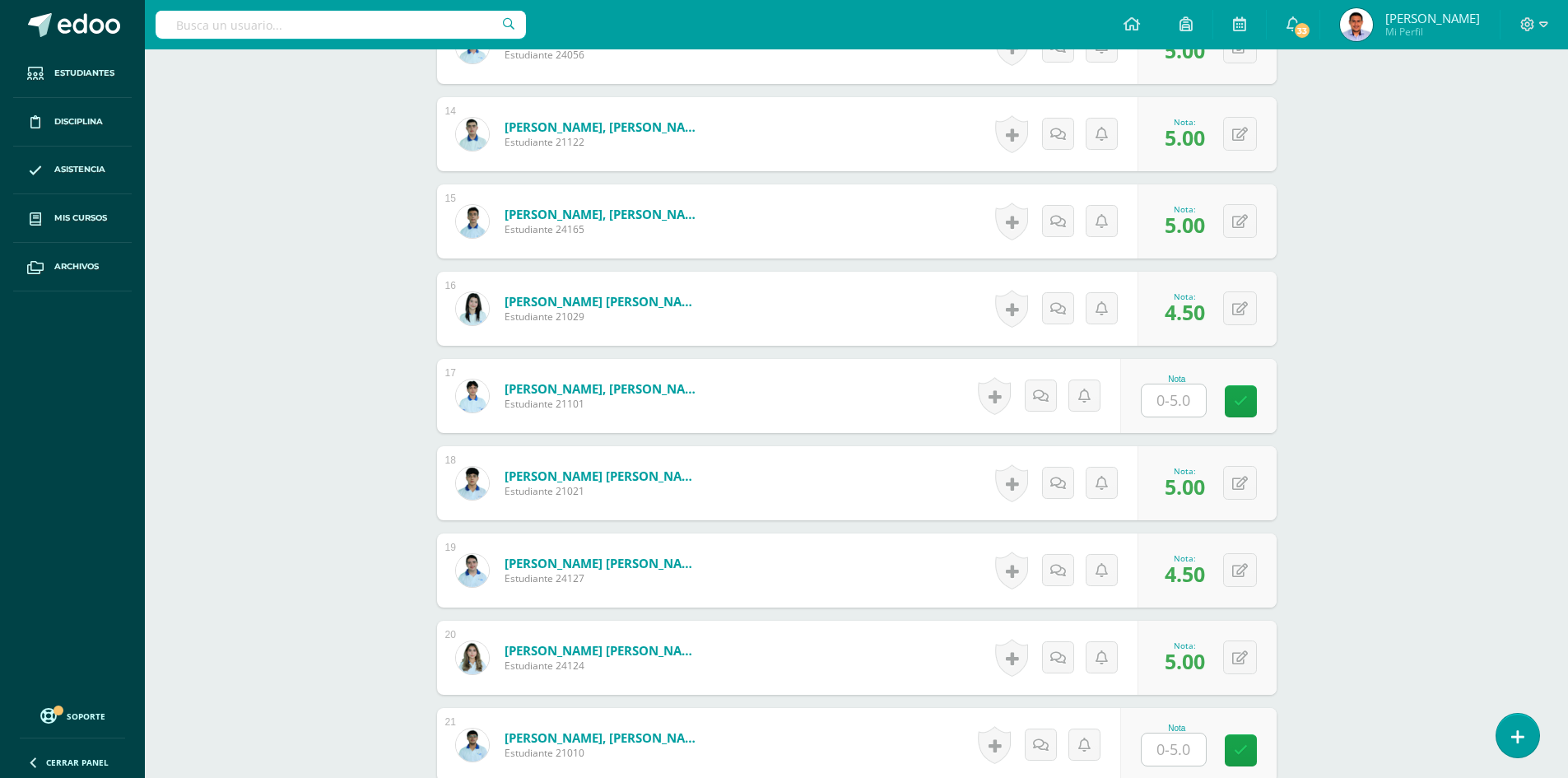
click at [1177, 396] on input "text" at bounding box center [1174, 400] width 64 height 32
type input "3.75"
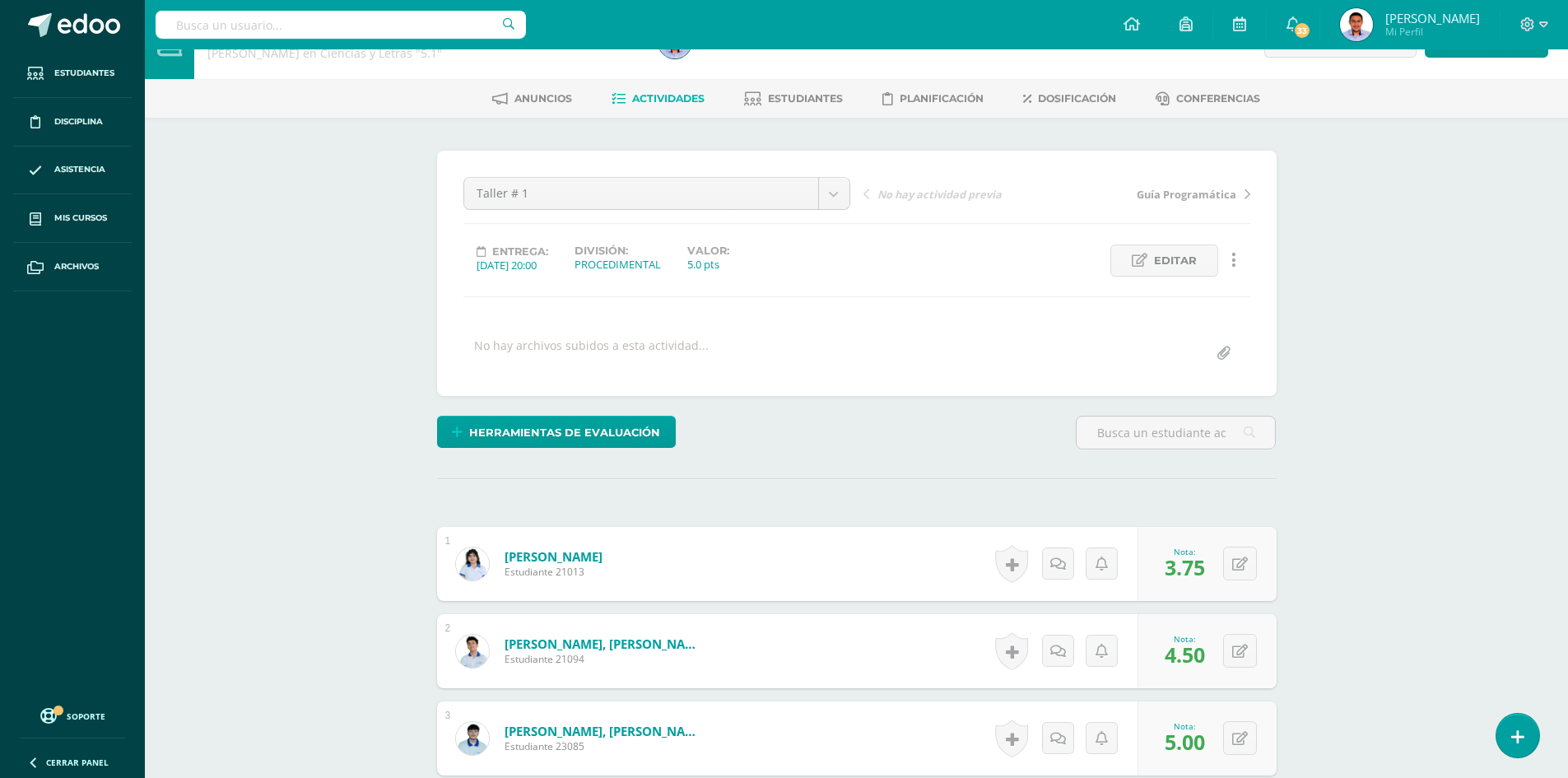
scroll to position [0, 0]
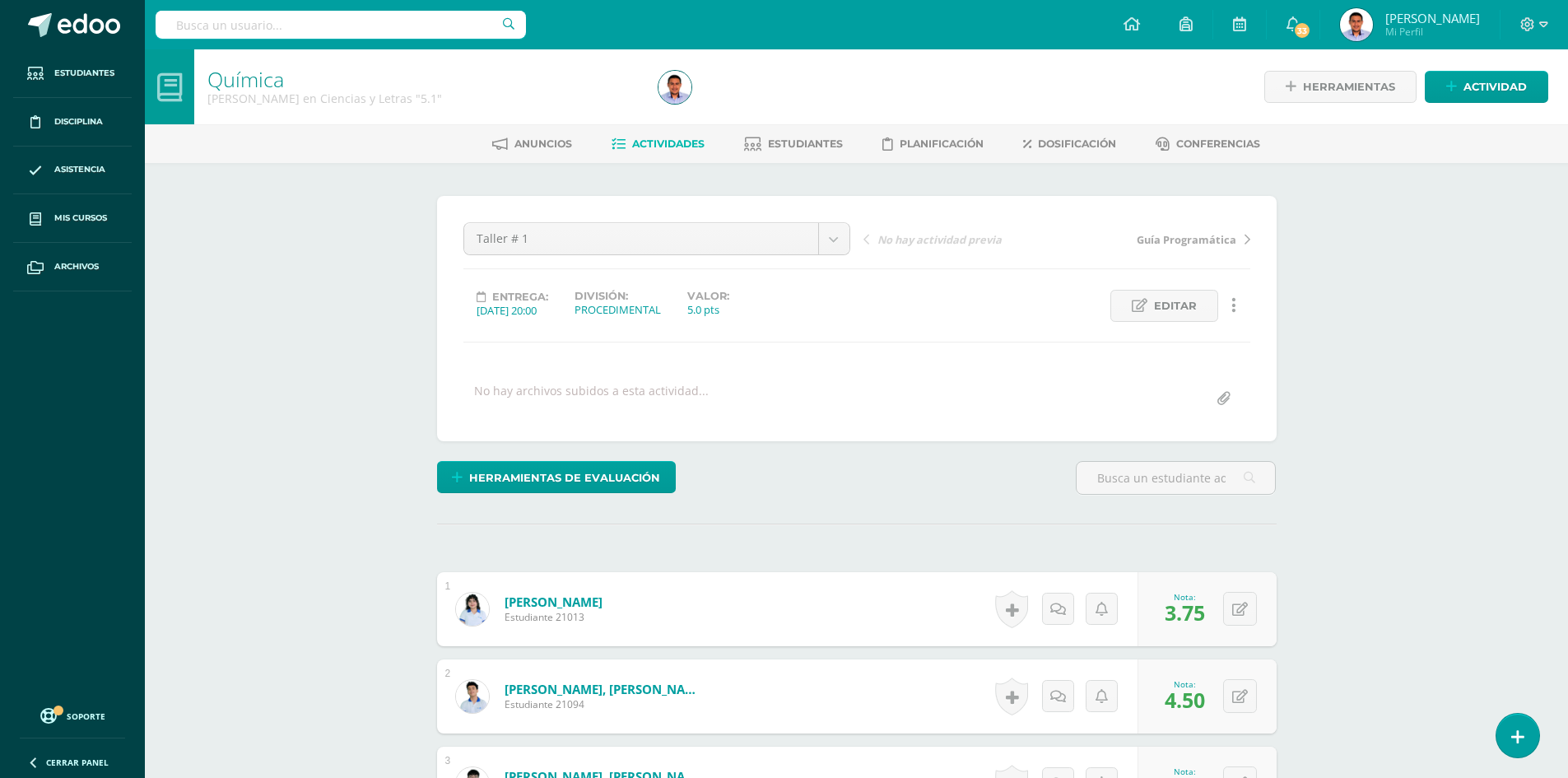
click at [667, 140] on span "Actividades" at bounding box center [669, 143] width 72 height 12
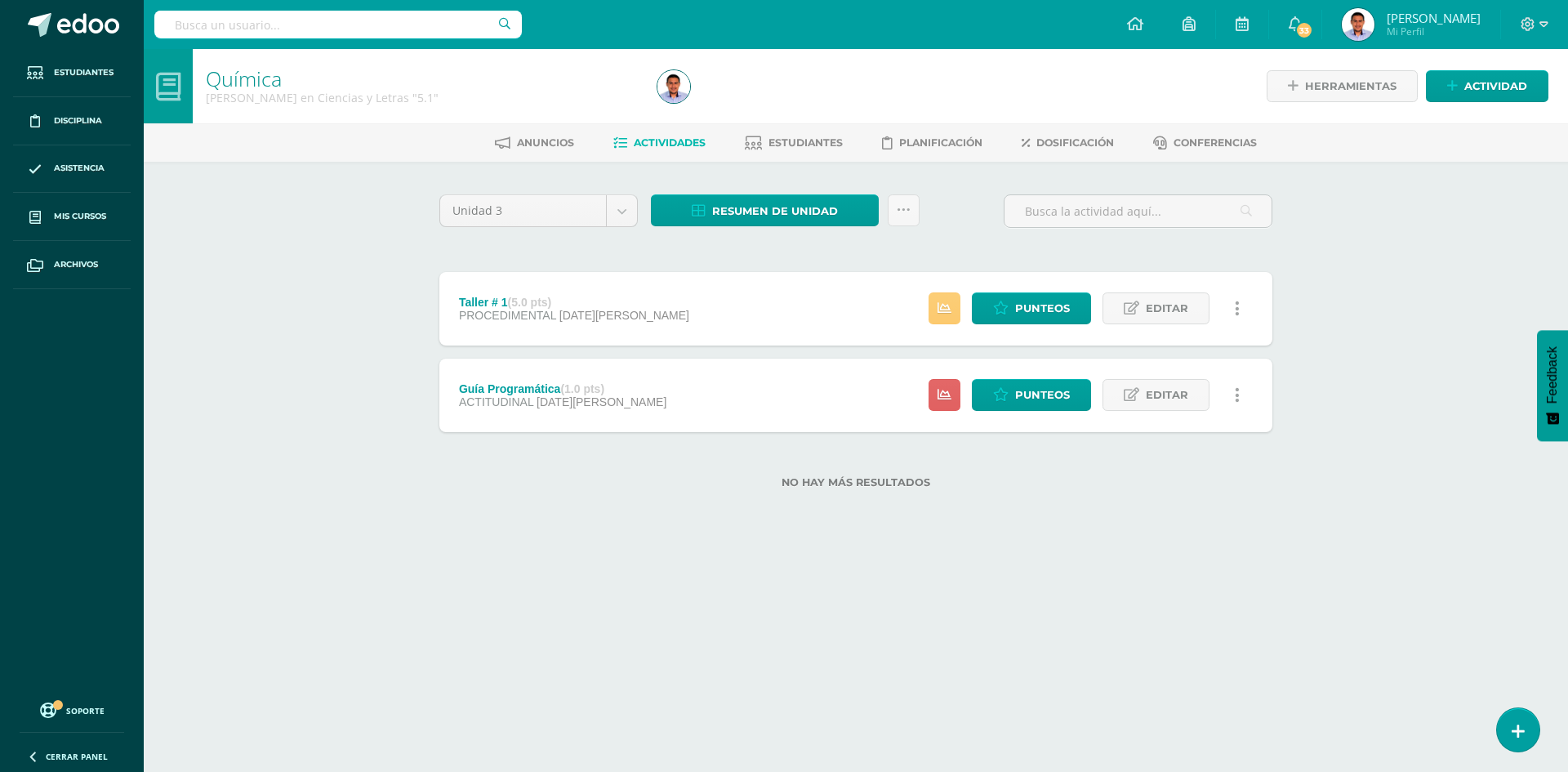
click at [889, 499] on div "No hay más resultados" at bounding box center [856, 470] width 833 height 76
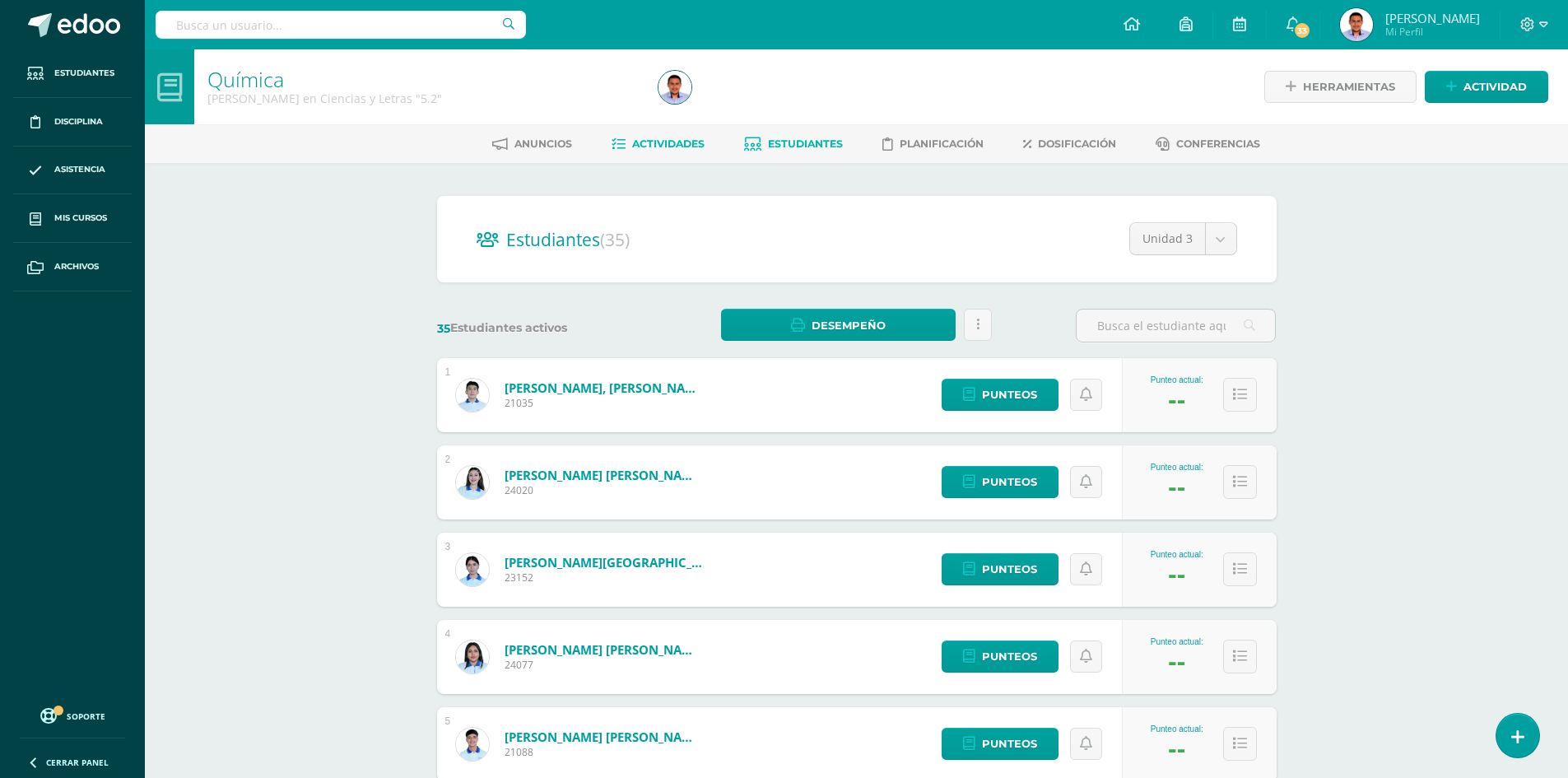
click at [664, 149] on span "Actividades" at bounding box center [669, 143] width 72 height 12
